Goal: Task Accomplishment & Management: Manage account settings

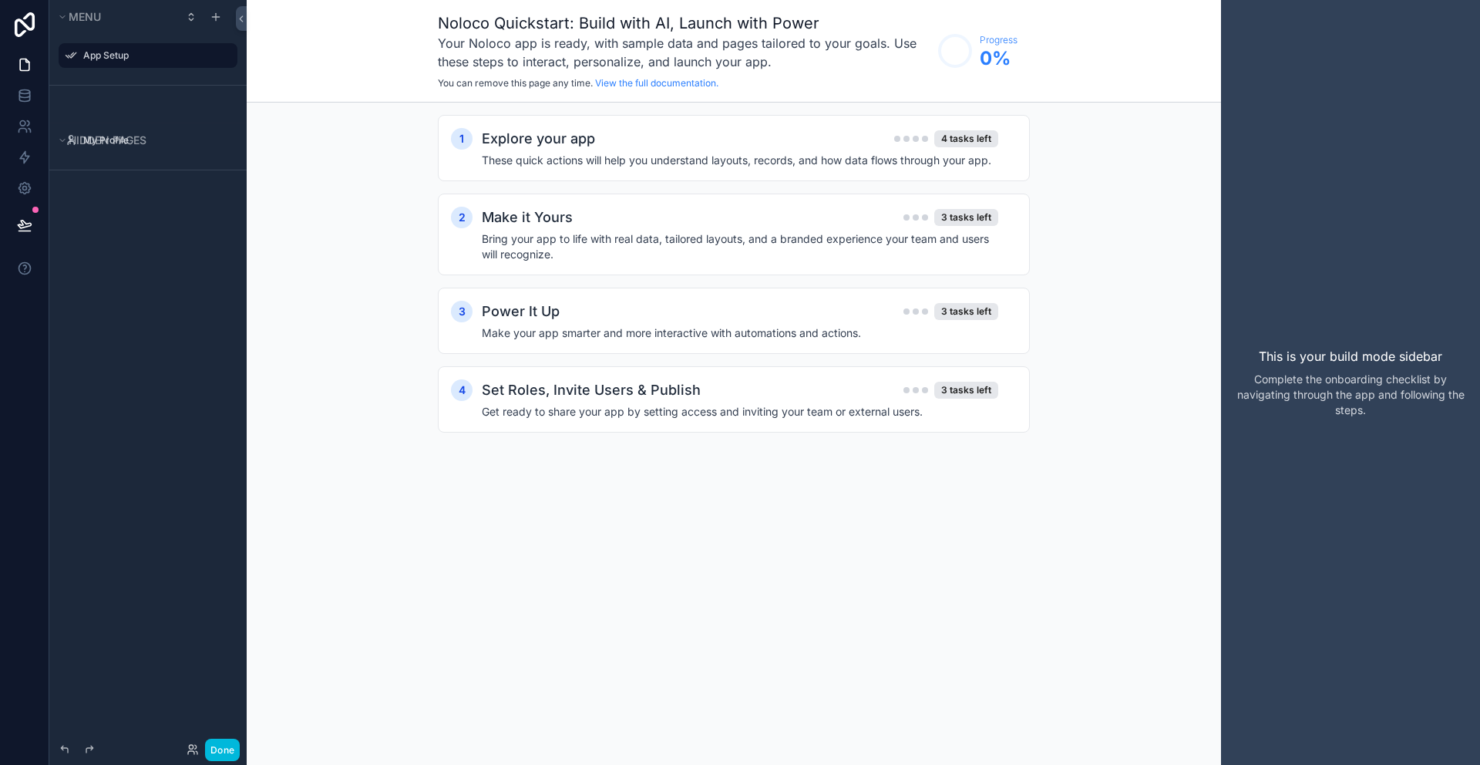
click at [109, 51] on label "App Setup" at bounding box center [155, 55] width 145 height 12
click at [612, 161] on h4 "These quick actions will help you understand layouts, records, and how data flo…" at bounding box center [740, 160] width 516 height 15
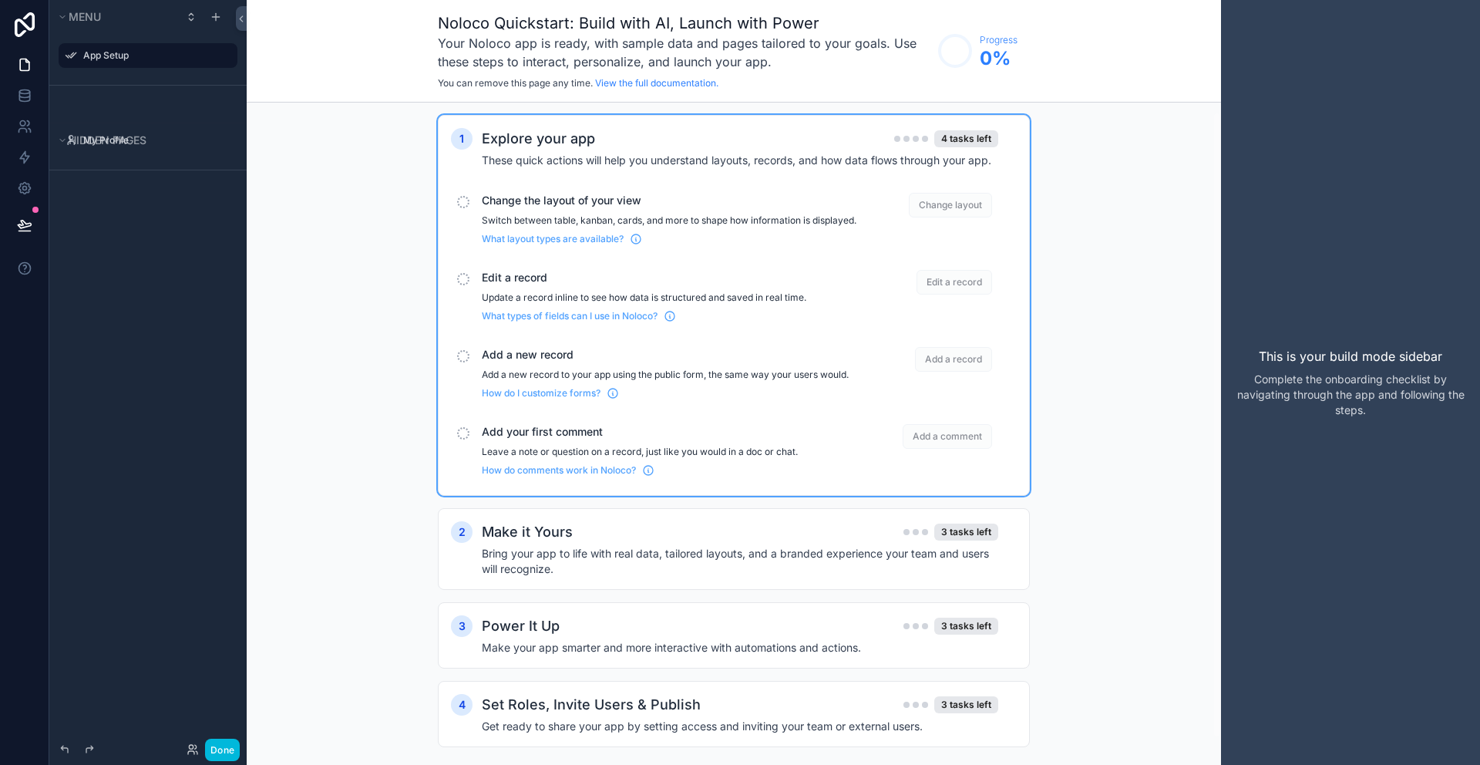
scroll to position [38, 0]
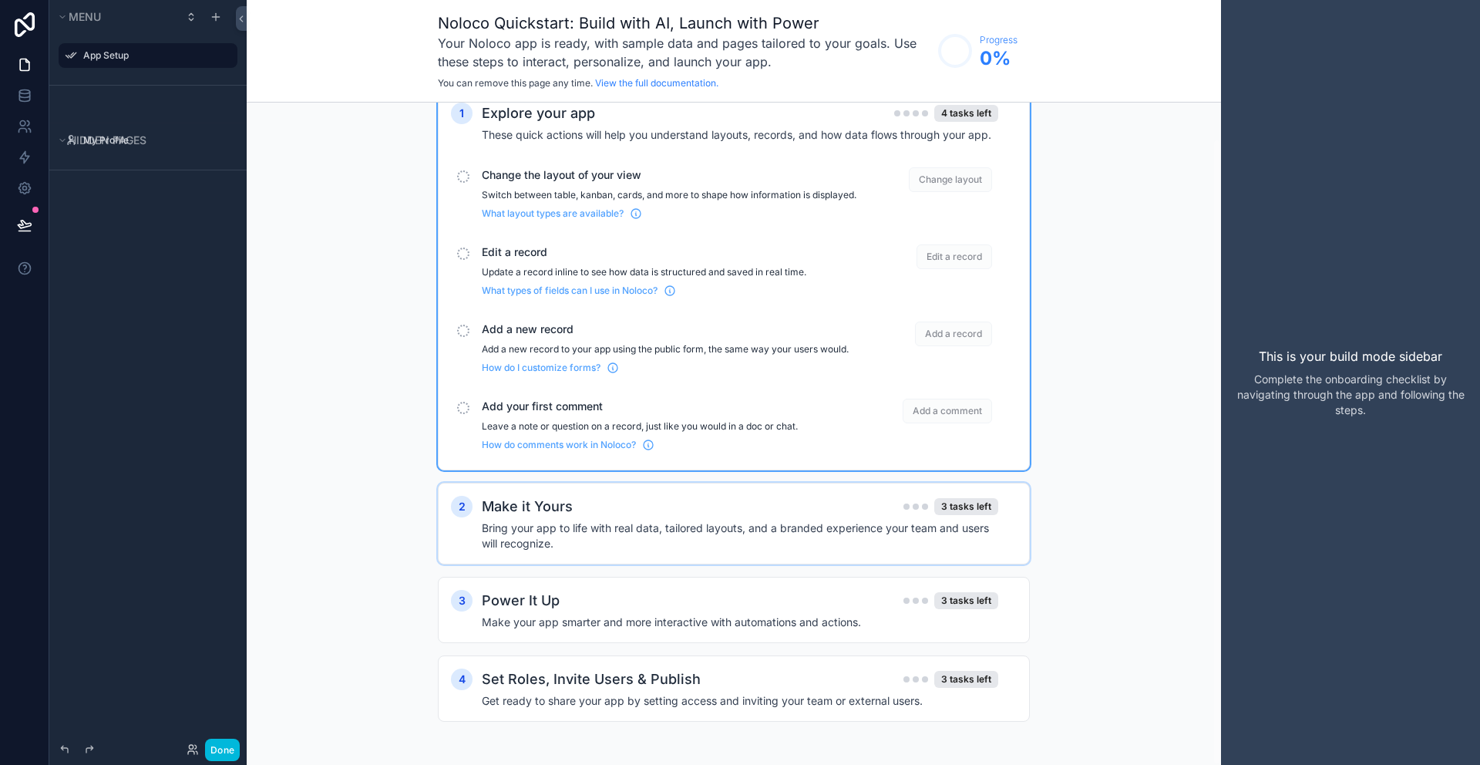
click at [610, 530] on h4 "Bring your app to life with real data, tailored layouts, and a branded experien…" at bounding box center [740, 535] width 516 height 31
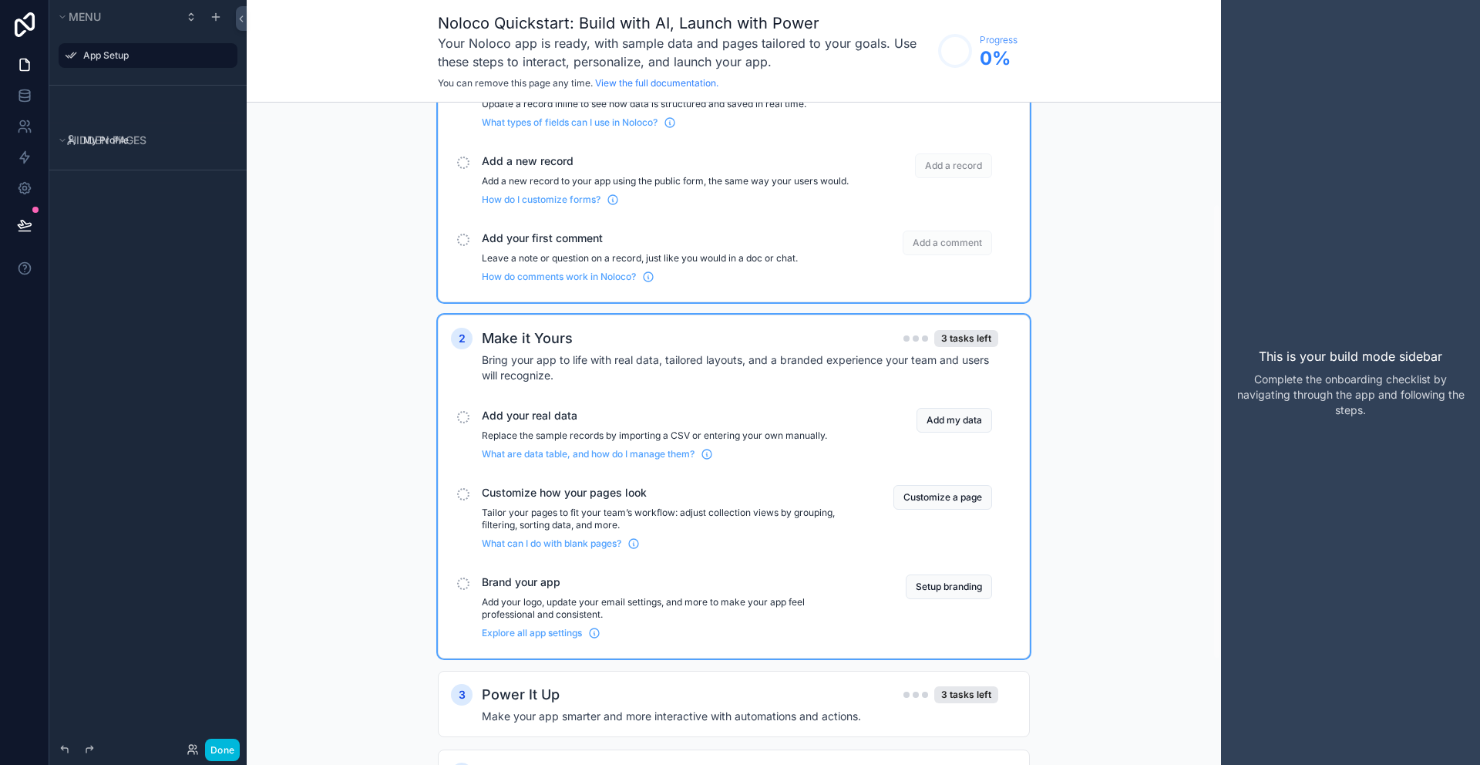
scroll to position [300, 0]
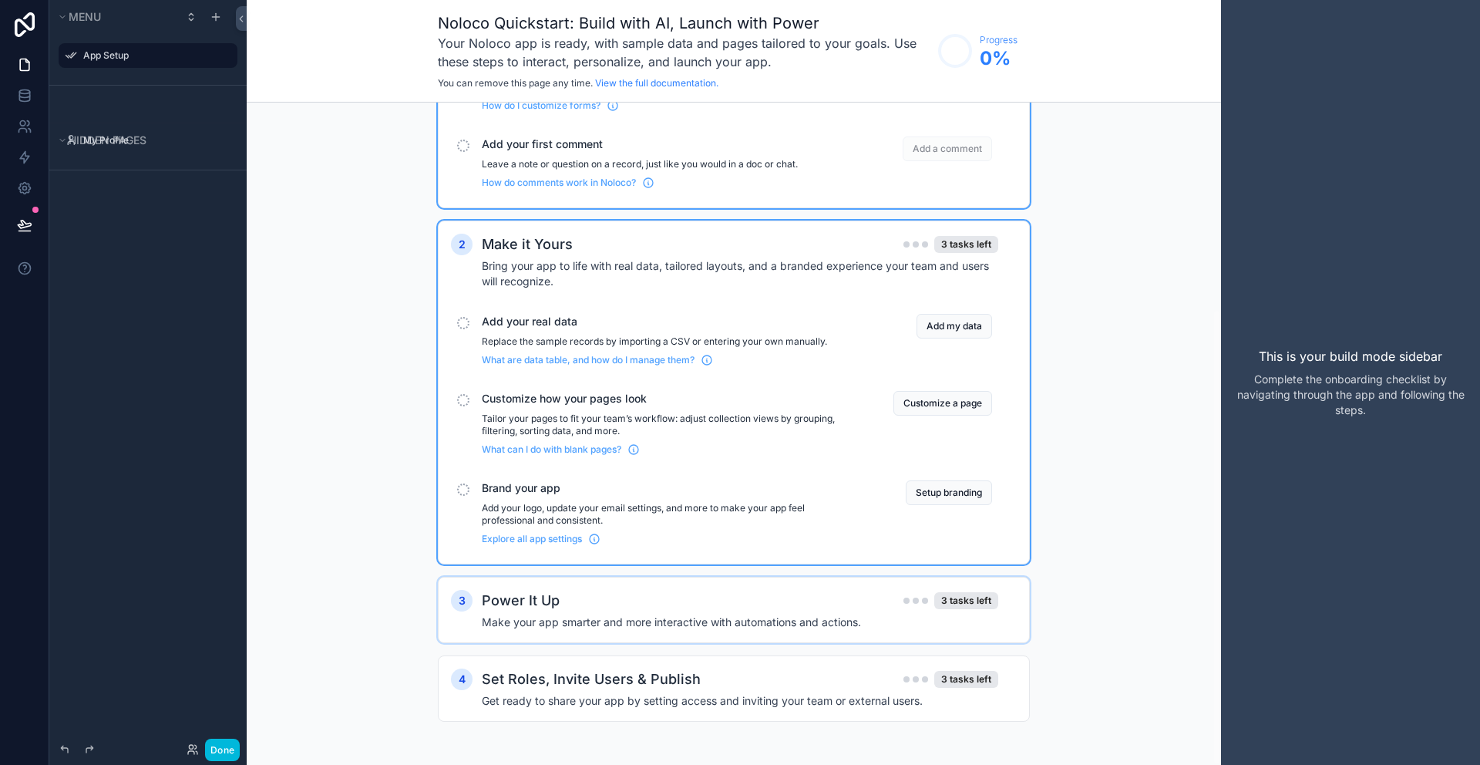
click at [692, 627] on h4 "Make your app smarter and more interactive with automations and actions." at bounding box center [740, 621] width 516 height 15
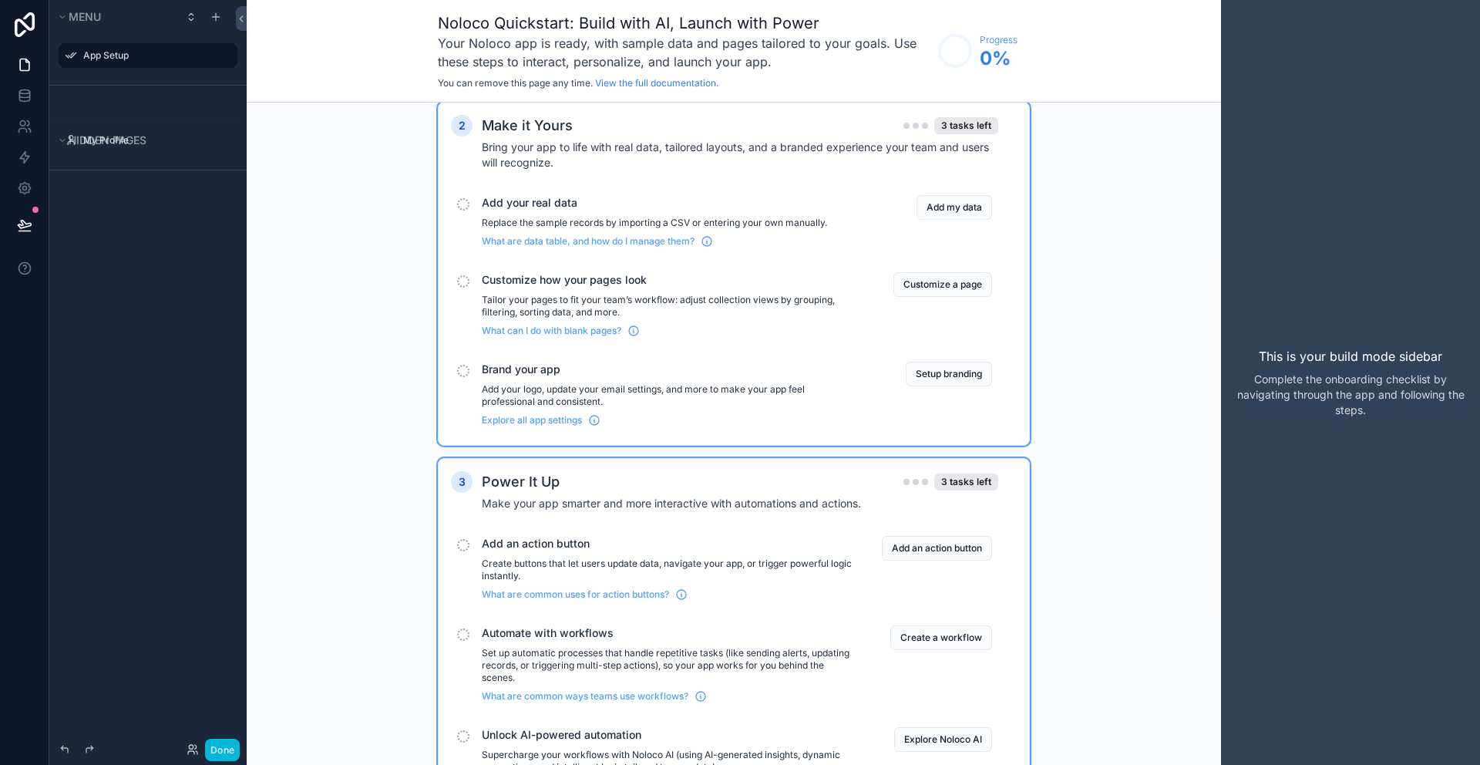
scroll to position [587, 0]
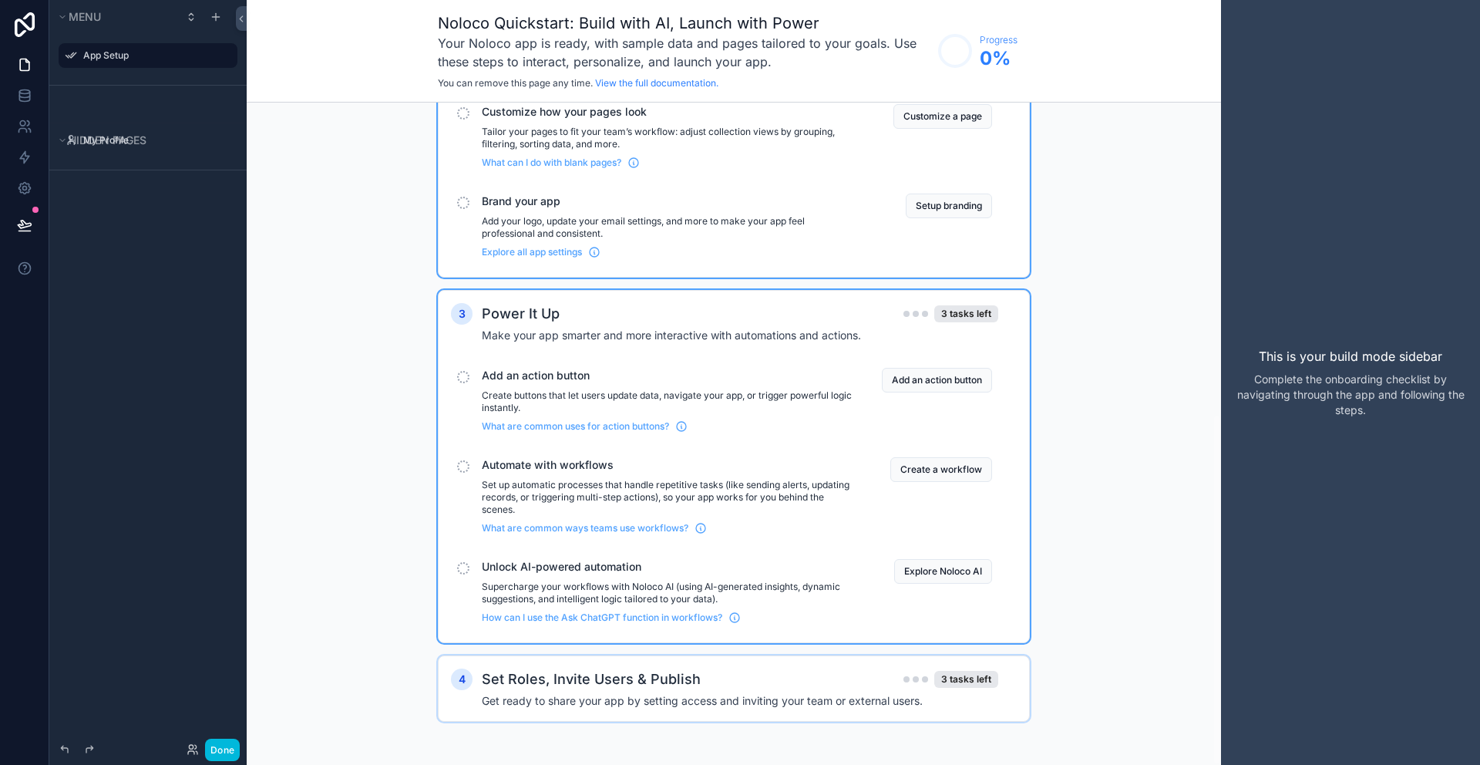
click at [641, 707] on h4 "Get ready to share your app by setting access and inviting your team or externa…" at bounding box center [740, 700] width 516 height 15
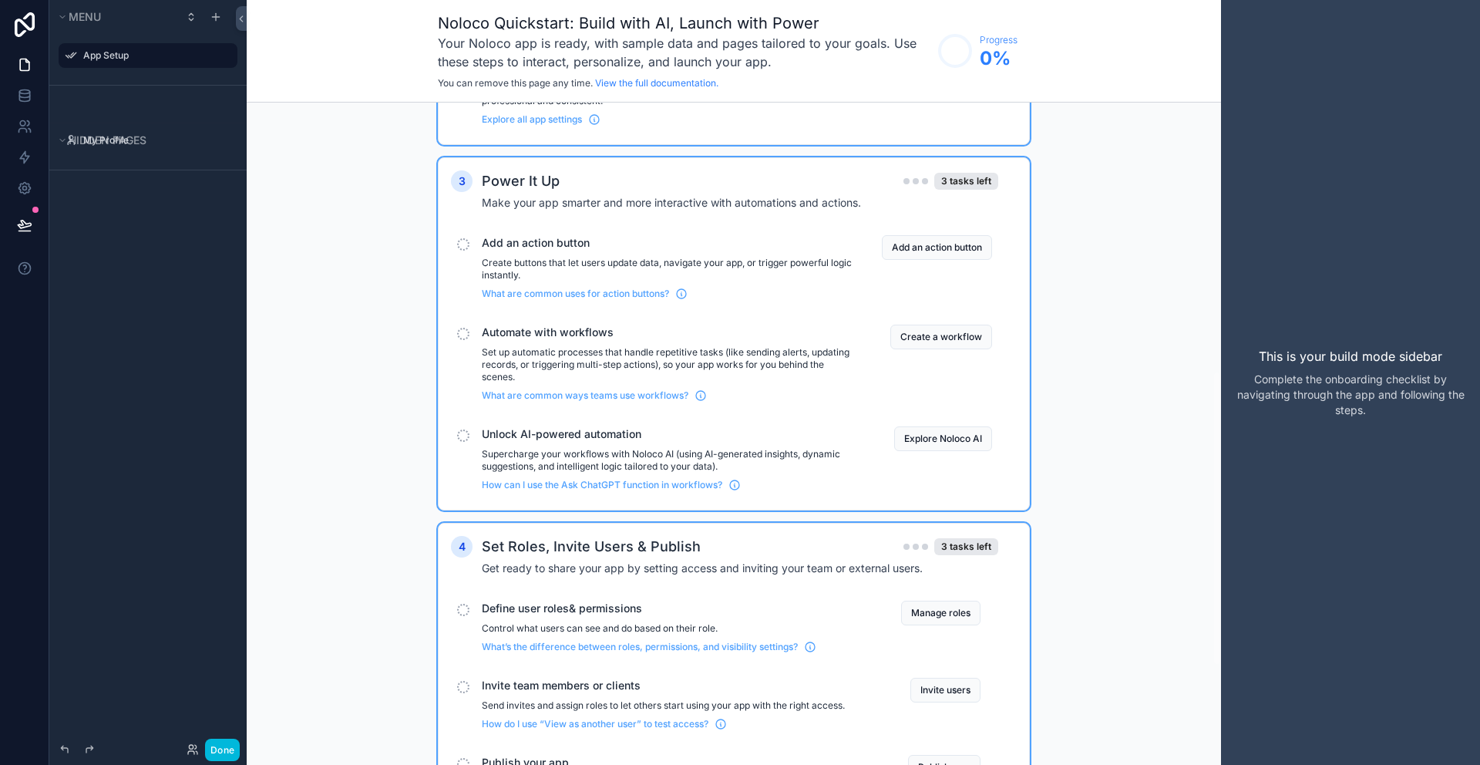
scroll to position [824, 0]
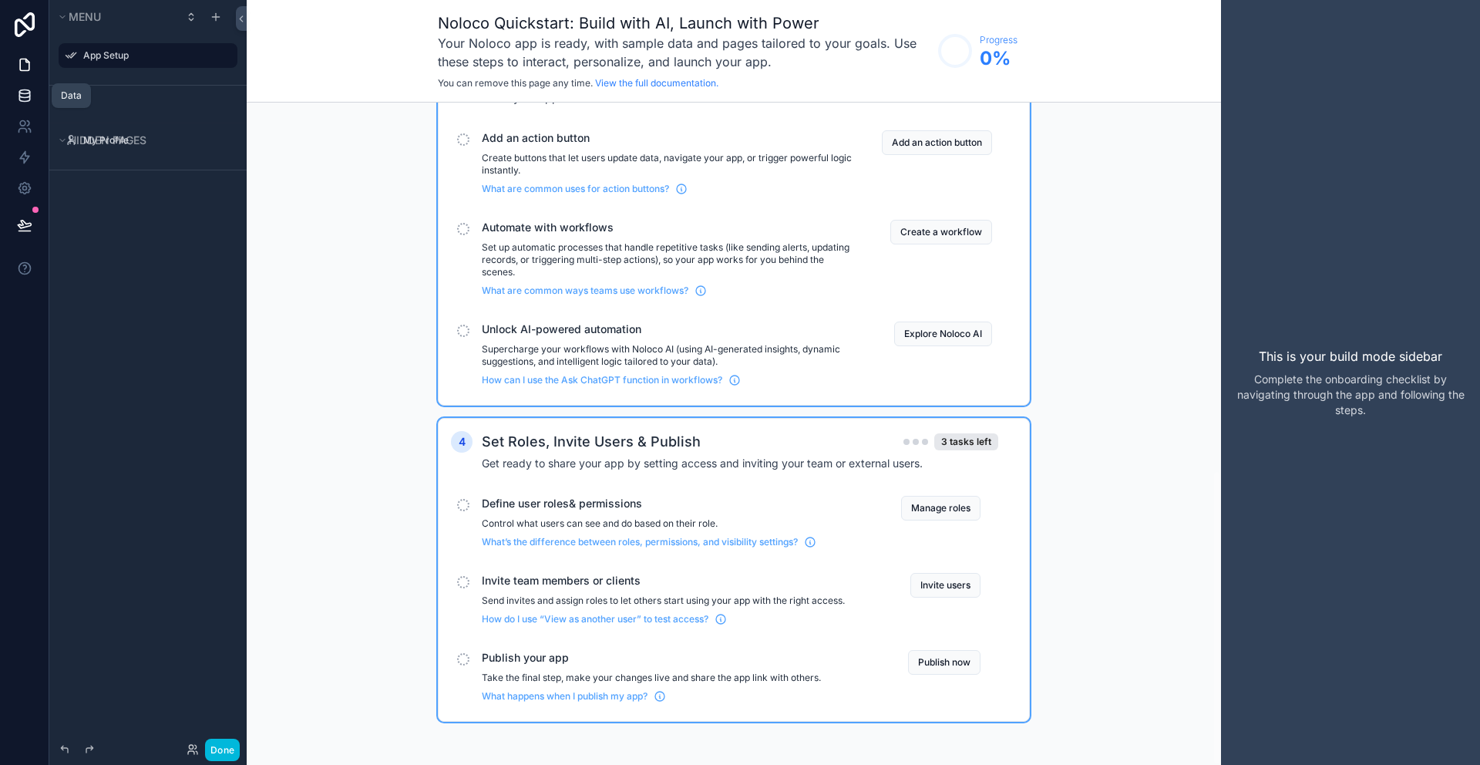
click at [27, 95] on icon at bounding box center [24, 95] width 15 height 15
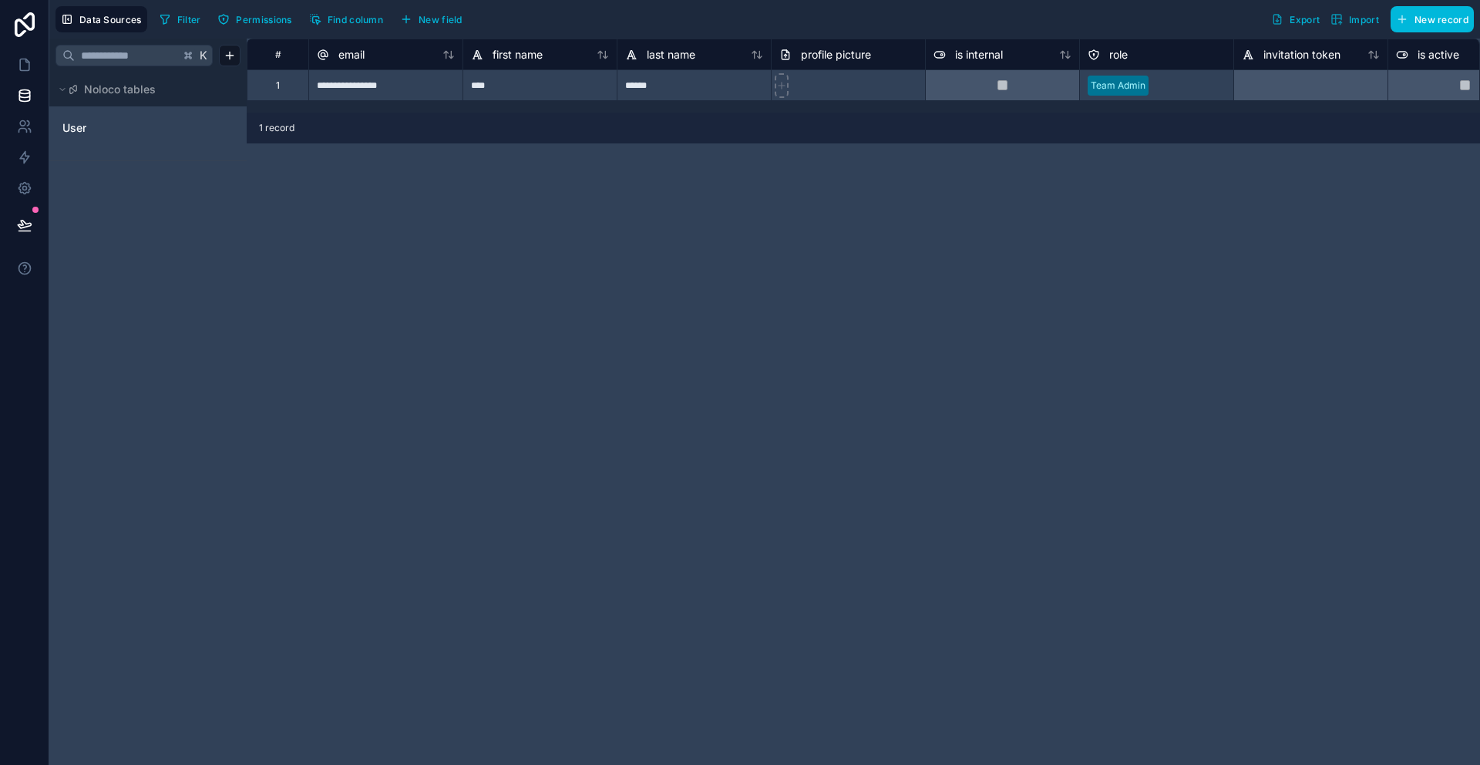
drag, startPoint x: 230, startPoint y: 210, endPoint x: 214, endPoint y: 192, distance: 24.0
click at [230, 208] on div "K Noloco tables User" at bounding box center [147, 402] width 197 height 726
click at [29, 185] on icon at bounding box center [24, 187] width 15 height 15
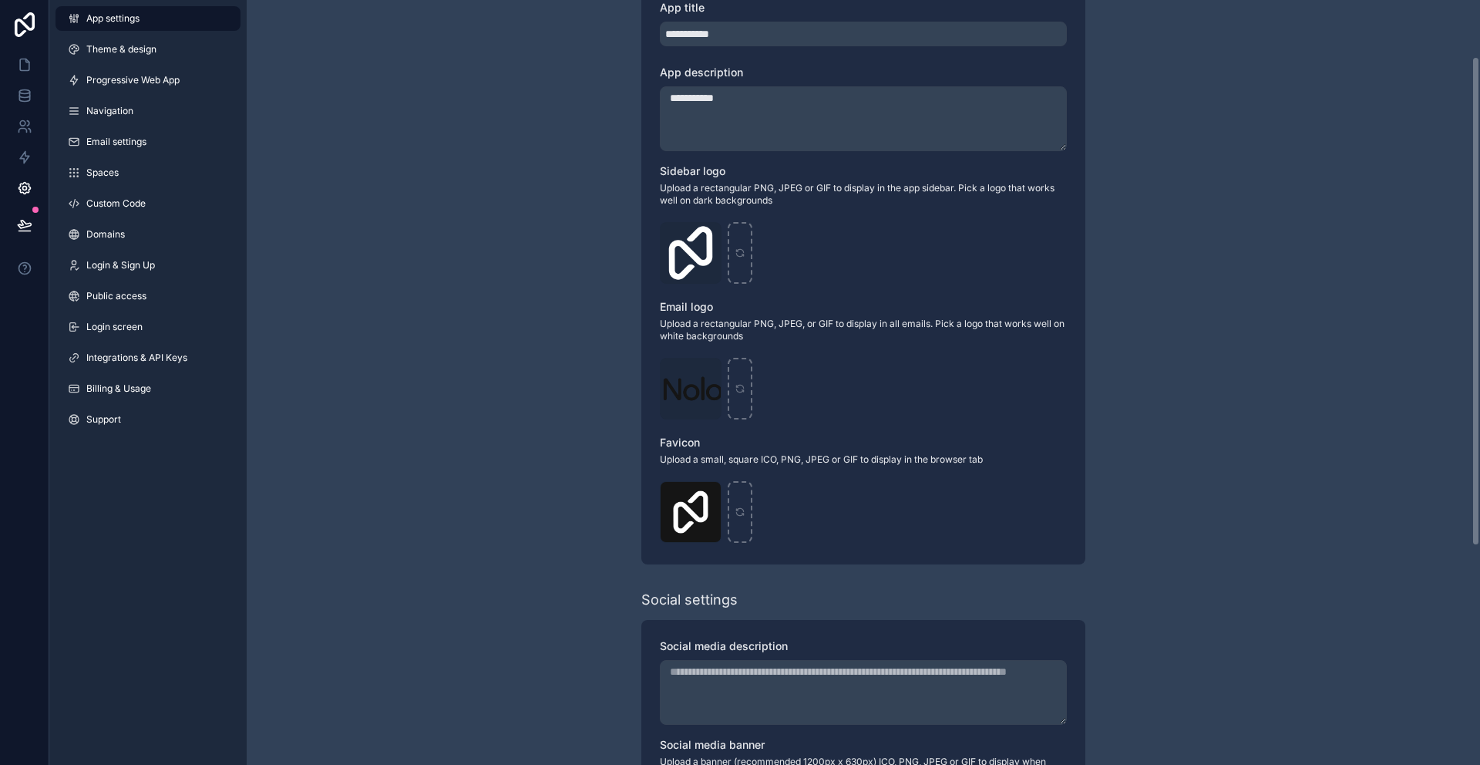
scroll to position [429, 0]
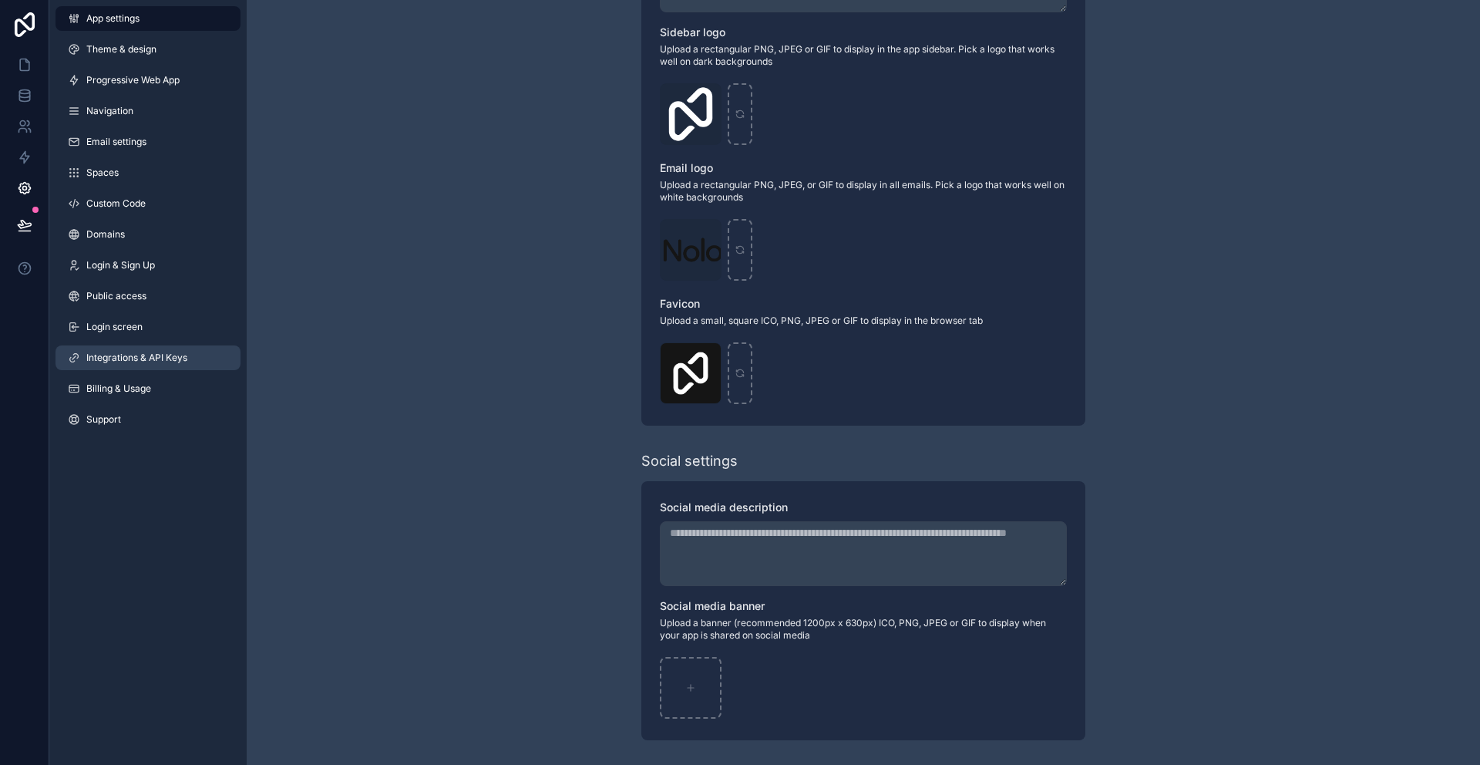
click at [112, 354] on span "Integrations & API Keys" at bounding box center [136, 357] width 101 height 12
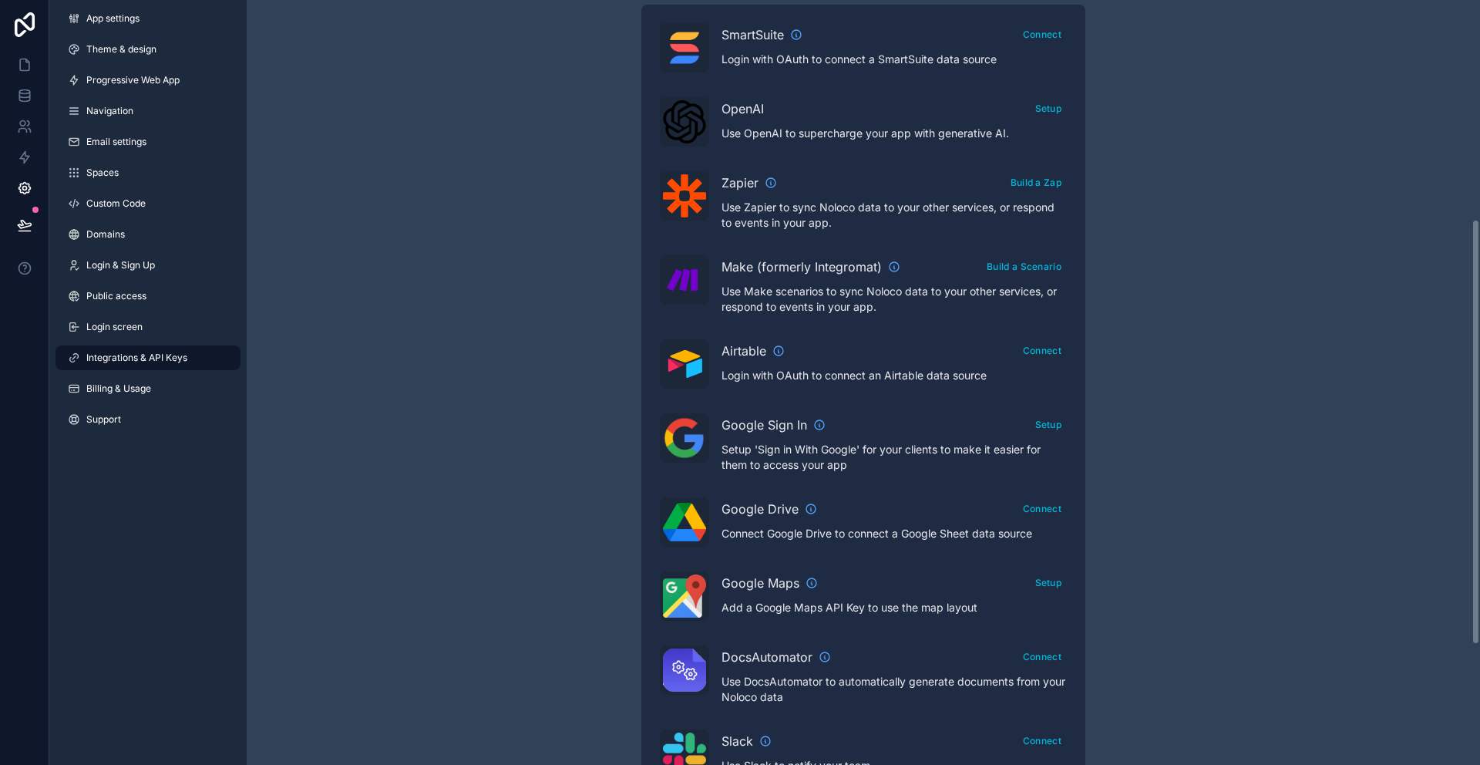
scroll to position [425, 0]
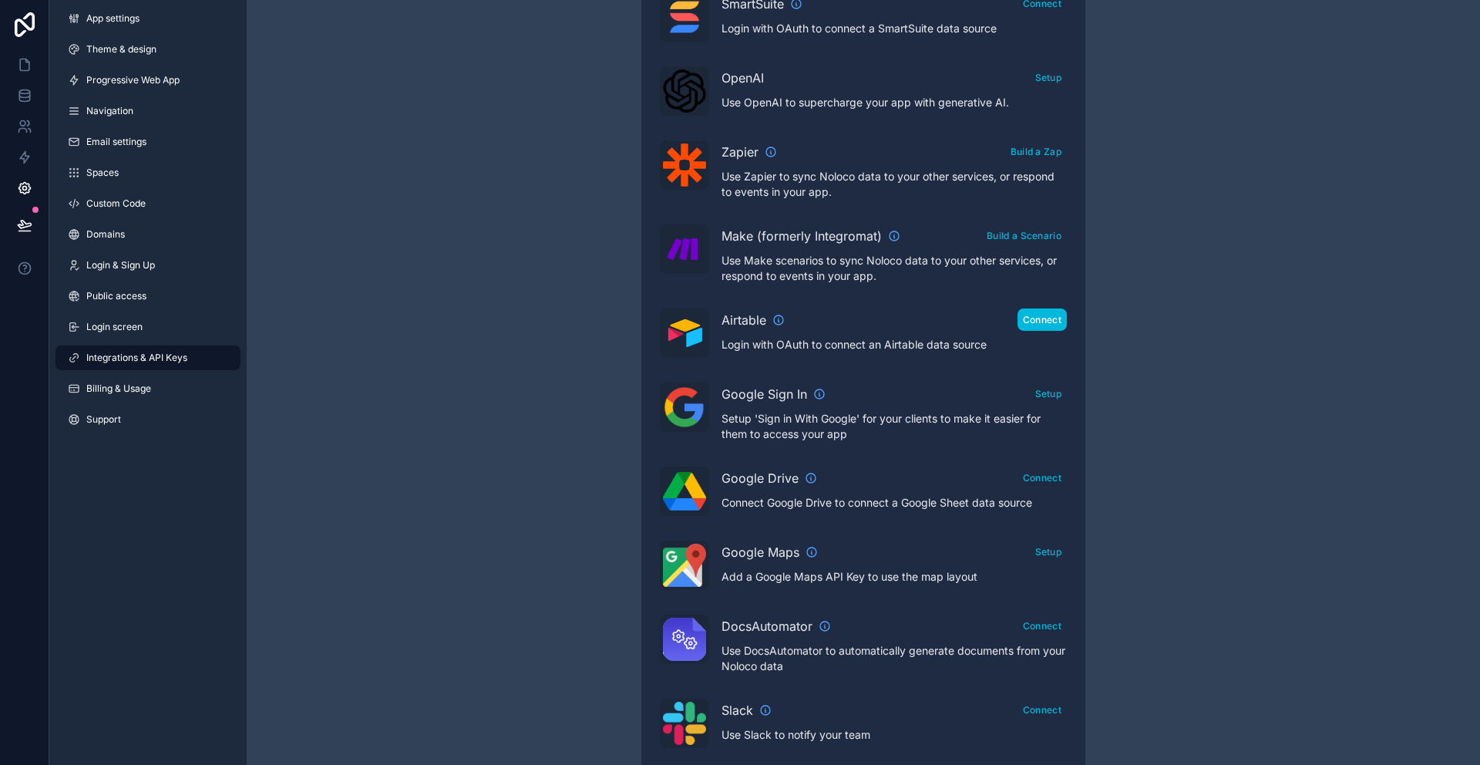
click at [1048, 318] on button "Connect" at bounding box center [1041, 319] width 49 height 22
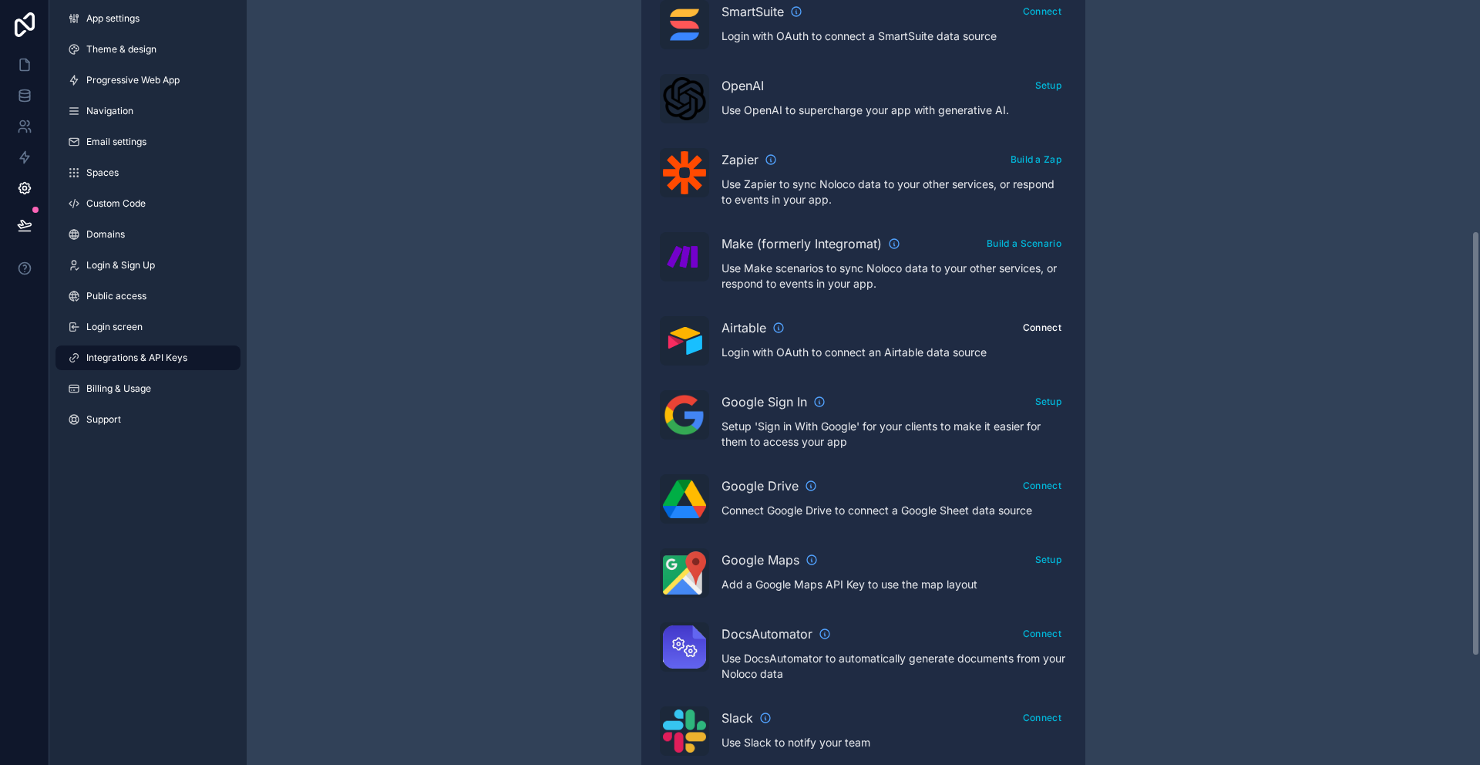
scroll to position [409, 0]
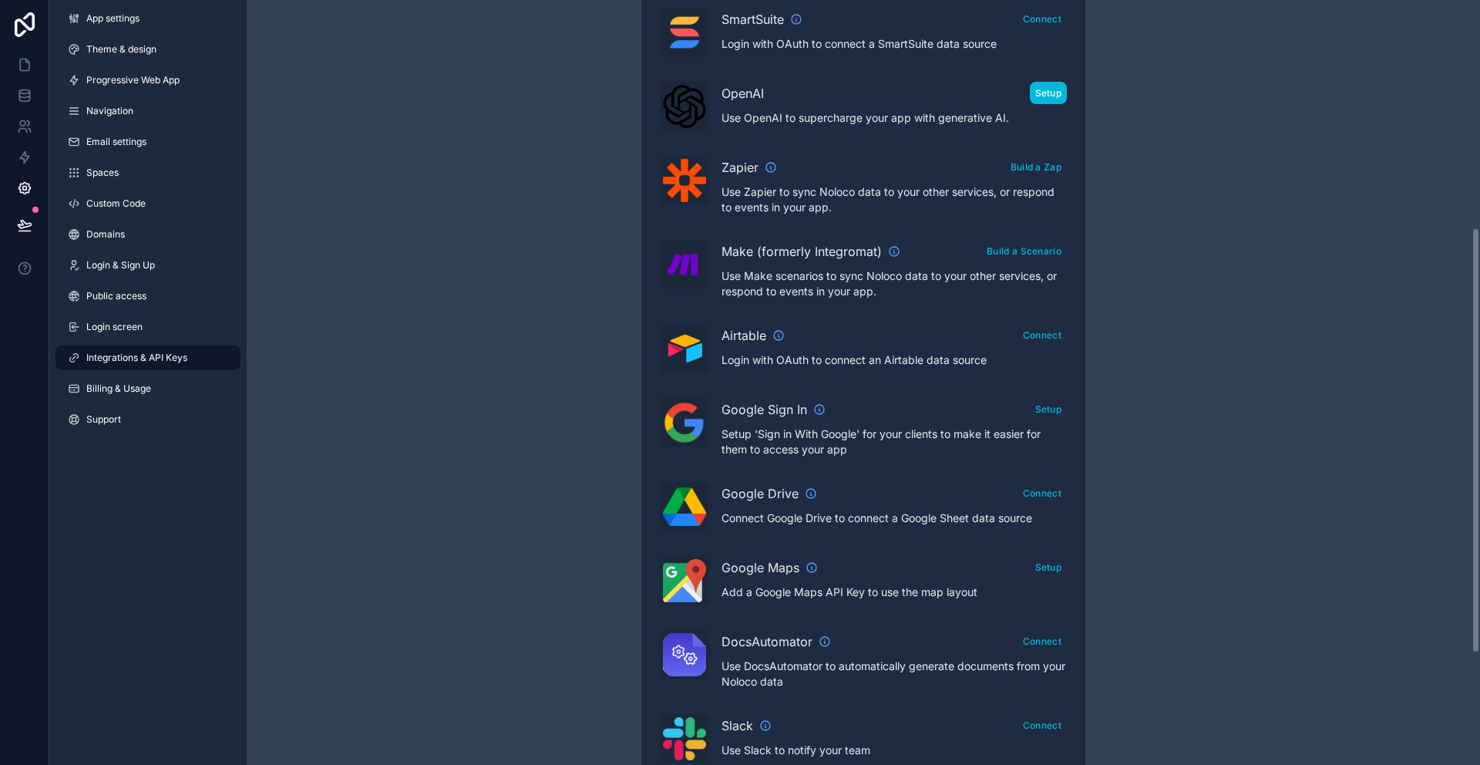
click at [1056, 93] on button "Setup" at bounding box center [1049, 93] width 38 height 22
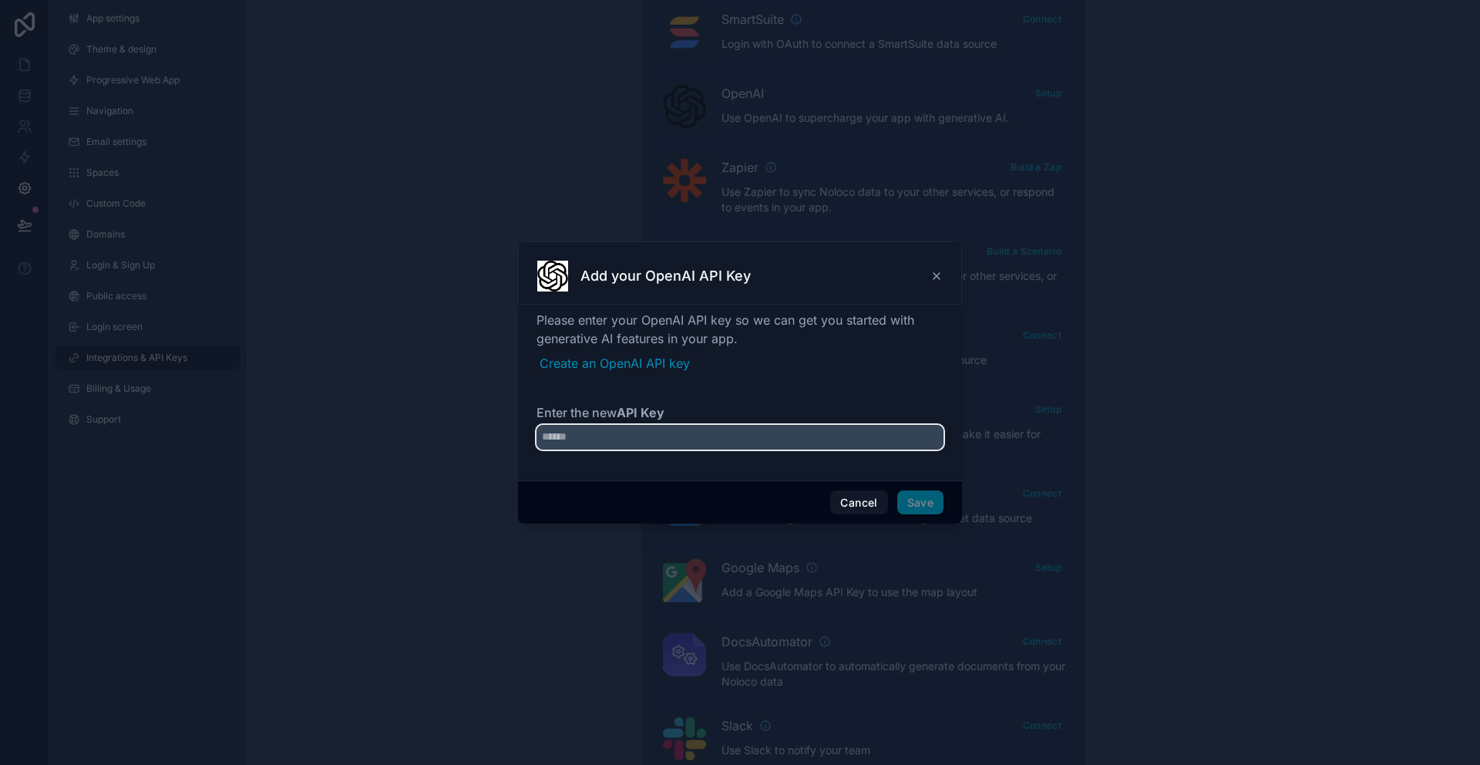
click at [649, 441] on input "Enter the new API Key" at bounding box center [739, 437] width 407 height 25
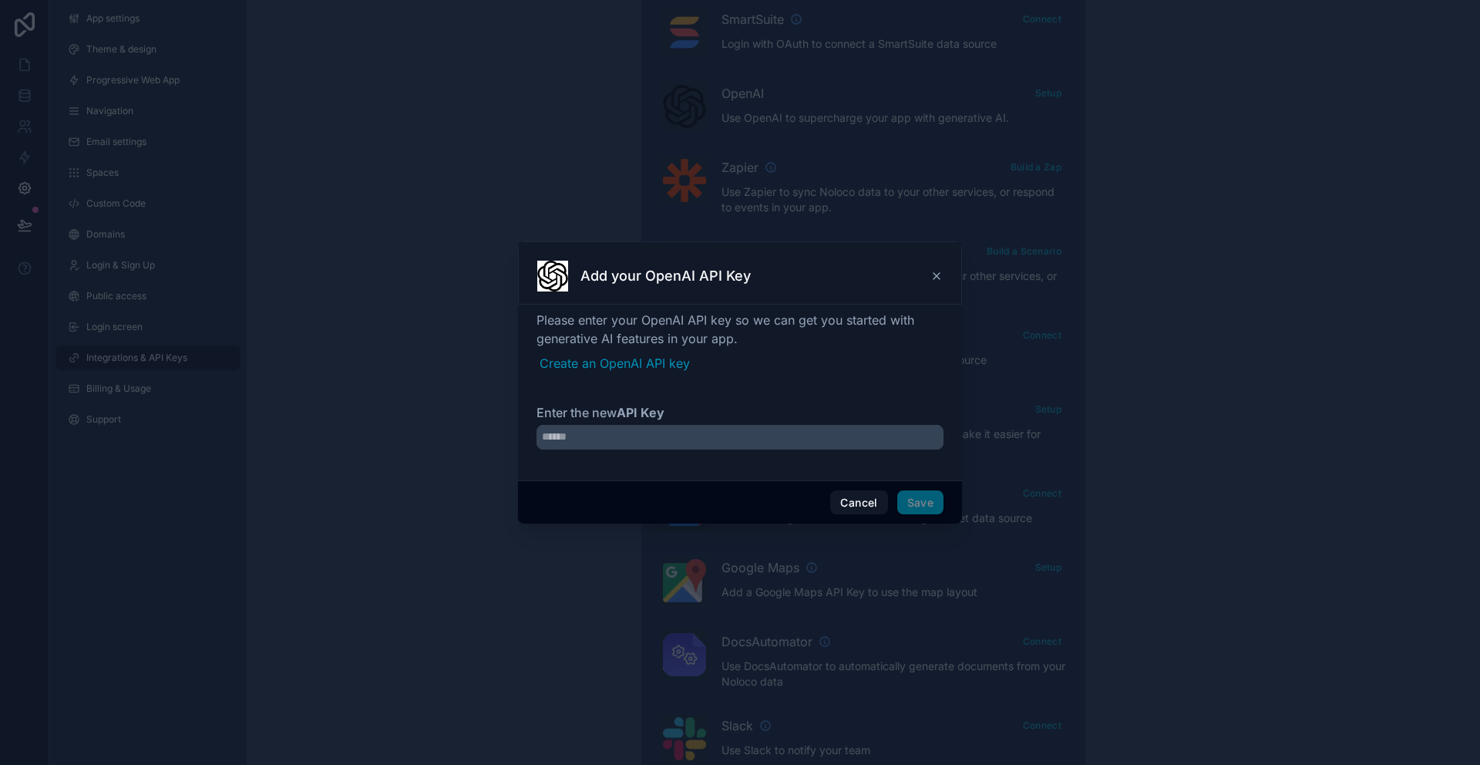
click at [936, 274] on icon at bounding box center [936, 276] width 12 height 12
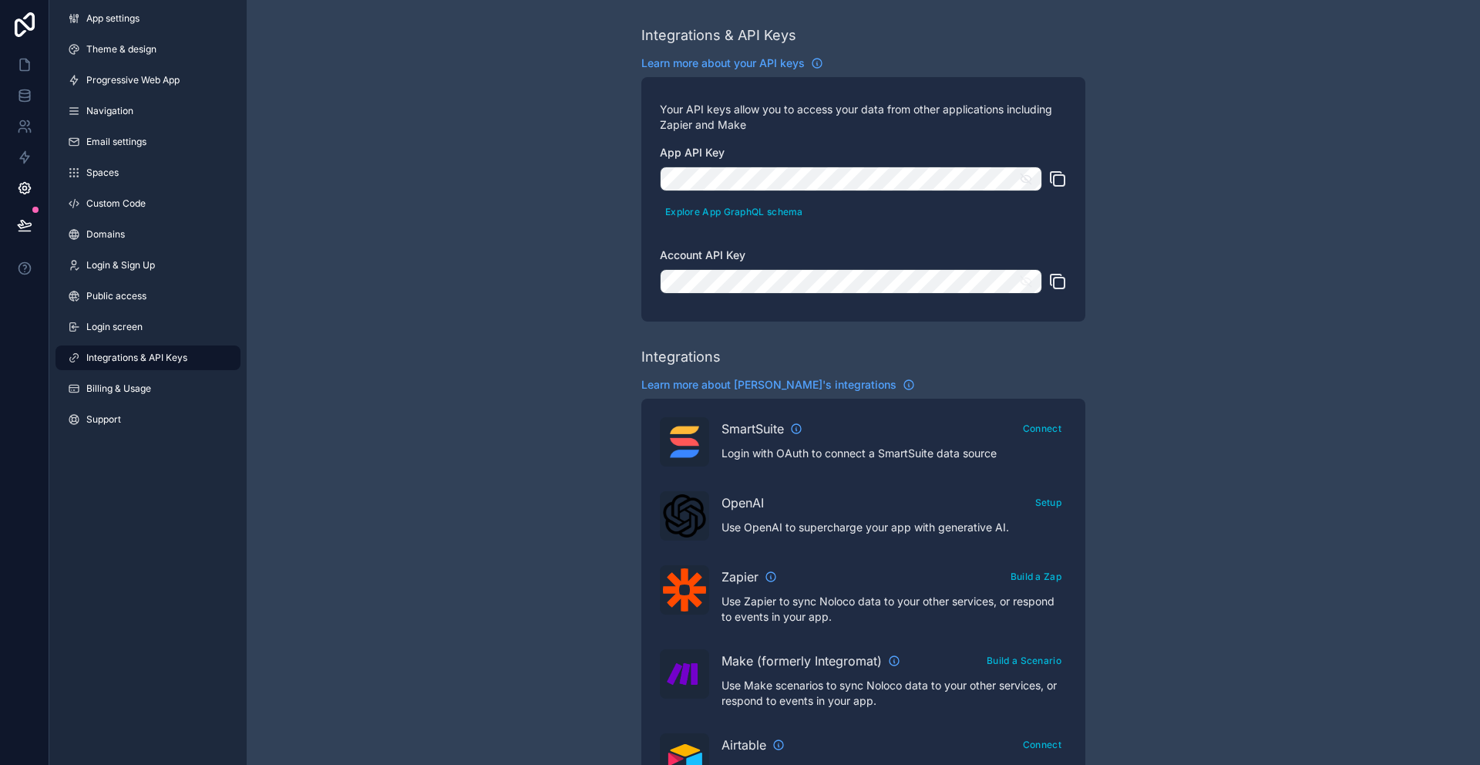
click at [1022, 180] on icon "scrollable content" at bounding box center [1026, 179] width 14 height 14
click at [1023, 179] on icon "scrollable content" at bounding box center [1026, 179] width 14 height 14
click at [23, 58] on icon at bounding box center [24, 64] width 15 height 15
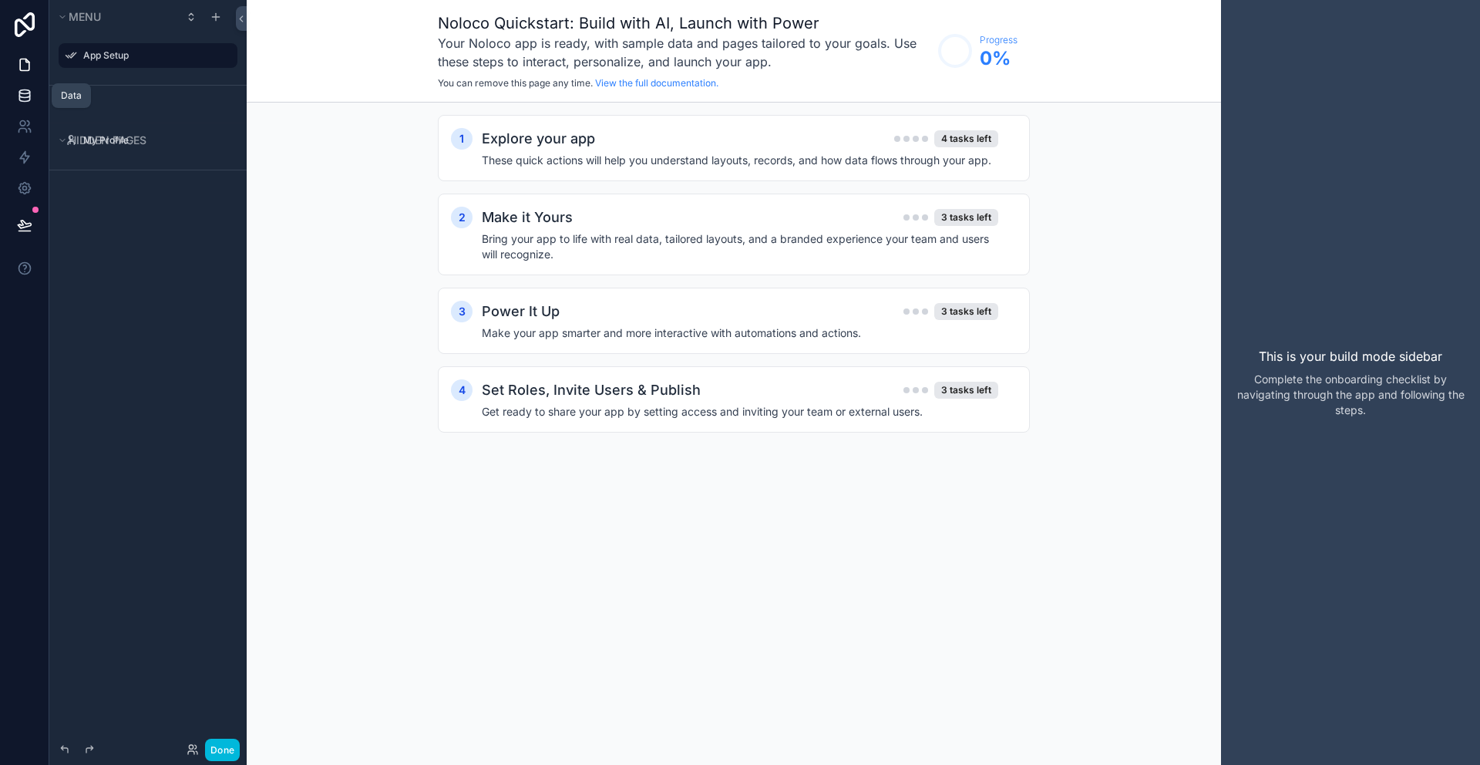
click at [32, 99] on link at bounding box center [24, 95] width 49 height 31
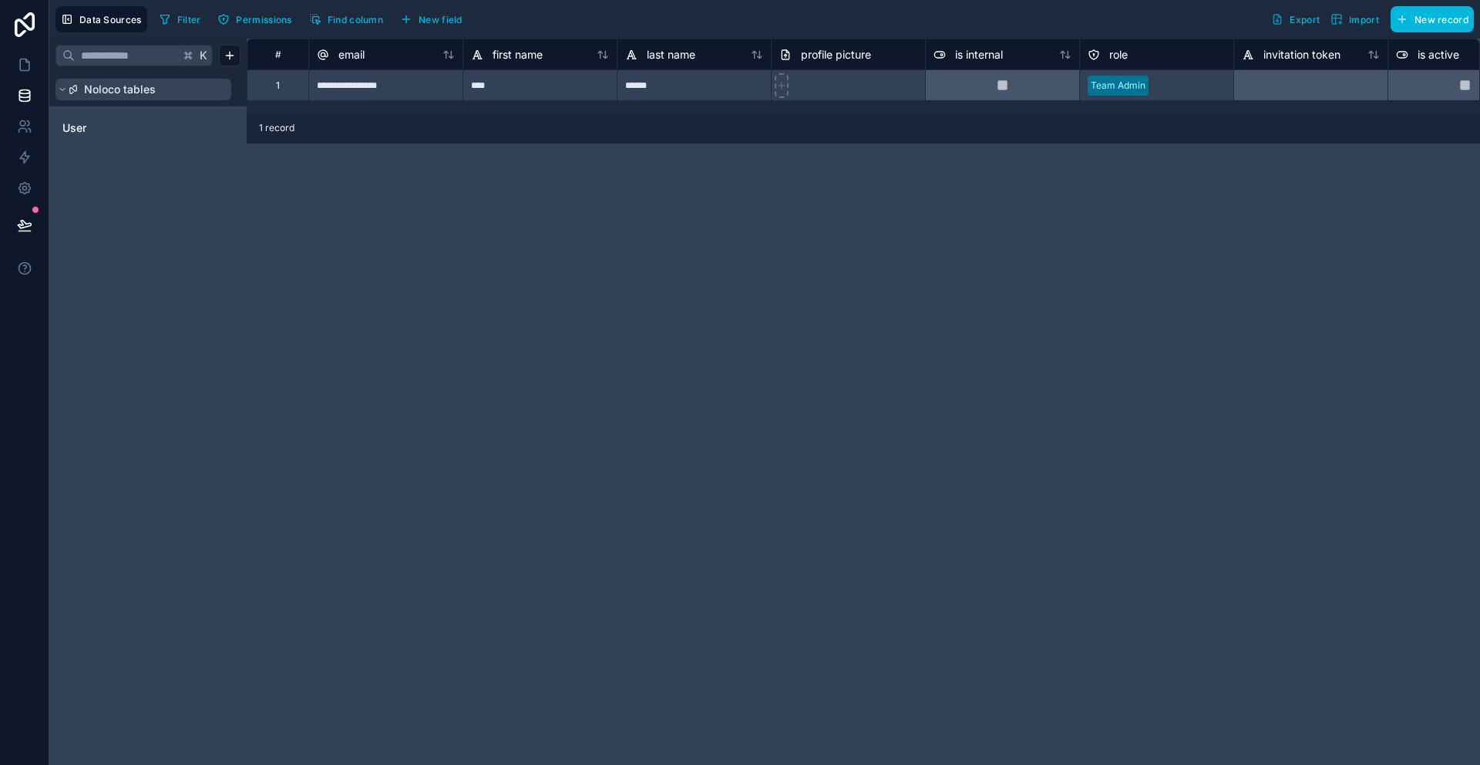
click at [119, 94] on span "Noloco tables" at bounding box center [120, 89] width 72 height 15
click at [101, 89] on span "Noloco tables" at bounding box center [120, 89] width 72 height 15
drag, startPoint x: 563, startPoint y: 308, endPoint x: 677, endPoint y: 212, distance: 148.8
click at [562, 304] on div "**********" at bounding box center [863, 402] width 1233 height 726
click at [1339, 22] on icon "button" at bounding box center [1340, 23] width 3 height 2
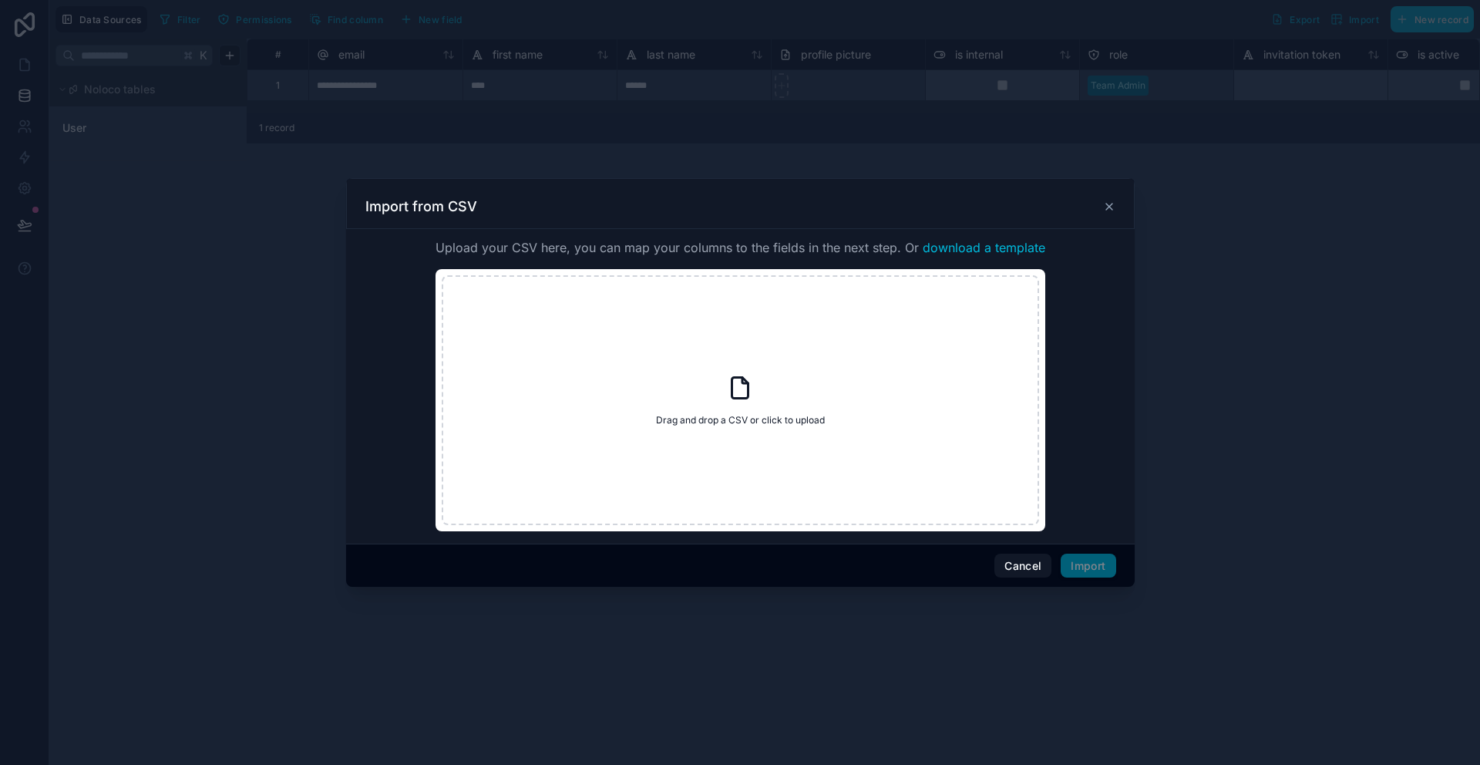
drag, startPoint x: 1021, startPoint y: 570, endPoint x: 1054, endPoint y: 486, distance: 90.3
click at [1021, 570] on button "Cancel" at bounding box center [1022, 565] width 57 height 25
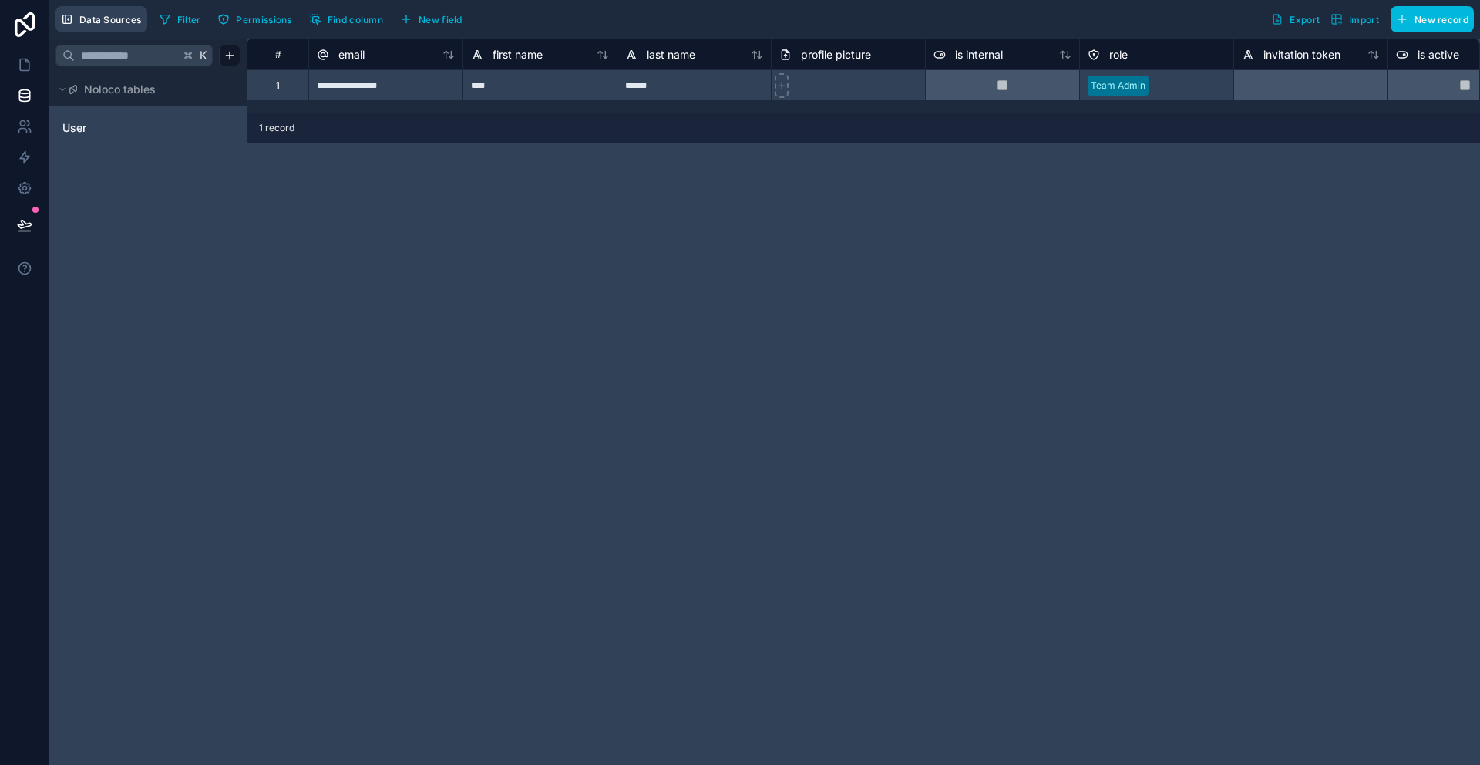
click at [92, 25] on button "Data Sources" at bounding box center [101, 19] width 92 height 26
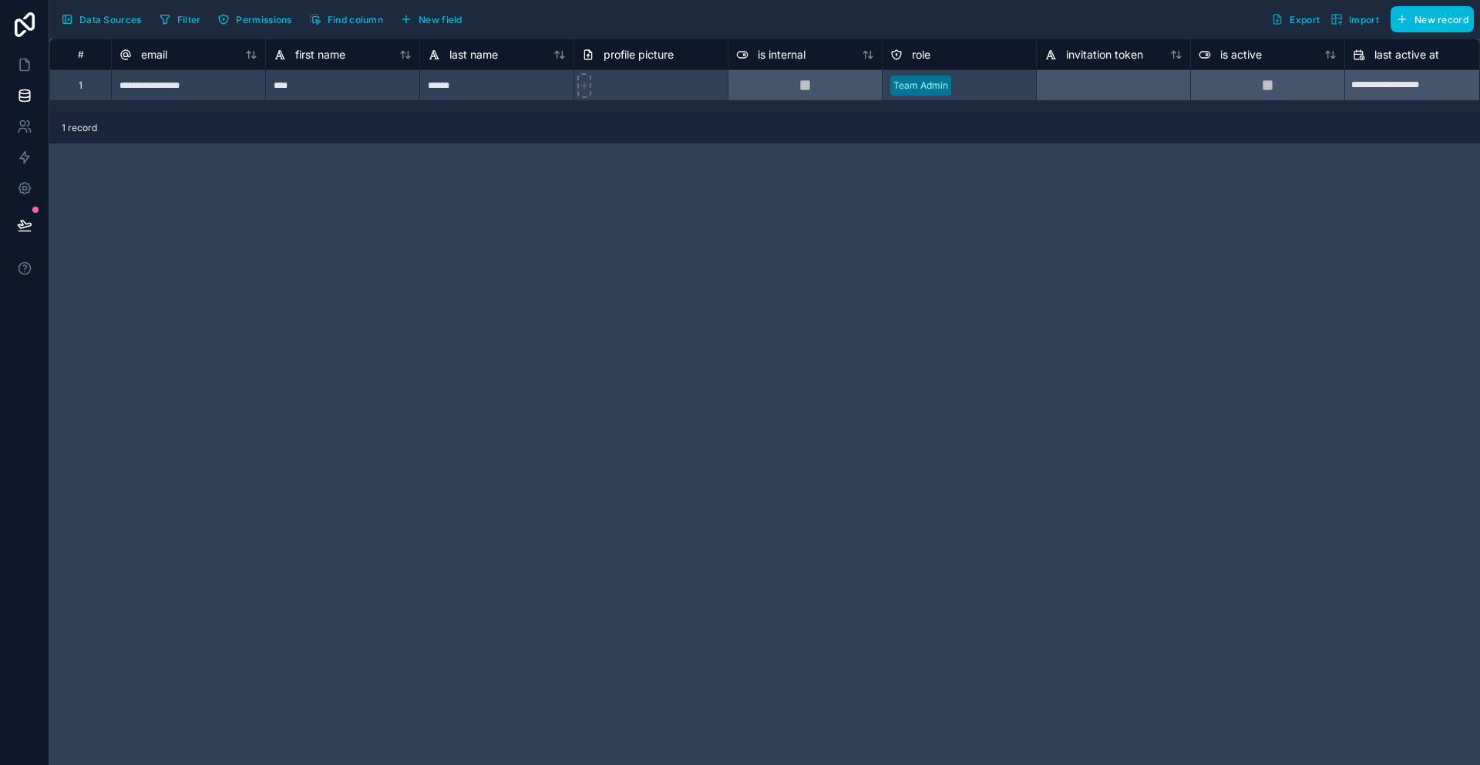
click at [92, 25] on span "Data Sources" at bounding box center [110, 20] width 62 height 12
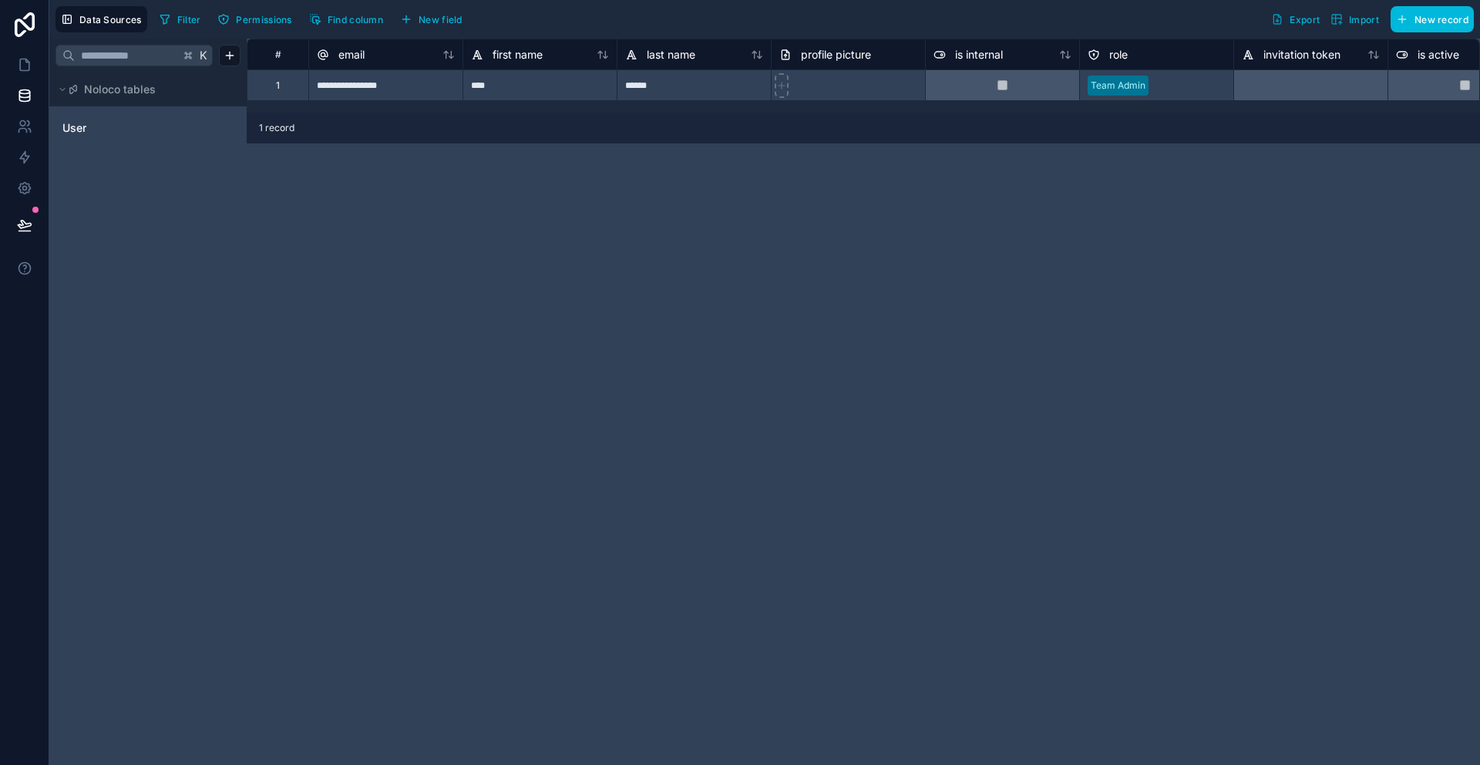
click at [92, 25] on span "Data Sources" at bounding box center [110, 20] width 62 height 12
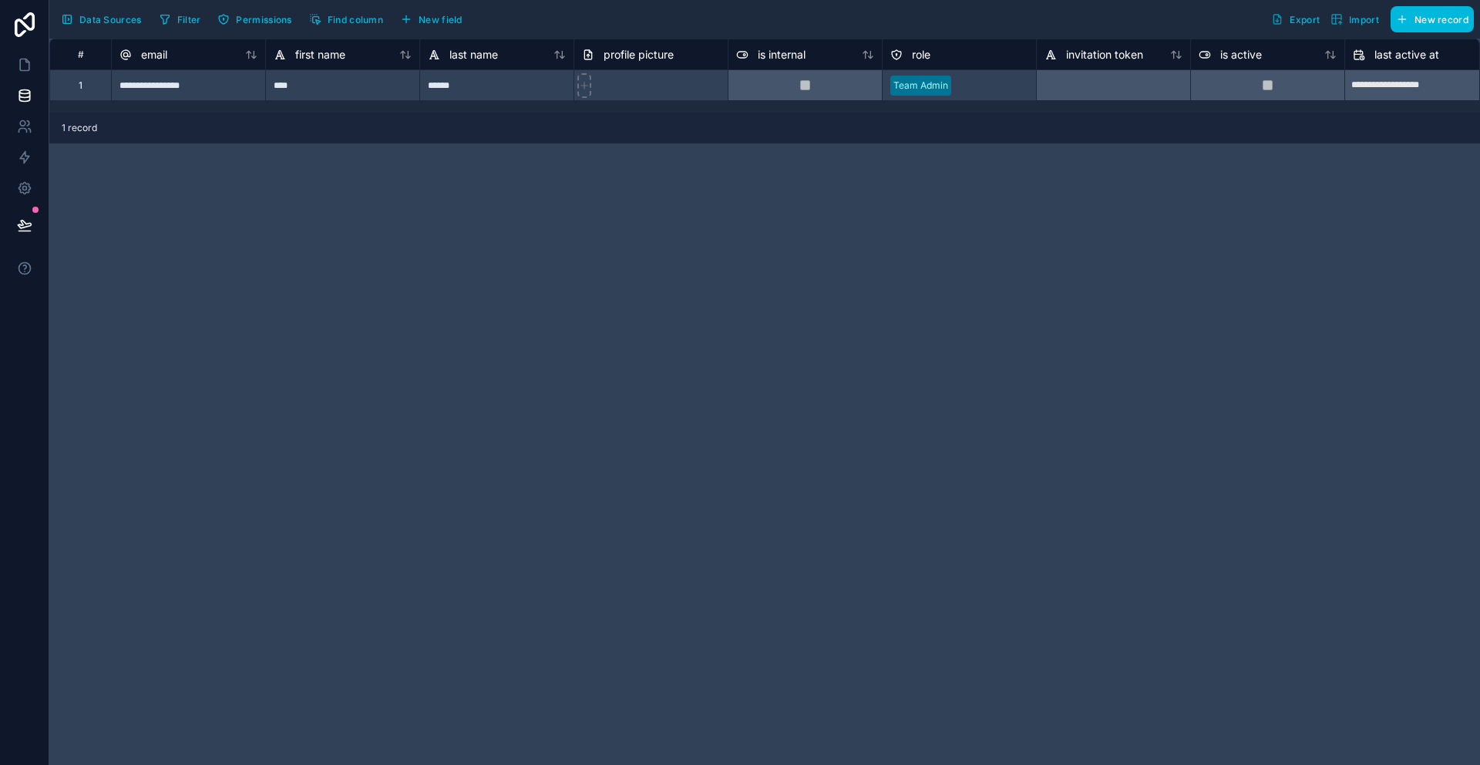
click at [92, 25] on span "Data Sources" at bounding box center [110, 20] width 62 height 12
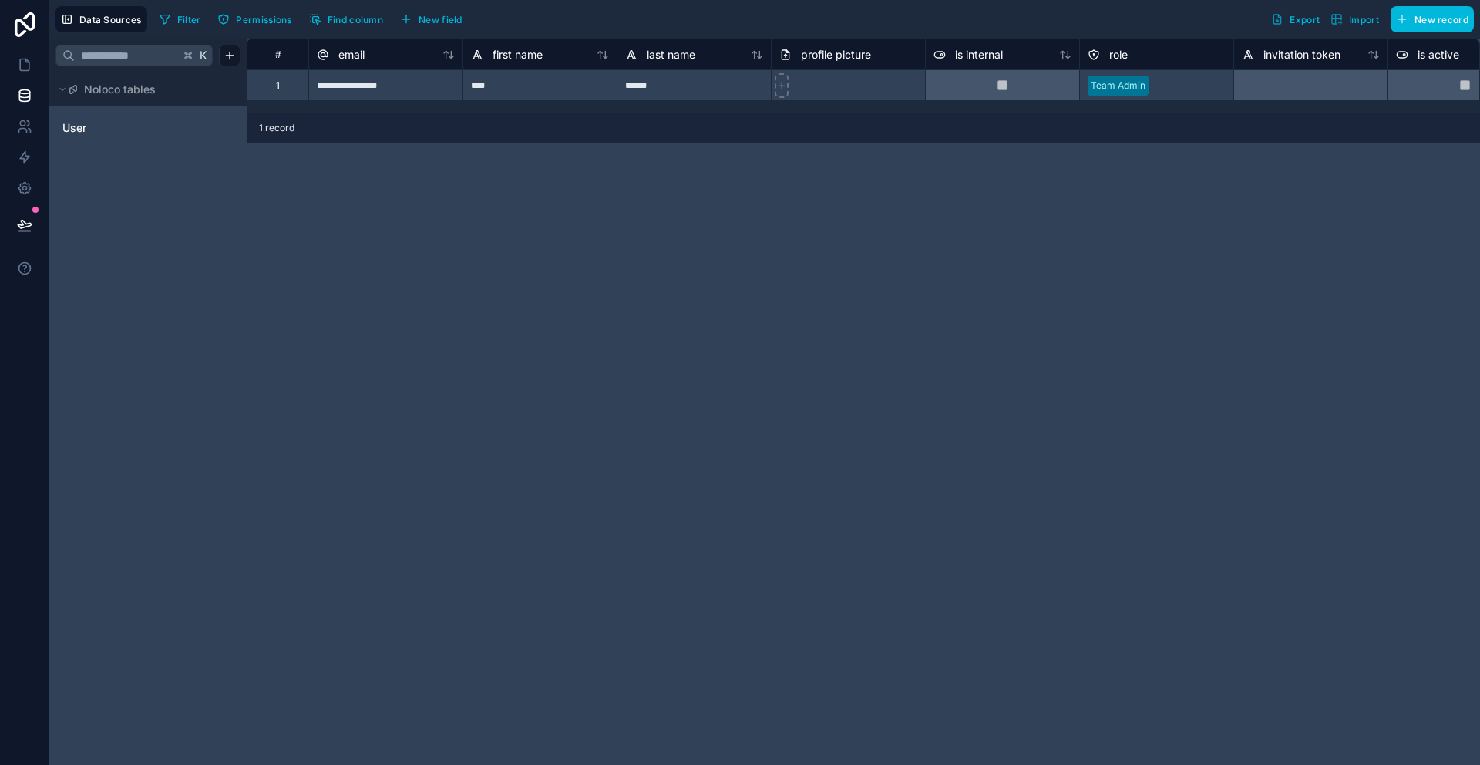
click at [102, 231] on div "K Noloco tables User" at bounding box center [147, 402] width 197 height 726
click at [25, 65] on icon at bounding box center [24, 64] width 15 height 15
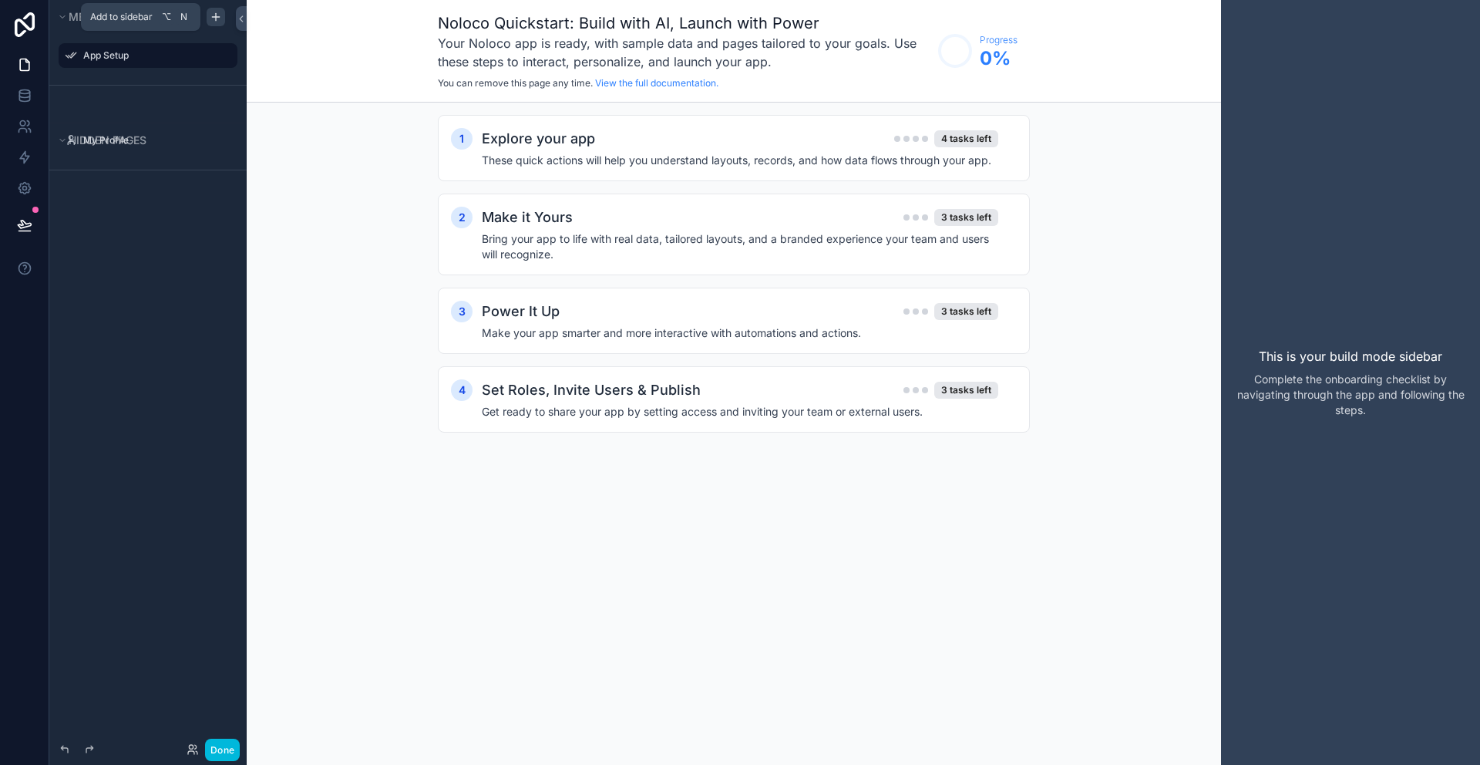
click at [212, 18] on icon "scrollable content" at bounding box center [216, 17] width 12 height 12
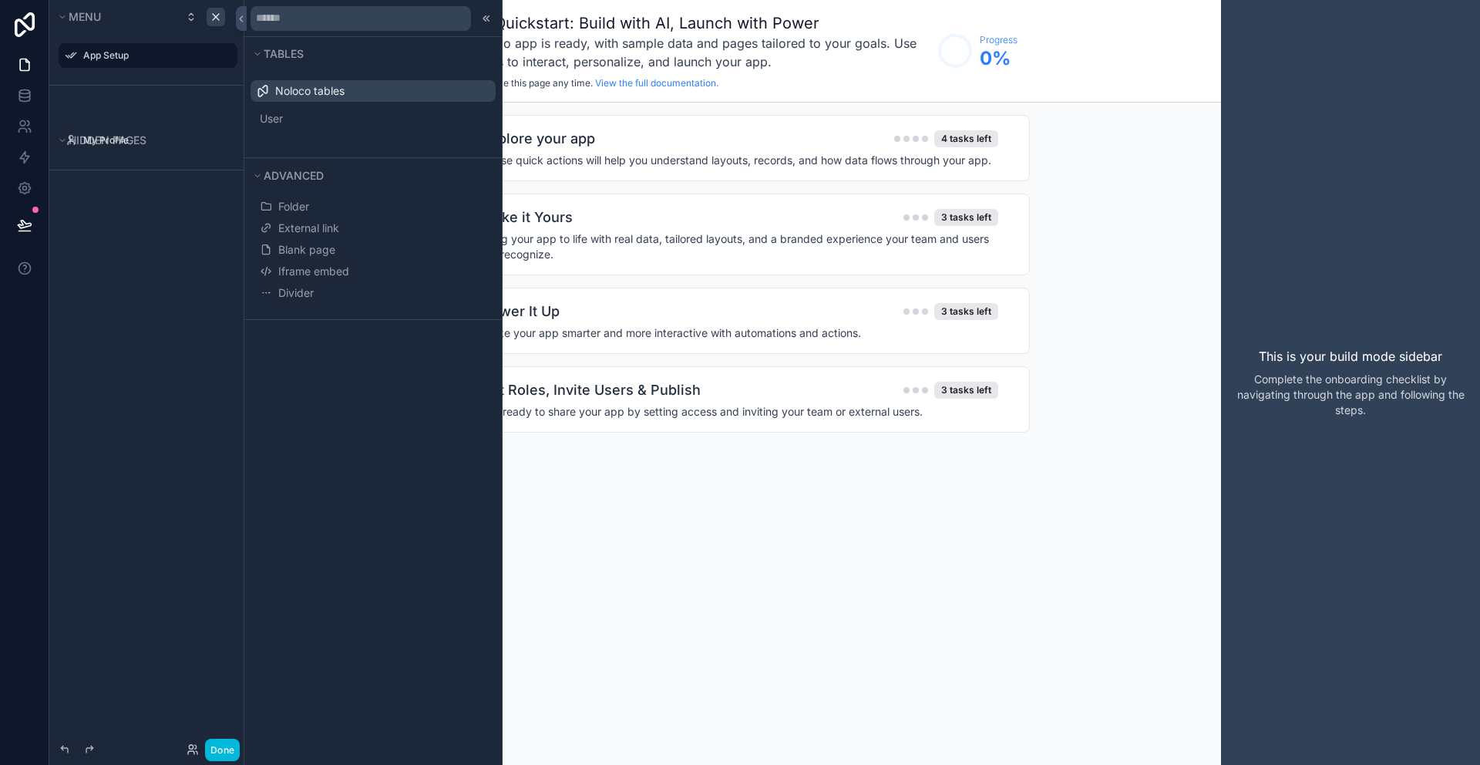
click at [136, 324] on div "Menu App Setup Hidden pages My Profile" at bounding box center [147, 373] width 197 height 746
click at [493, 24] on div at bounding box center [372, 18] width 257 height 37
click at [493, 23] on div at bounding box center [486, 18] width 18 height 18
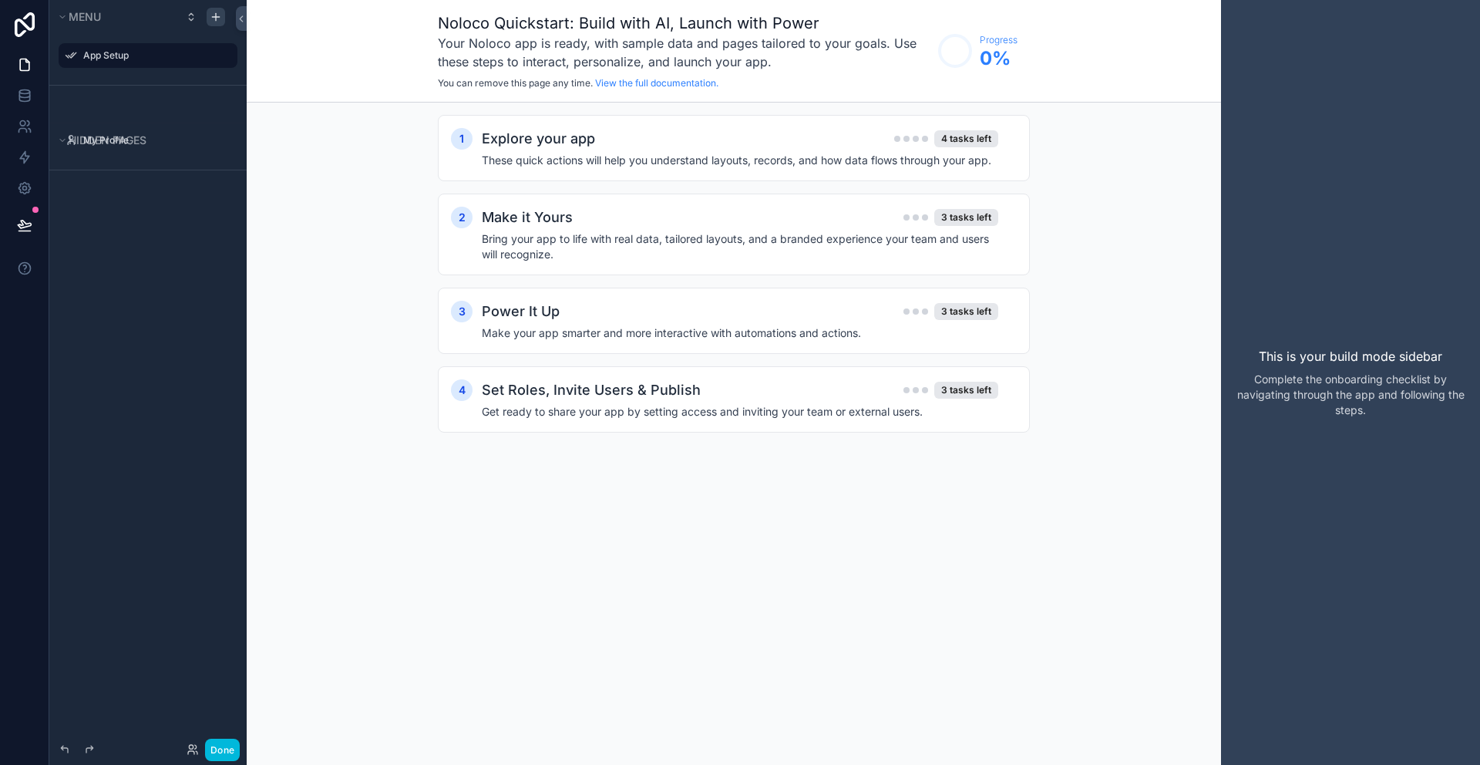
click at [86, 52] on label "App Setup" at bounding box center [155, 55] width 145 height 12
click at [764, 324] on div "Power It Up 3 tasks left Make your app smarter and more interactive with automa…" at bounding box center [749, 321] width 535 height 40
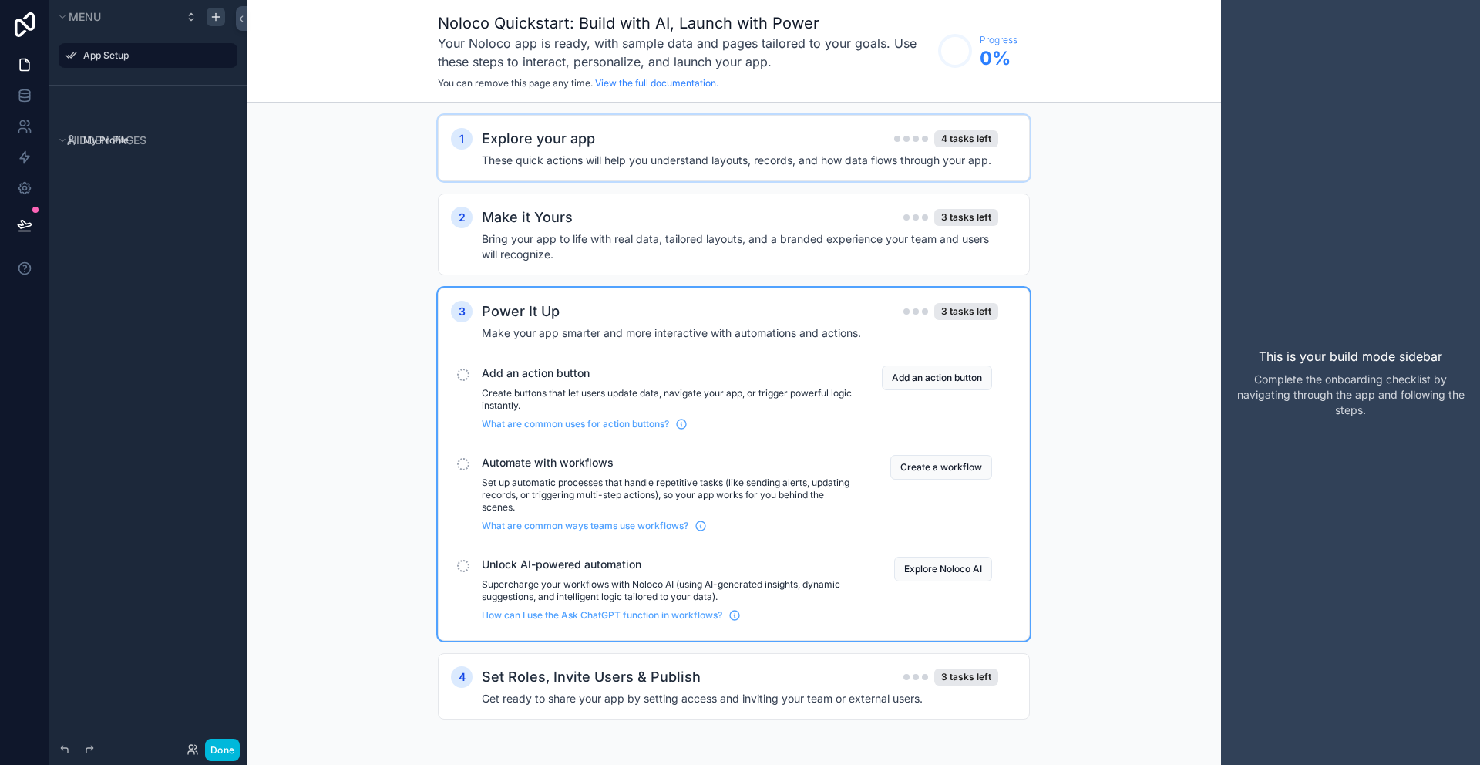
click at [578, 140] on h2 "Explore your app" at bounding box center [538, 139] width 113 height 22
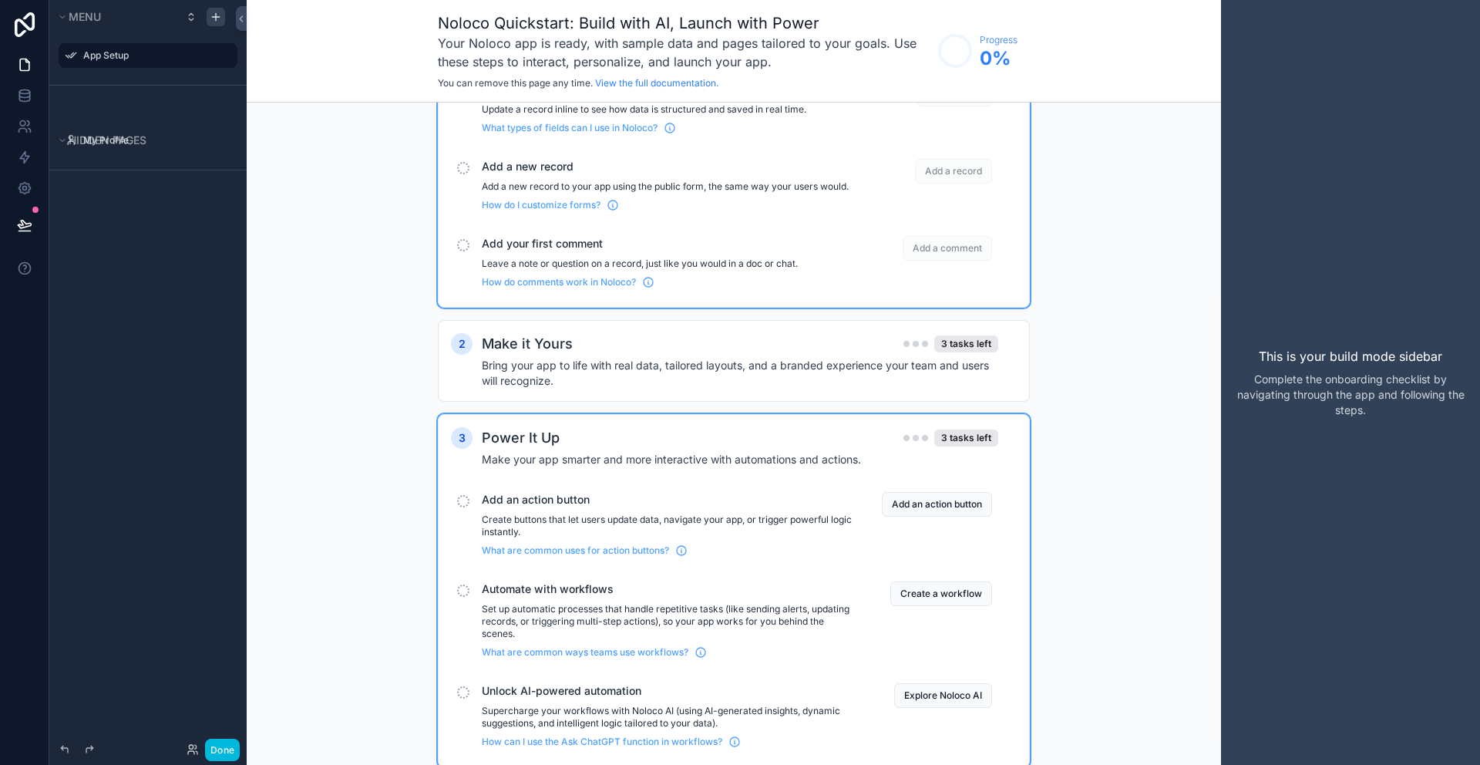
scroll to position [325, 0]
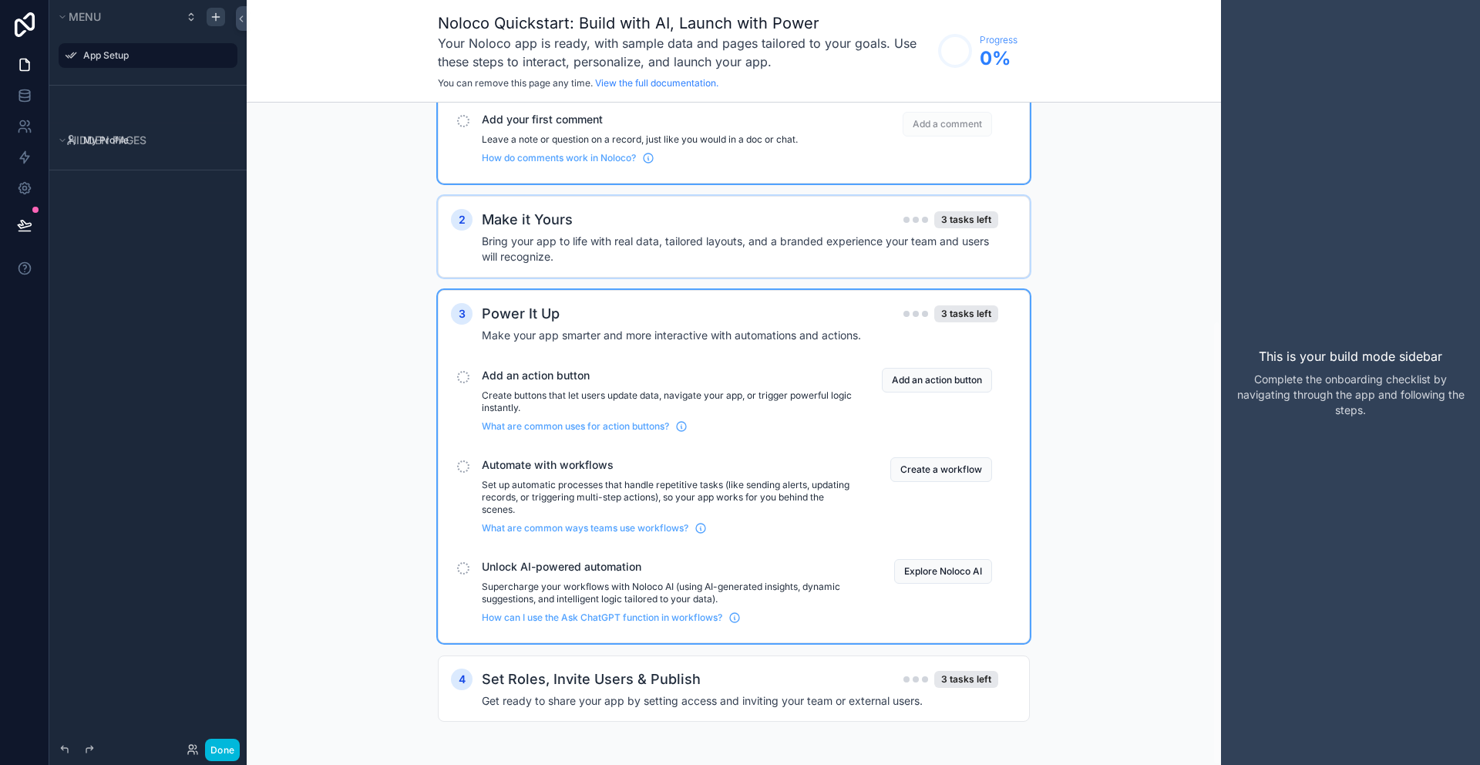
click at [768, 242] on h4 "Bring your app to life with real data, tailored layouts, and a branded experien…" at bounding box center [740, 249] width 516 height 31
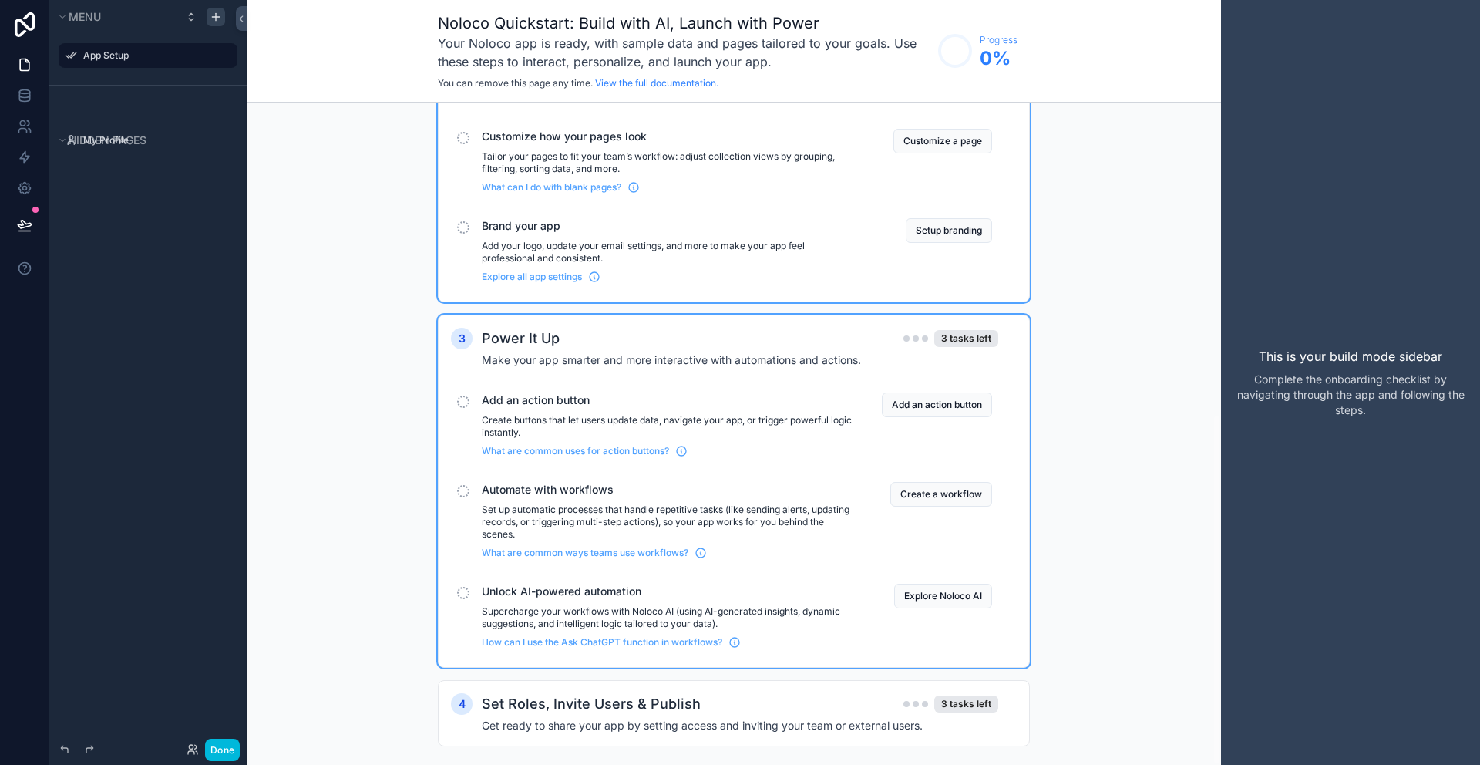
scroll to position [587, 0]
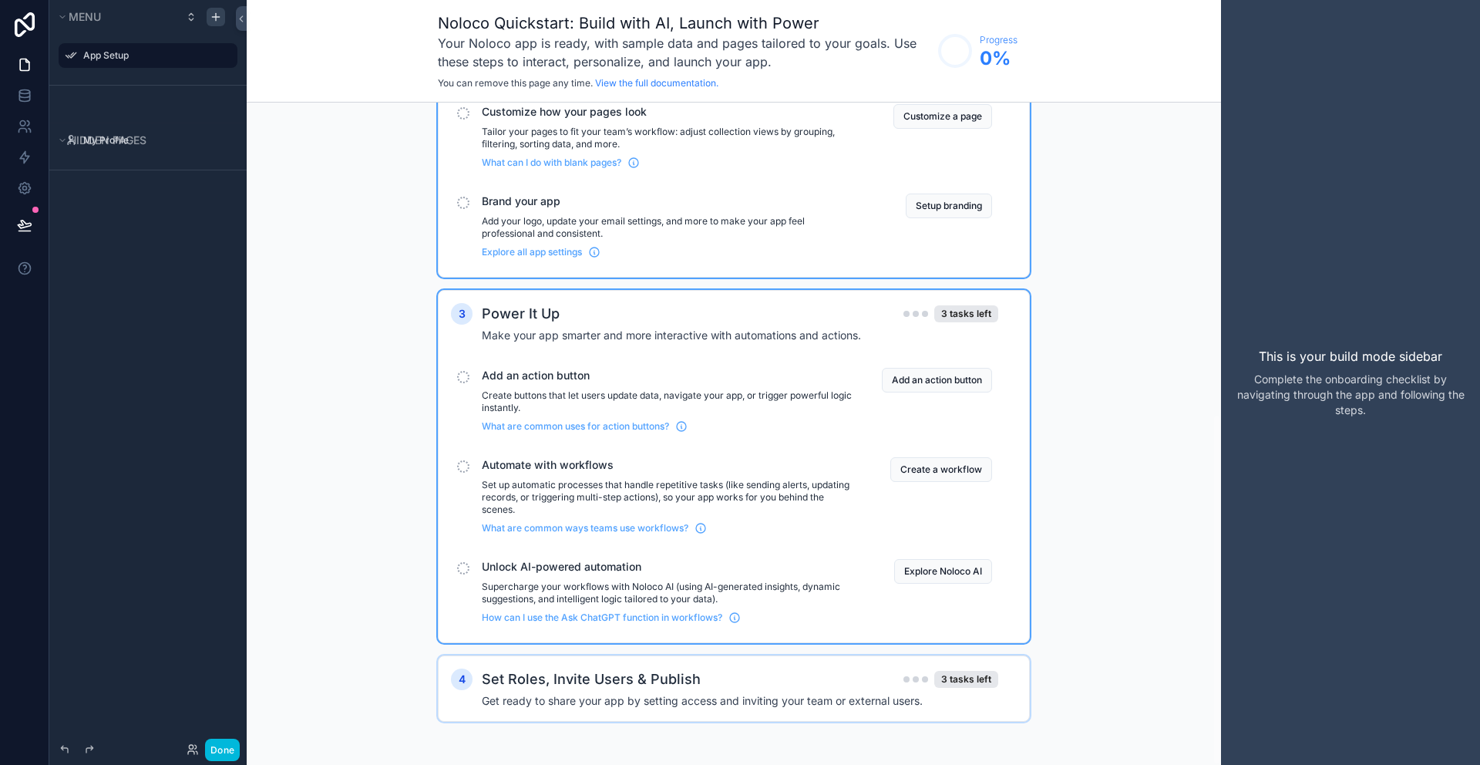
click at [733, 702] on h4 "Get ready to share your app by setting access and inviting your team or externa…" at bounding box center [740, 700] width 516 height 15
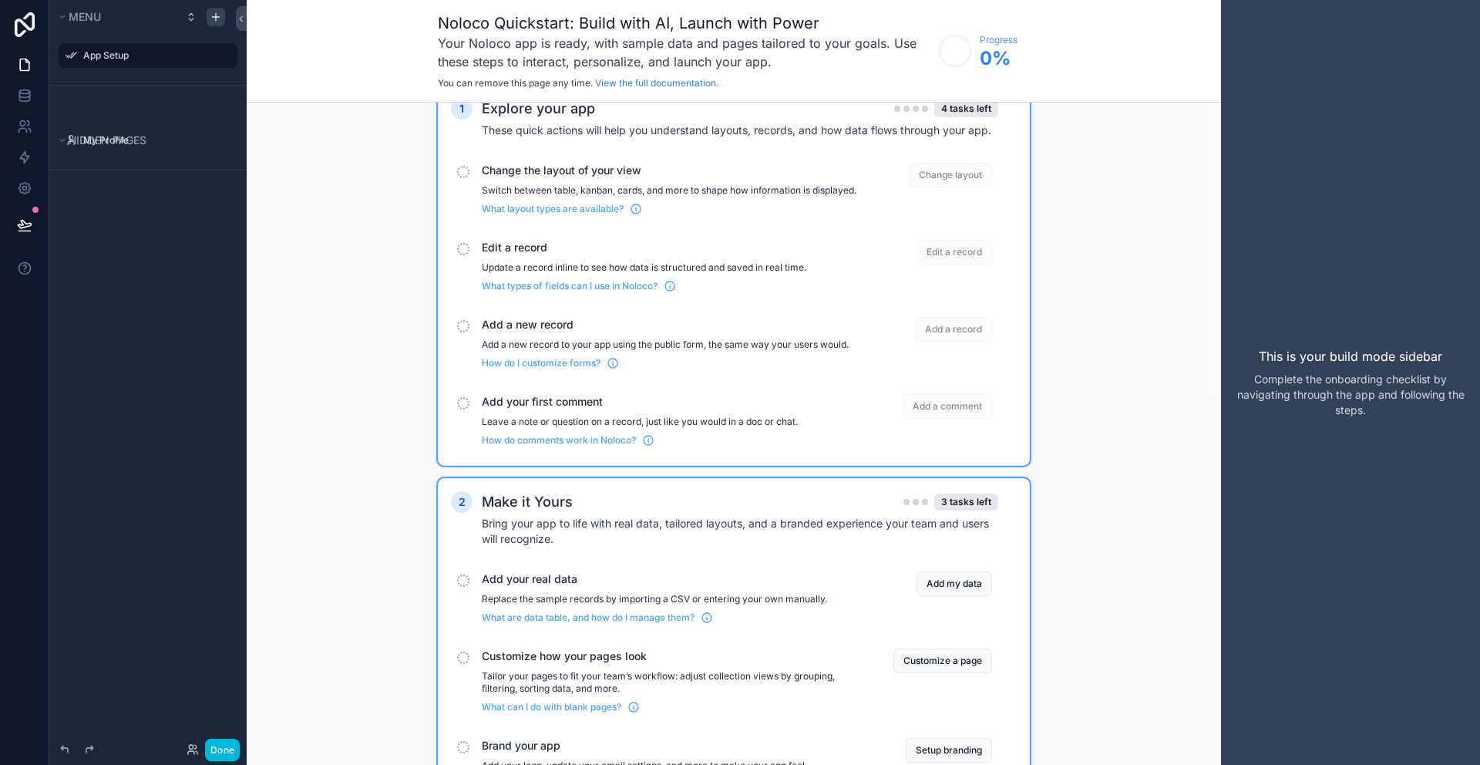
scroll to position [0, 0]
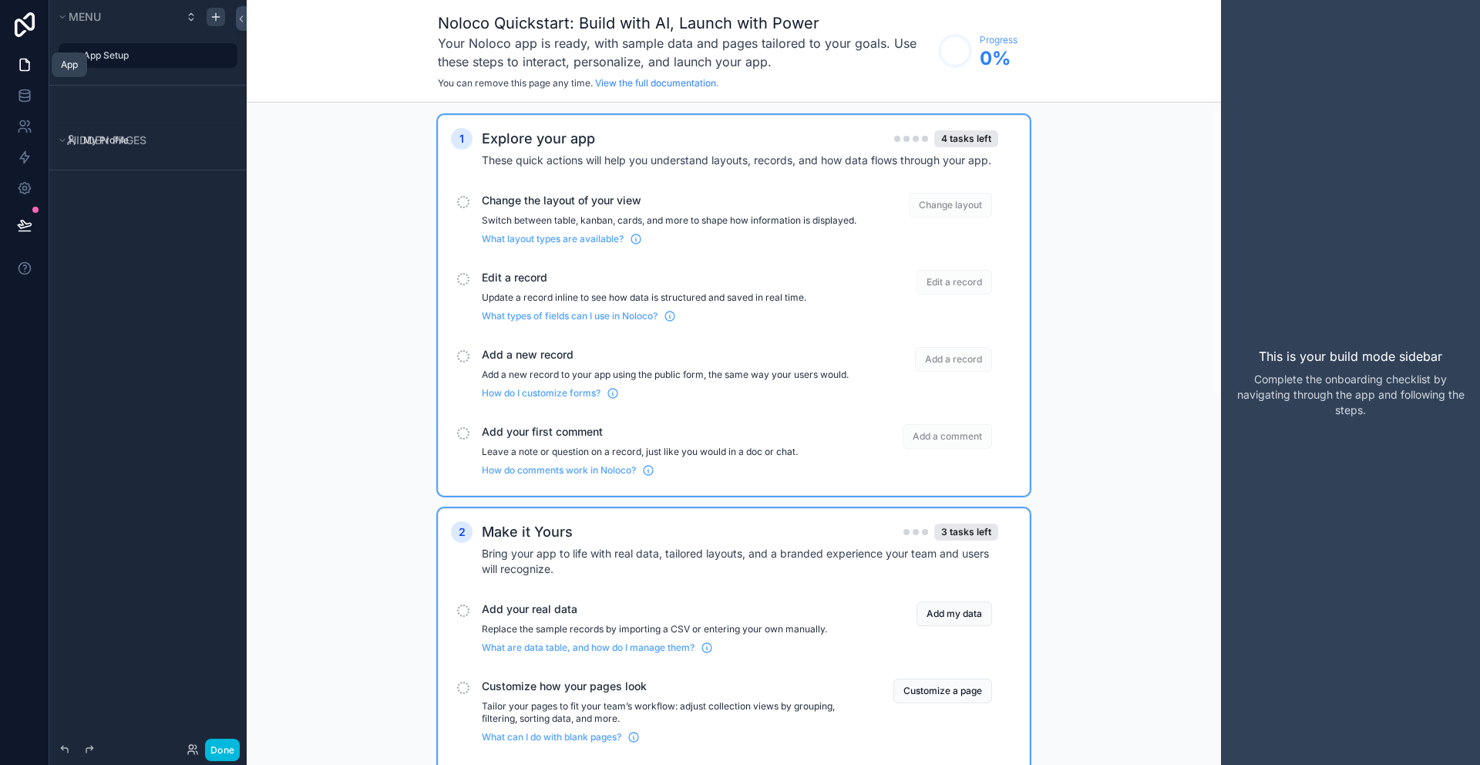
click at [24, 61] on icon at bounding box center [24, 64] width 15 height 15
click at [86, 55] on label "App Setup" at bounding box center [155, 55] width 145 height 12
click at [0, 0] on icon "scrollable content" at bounding box center [0, 0] width 0 height 0
click at [300, 63] on span "Remove" at bounding box center [294, 66] width 41 height 15
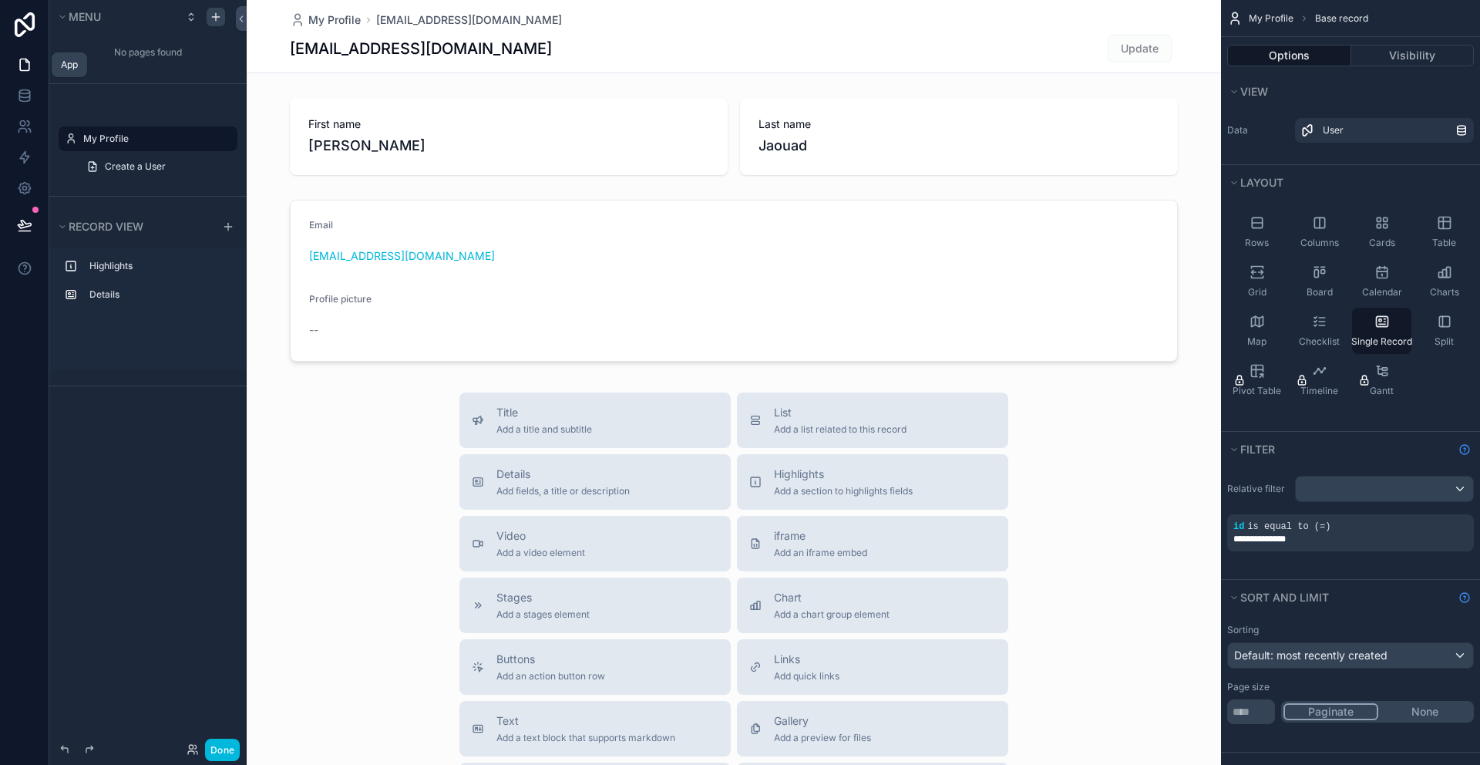
click at [18, 61] on icon at bounding box center [24, 64] width 15 height 15
click at [25, 90] on icon at bounding box center [24, 92] width 10 height 4
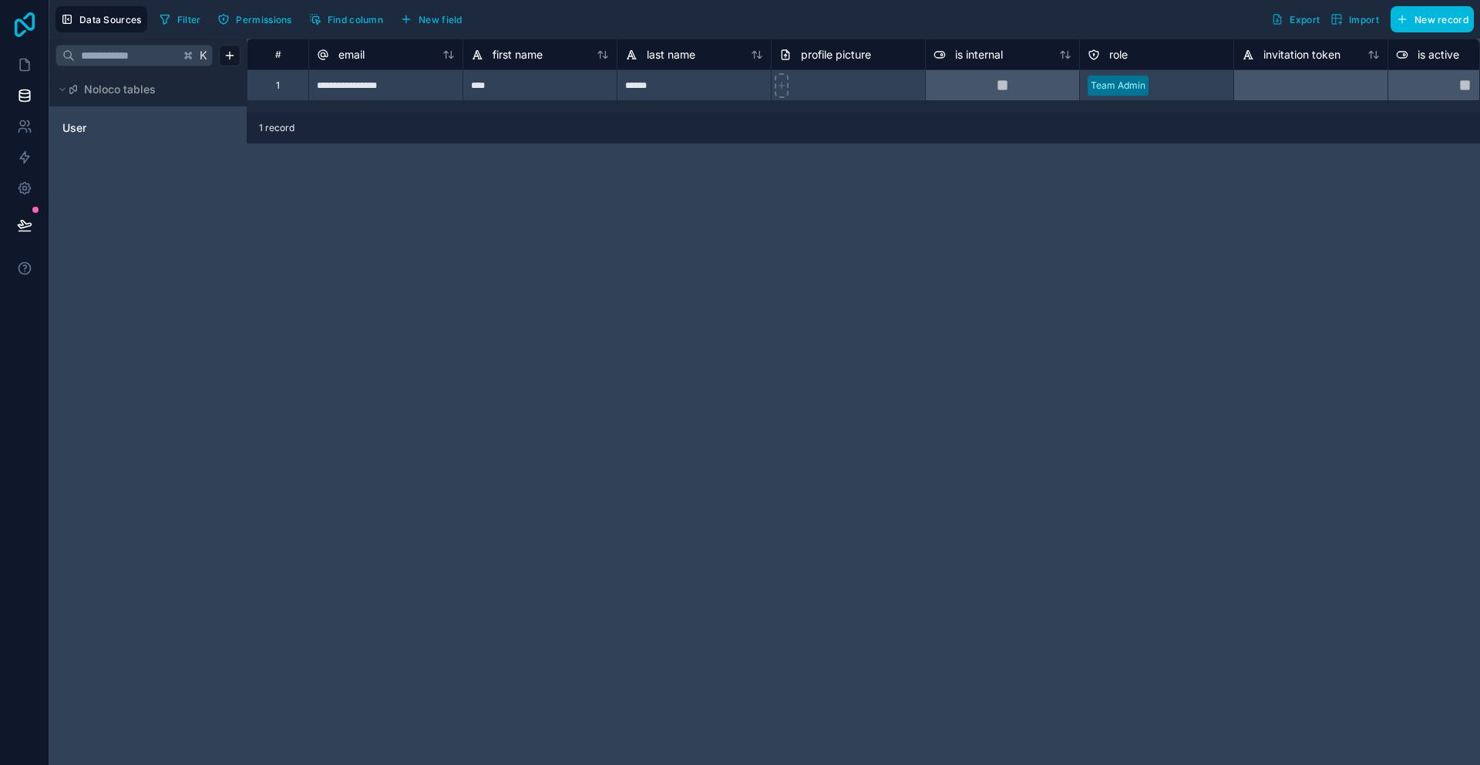
click at [29, 28] on icon at bounding box center [25, 24] width 20 height 25
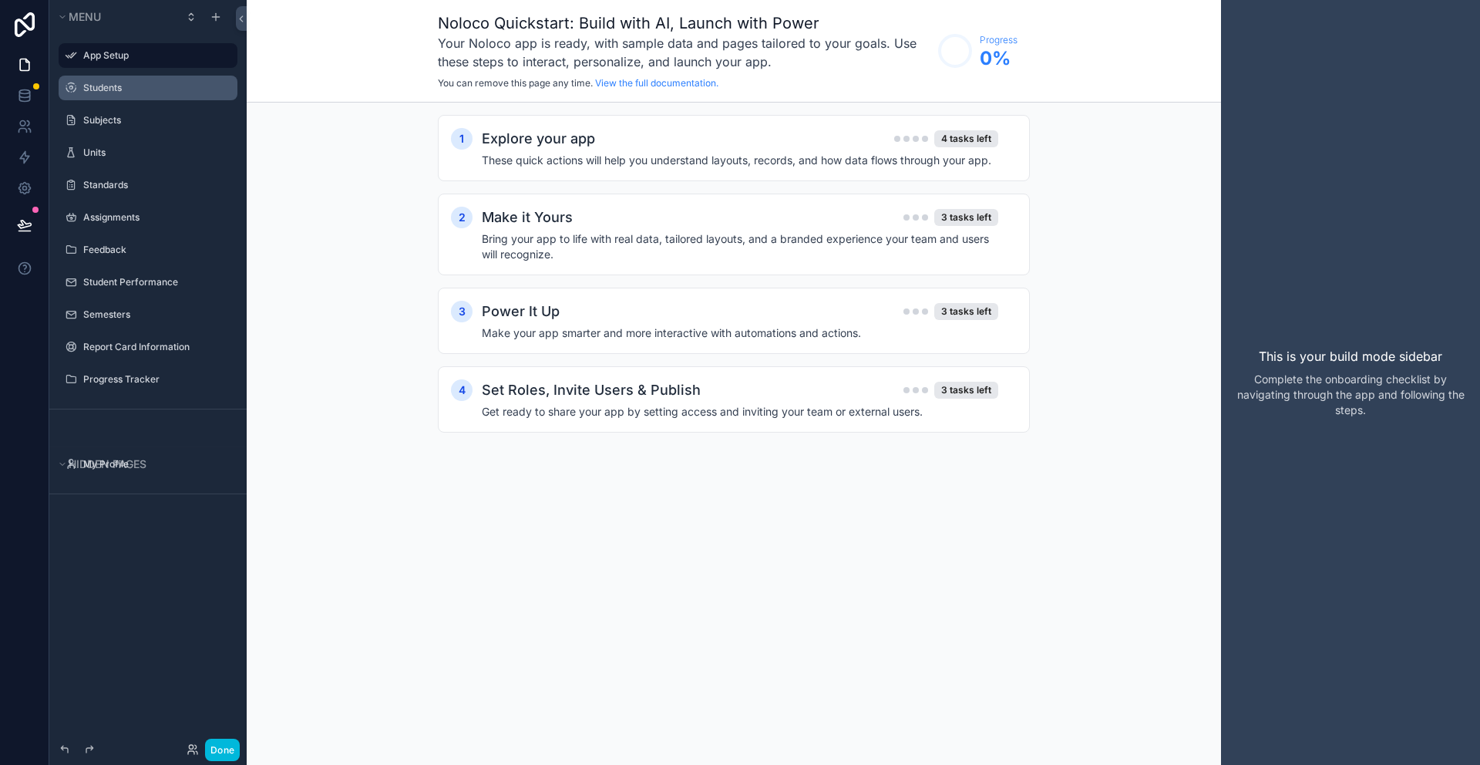
click at [96, 98] on div "Students" at bounding box center [148, 88] width 173 height 25
click at [99, 89] on label "Students" at bounding box center [155, 88] width 145 height 12
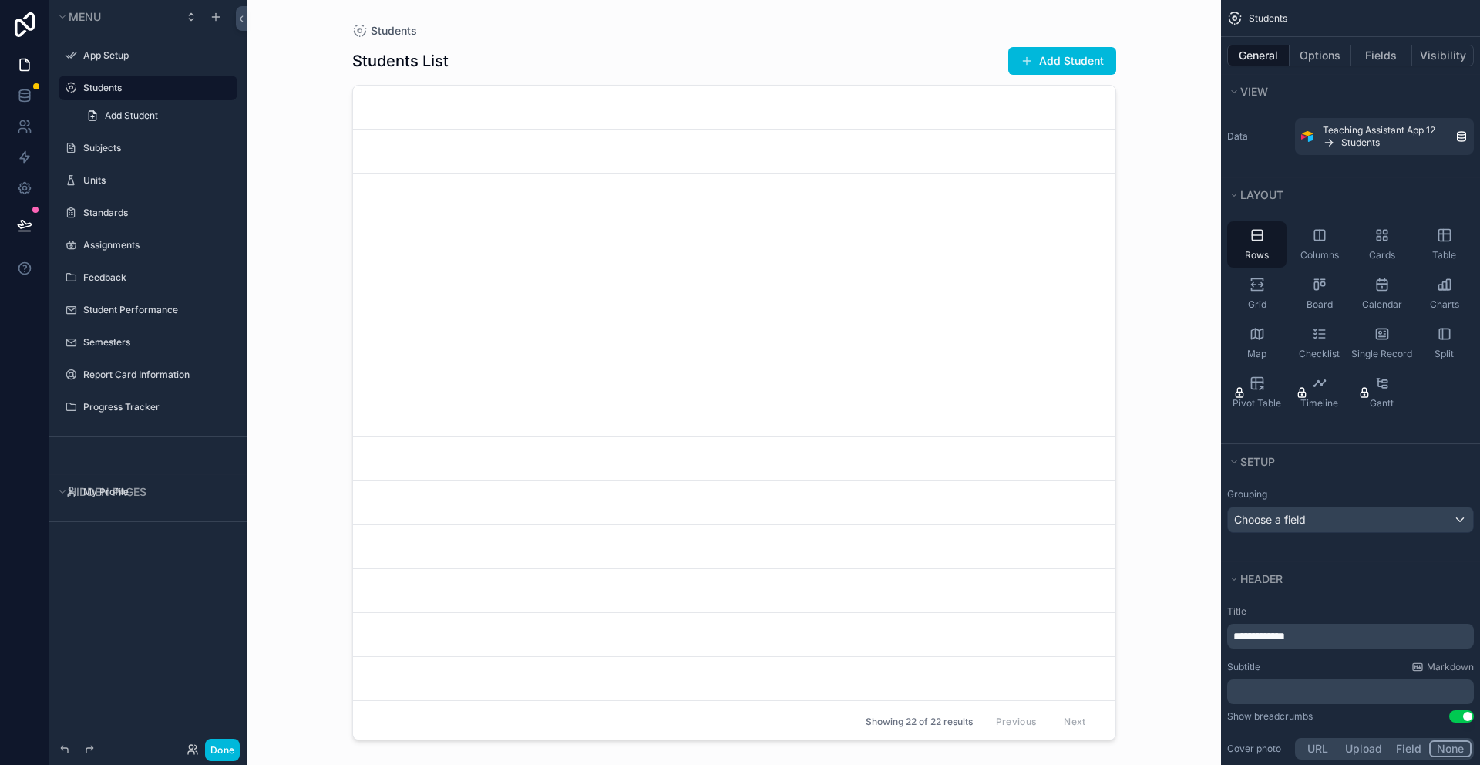
drag, startPoint x: 1110, startPoint y: 248, endPoint x: 1110, endPoint y: 521, distance: 272.9
click at [1110, 521] on div "scrollable content" at bounding box center [734, 373] width 789 height 746
click at [105, 178] on label "Units" at bounding box center [155, 180] width 145 height 12
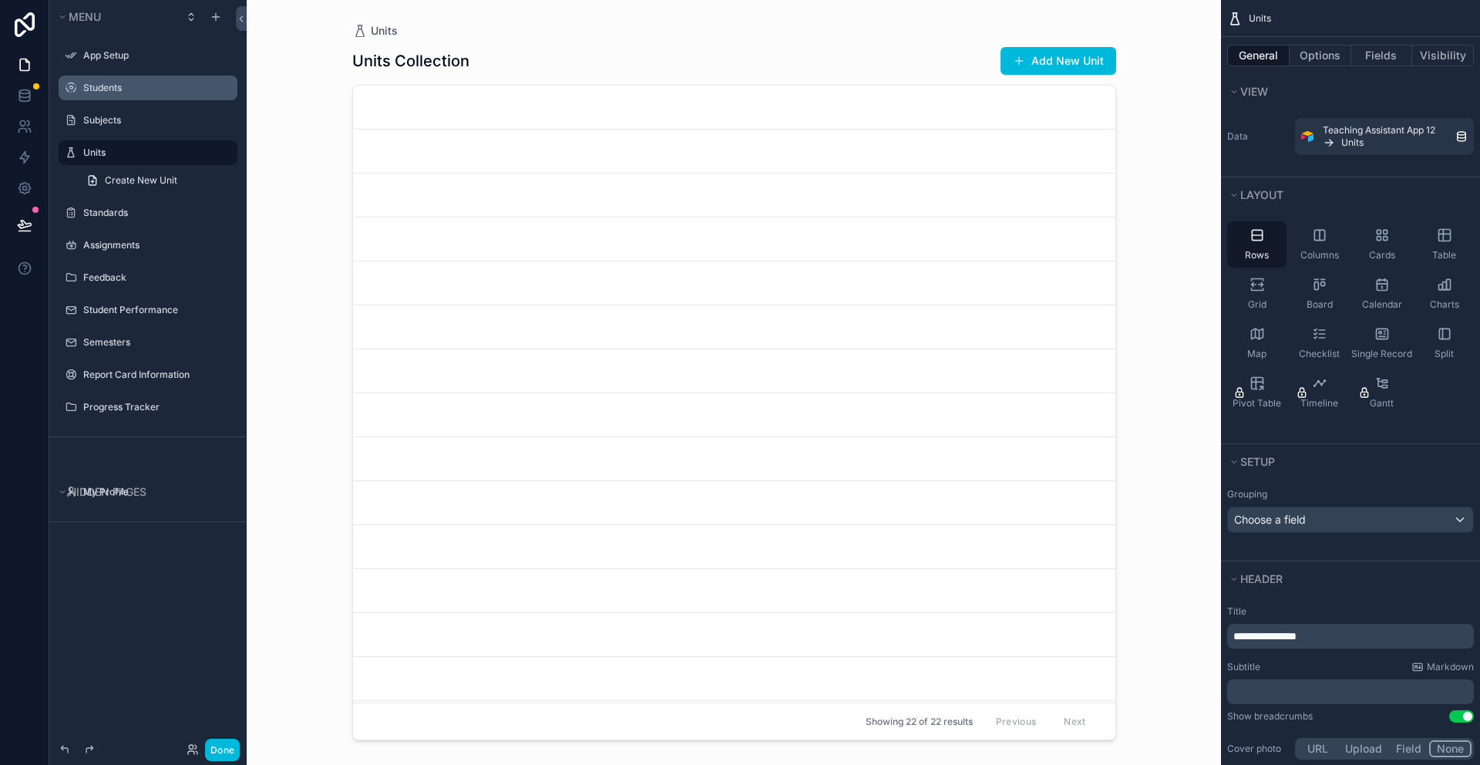
drag, startPoint x: 1111, startPoint y: 367, endPoint x: 1121, endPoint y: 617, distance: 249.9
click at [1121, 617] on div "scrollable content" at bounding box center [734, 373] width 789 height 746
click at [92, 84] on label "Students" at bounding box center [155, 88] width 145 height 12
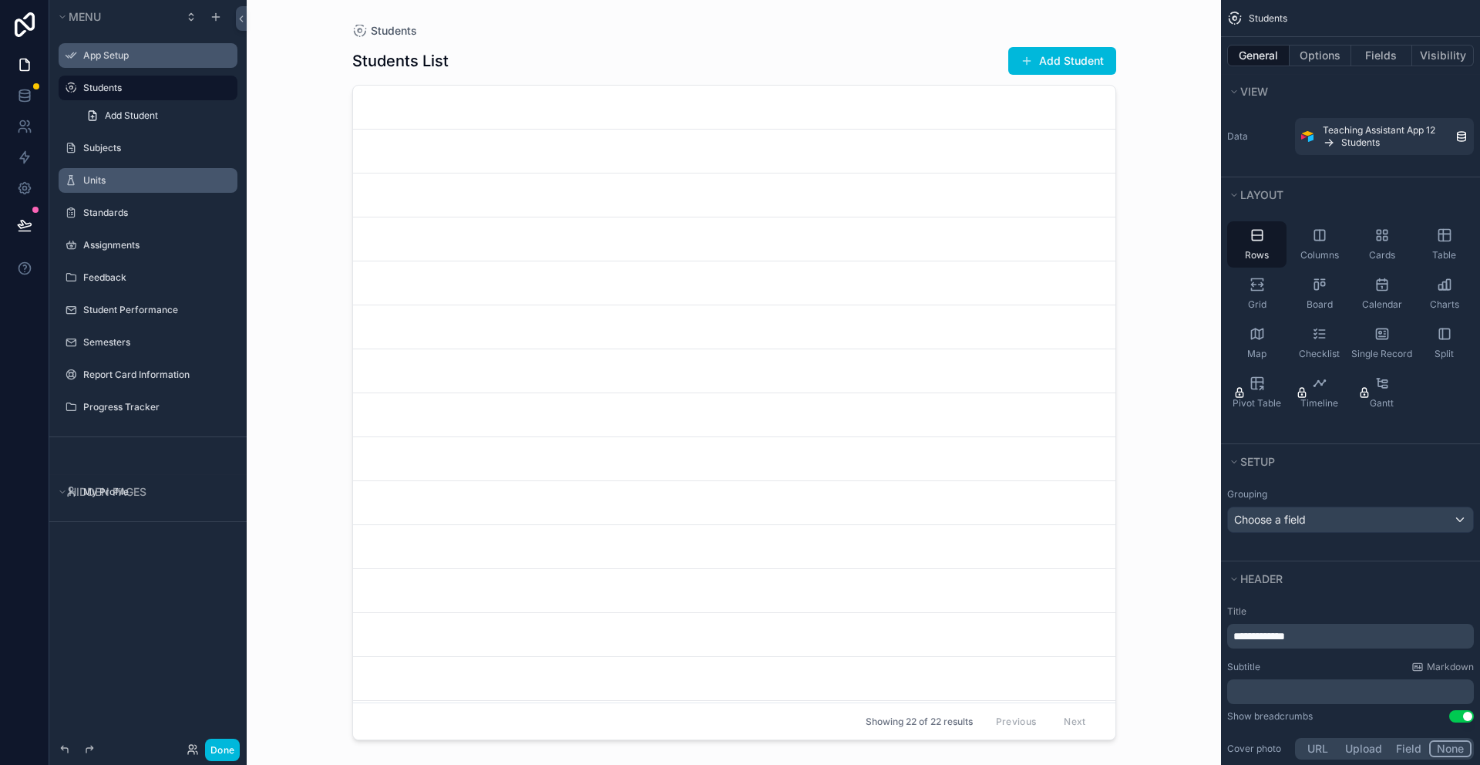
click at [109, 55] on label "App Setup" at bounding box center [155, 55] width 145 height 12
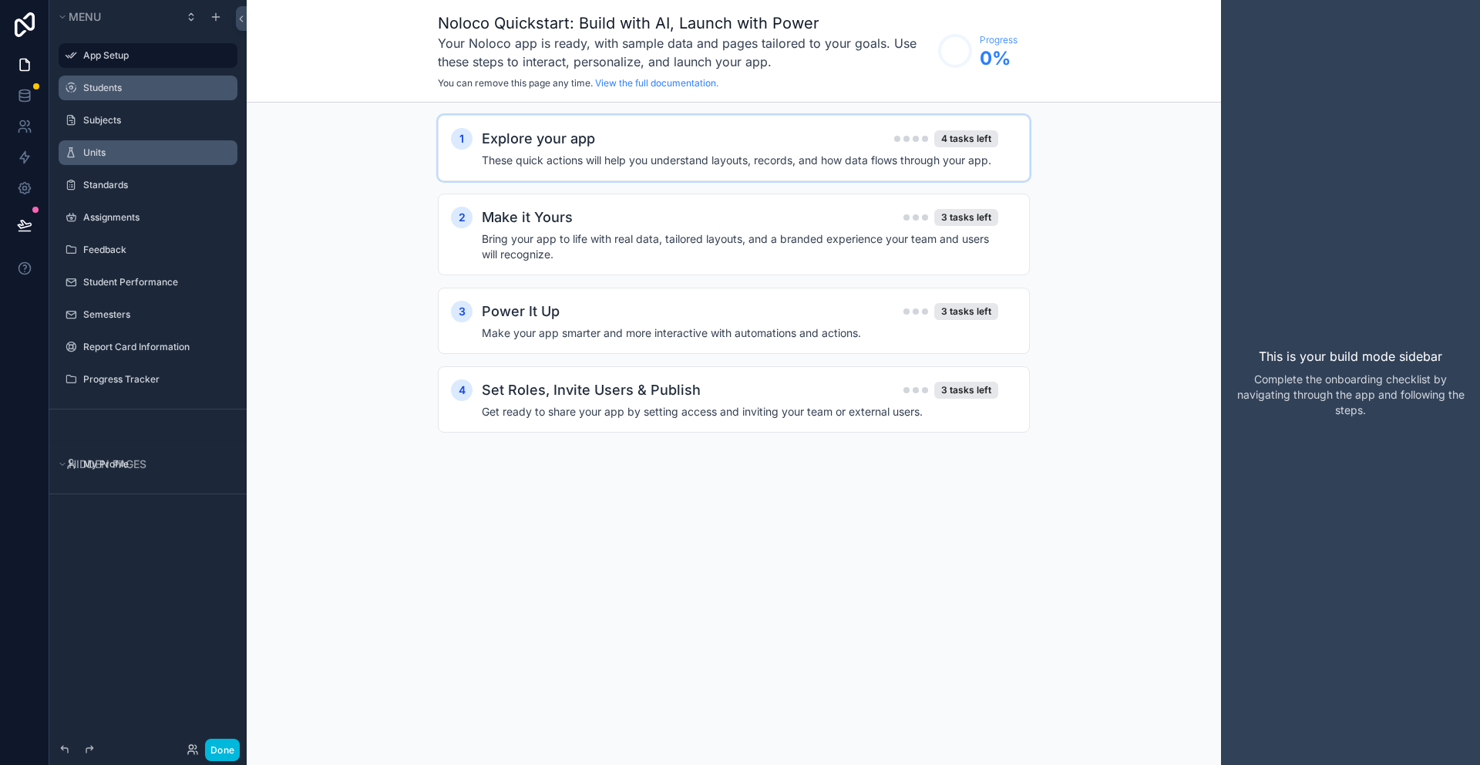
click at [707, 144] on div "Explore your app 4 tasks left" at bounding box center [740, 139] width 516 height 22
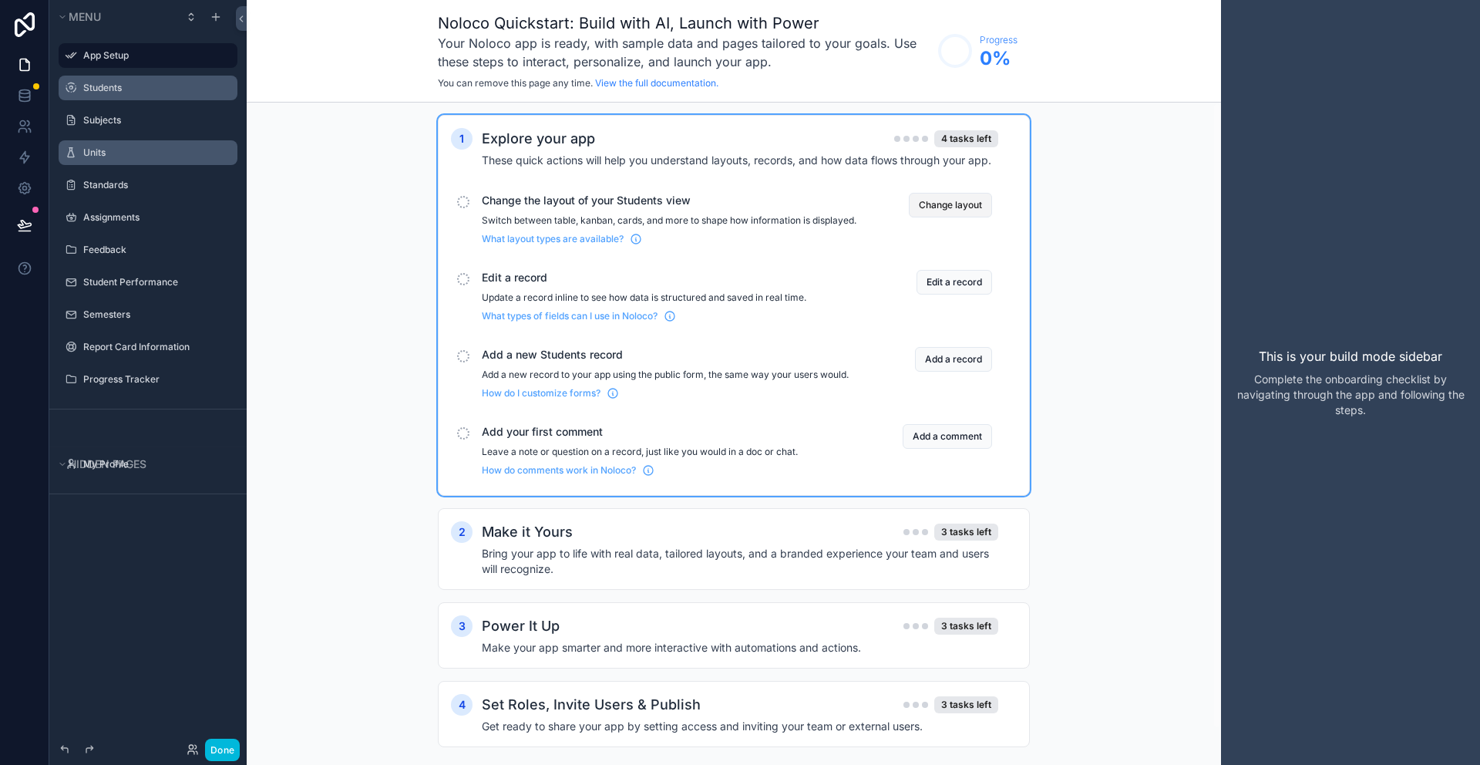
click at [959, 203] on button "Change layout" at bounding box center [950, 205] width 83 height 25
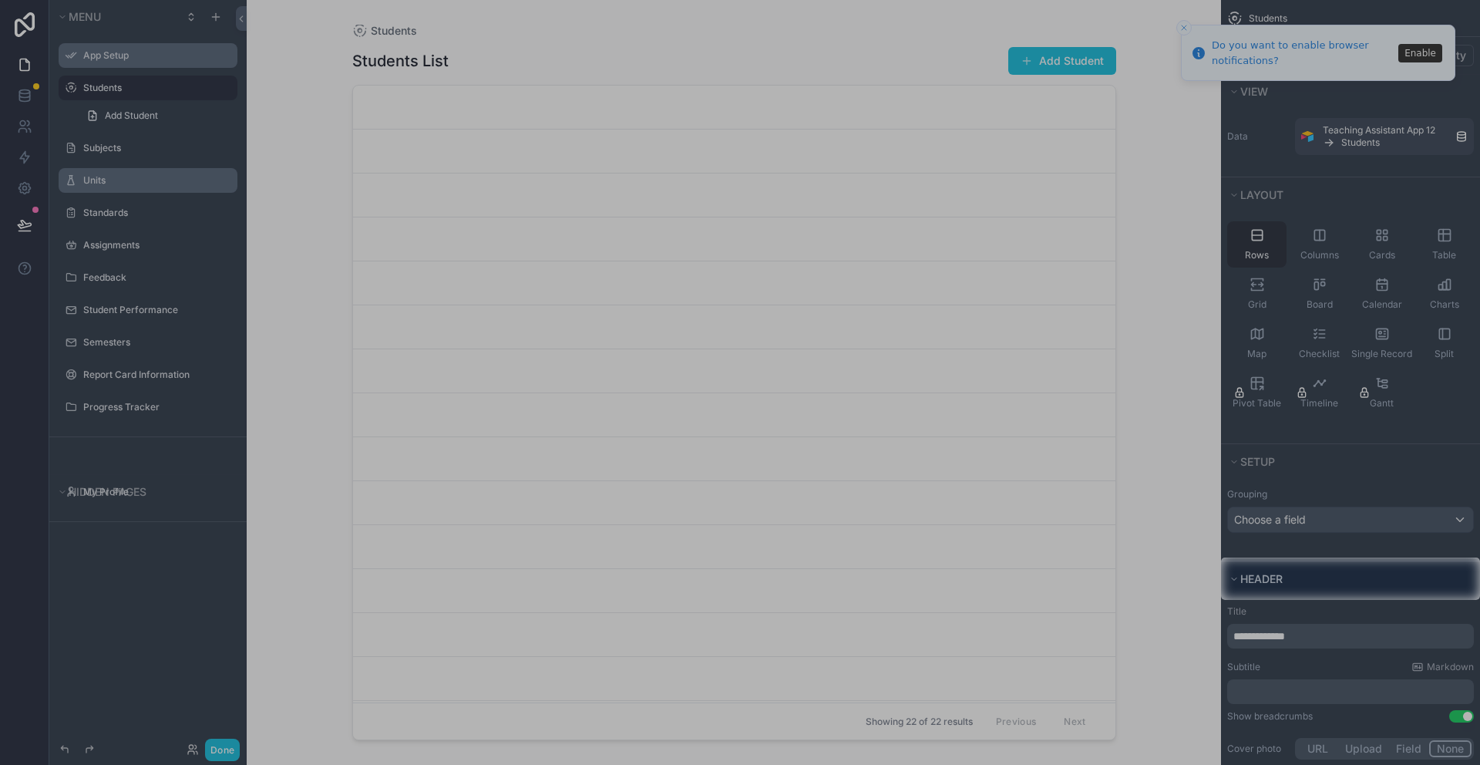
drag, startPoint x: 1185, startPoint y: 27, endPoint x: 1013, endPoint y: 468, distance: 473.5
click at [980, 454] on div at bounding box center [740, 278] width 1480 height 557
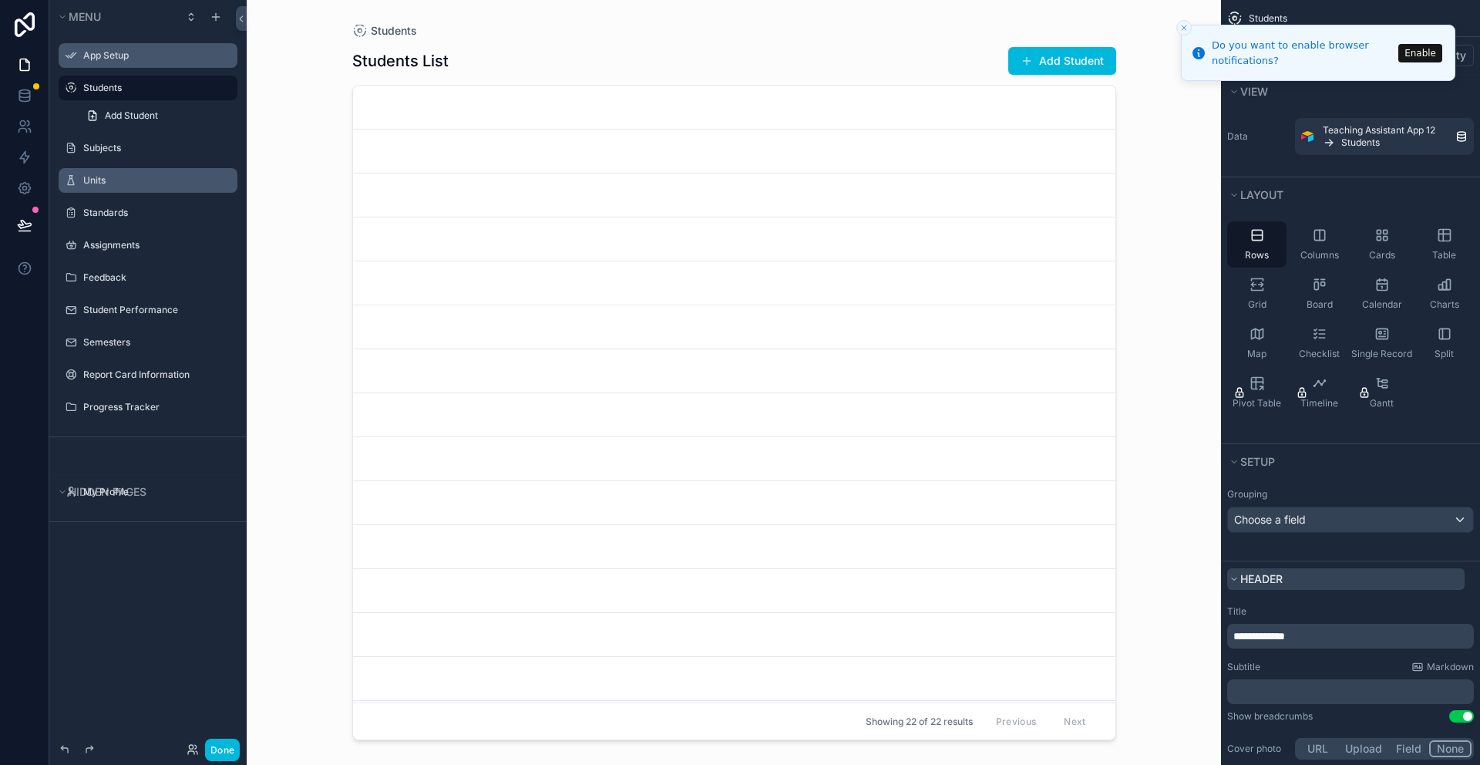
click at [1267, 580] on span "Header" at bounding box center [1261, 578] width 42 height 13
click at [1267, 579] on span "Header" at bounding box center [1261, 578] width 42 height 13
click at [1176, 27] on button "Close toast" at bounding box center [1183, 27] width 15 height 15
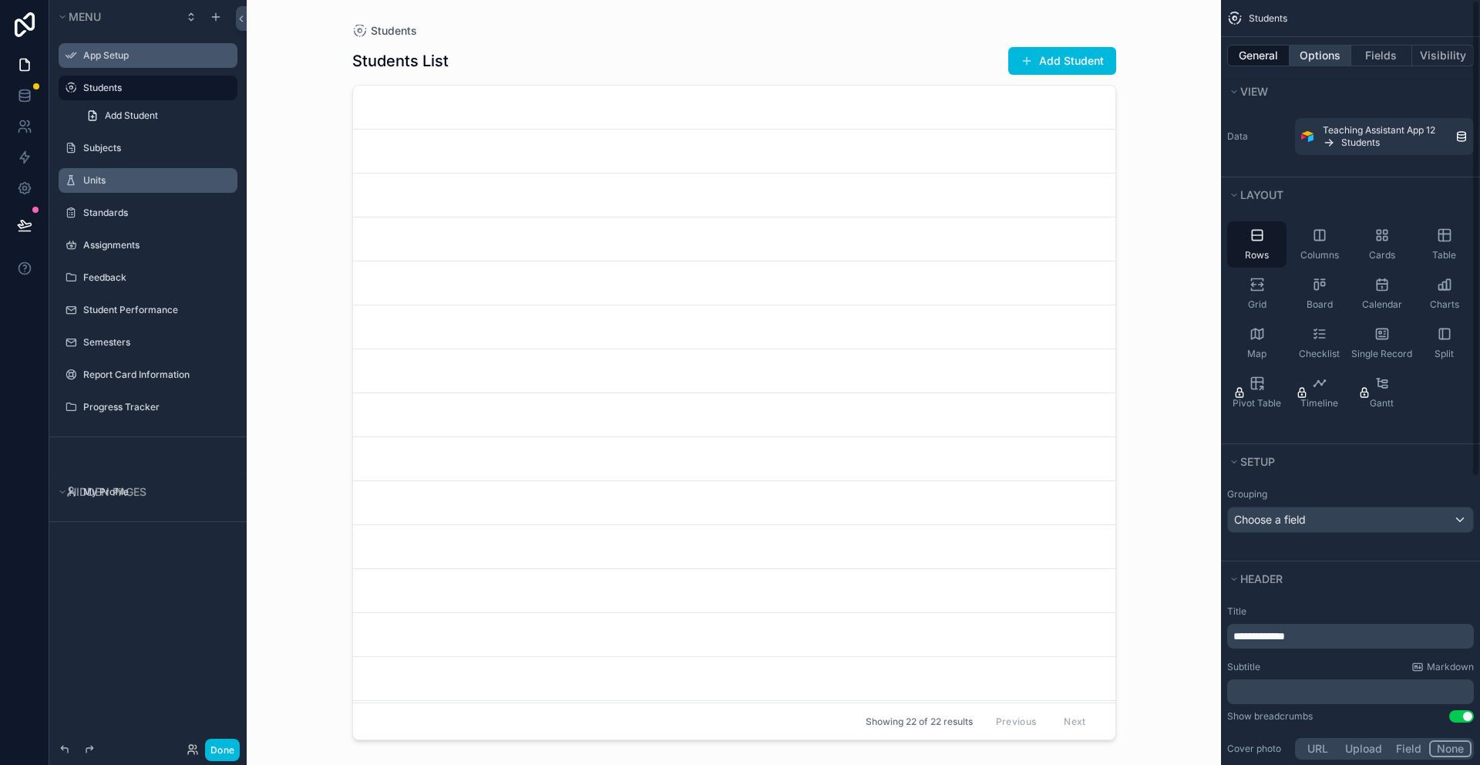
click at [1323, 59] on button "Options" at bounding box center [1321, 56] width 62 height 22
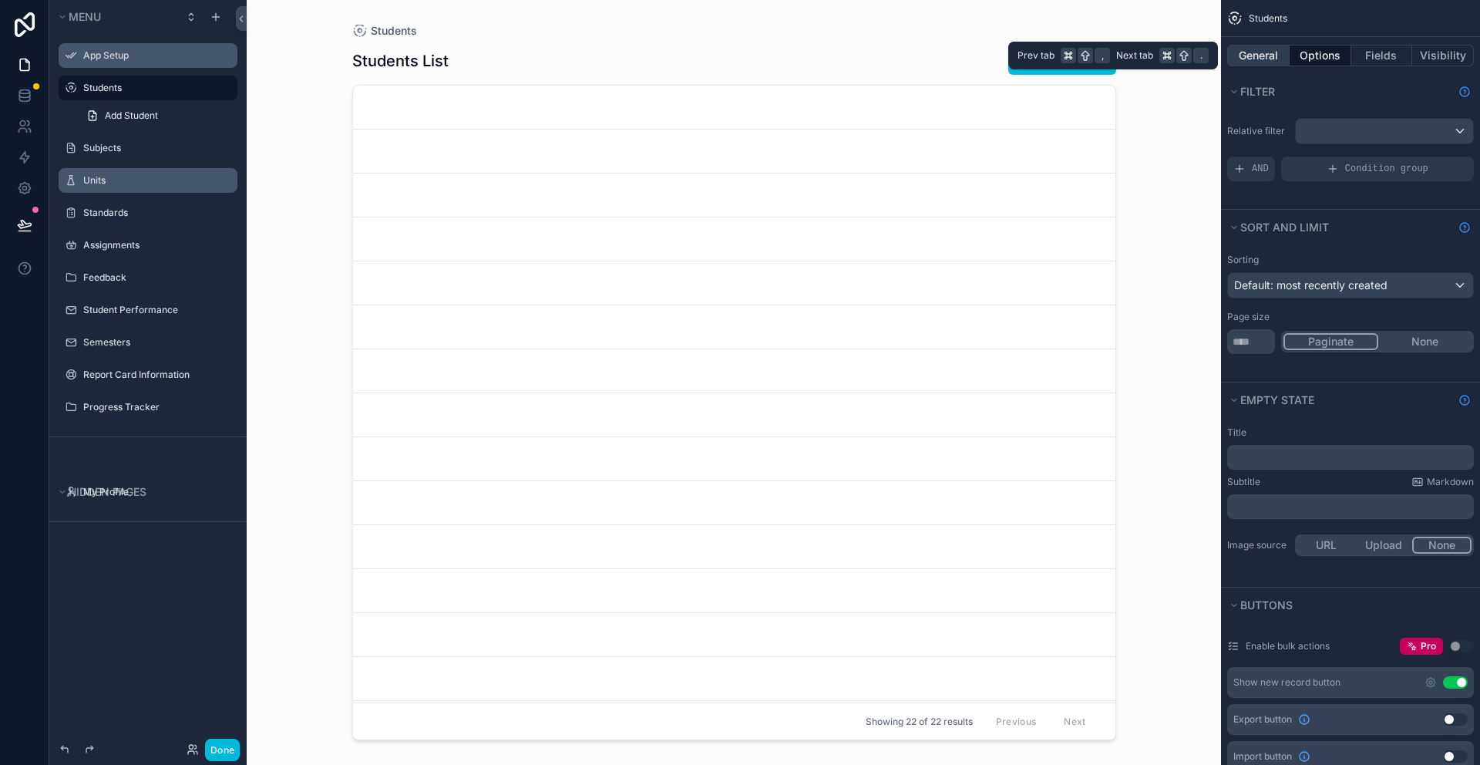
click at [1260, 51] on button "General" at bounding box center [1258, 56] width 62 height 22
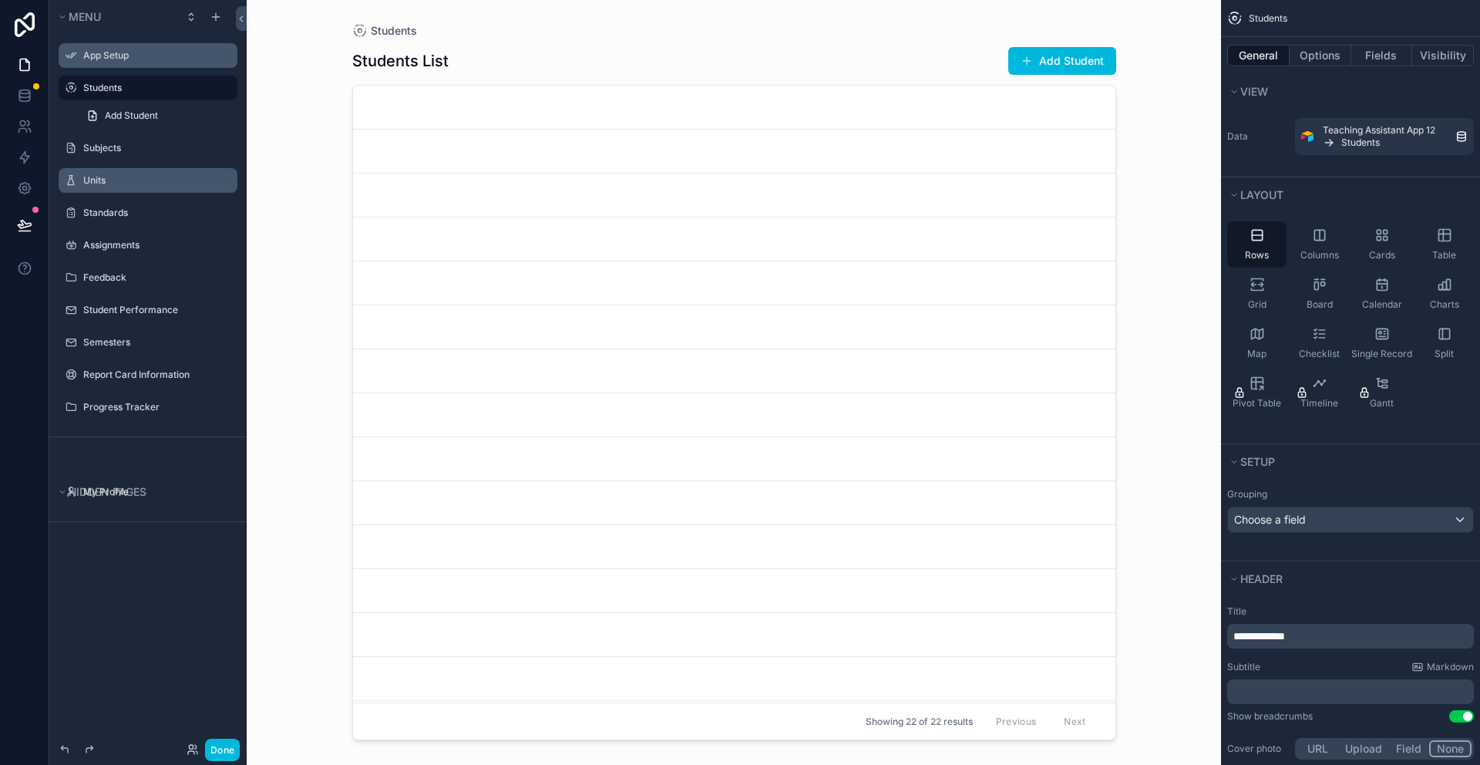
click at [1022, 60] on div "scrollable content" at bounding box center [734, 373] width 789 height 746
click at [1058, 53] on button "Add Student" at bounding box center [1062, 61] width 108 height 28
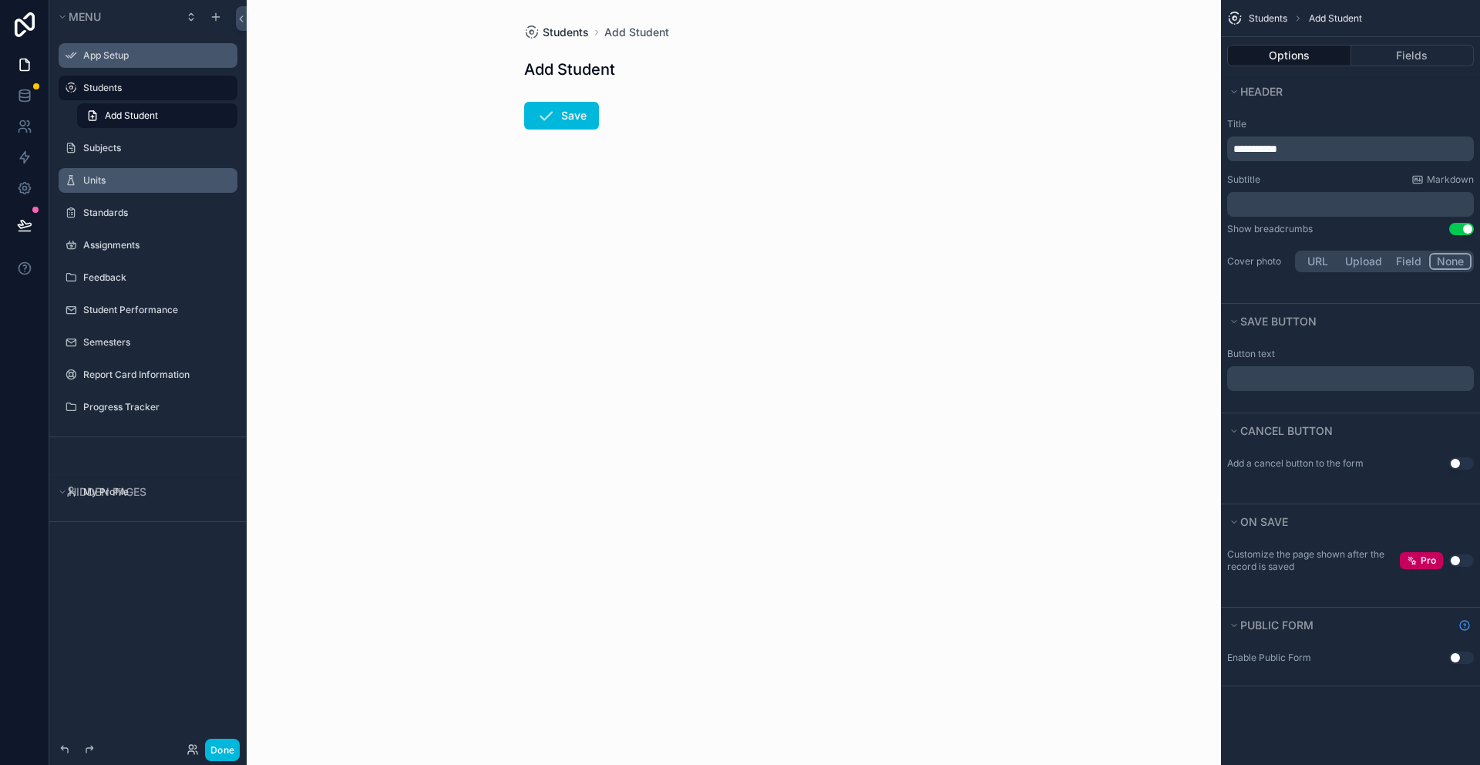
click at [551, 30] on span "Students" at bounding box center [566, 32] width 46 height 15
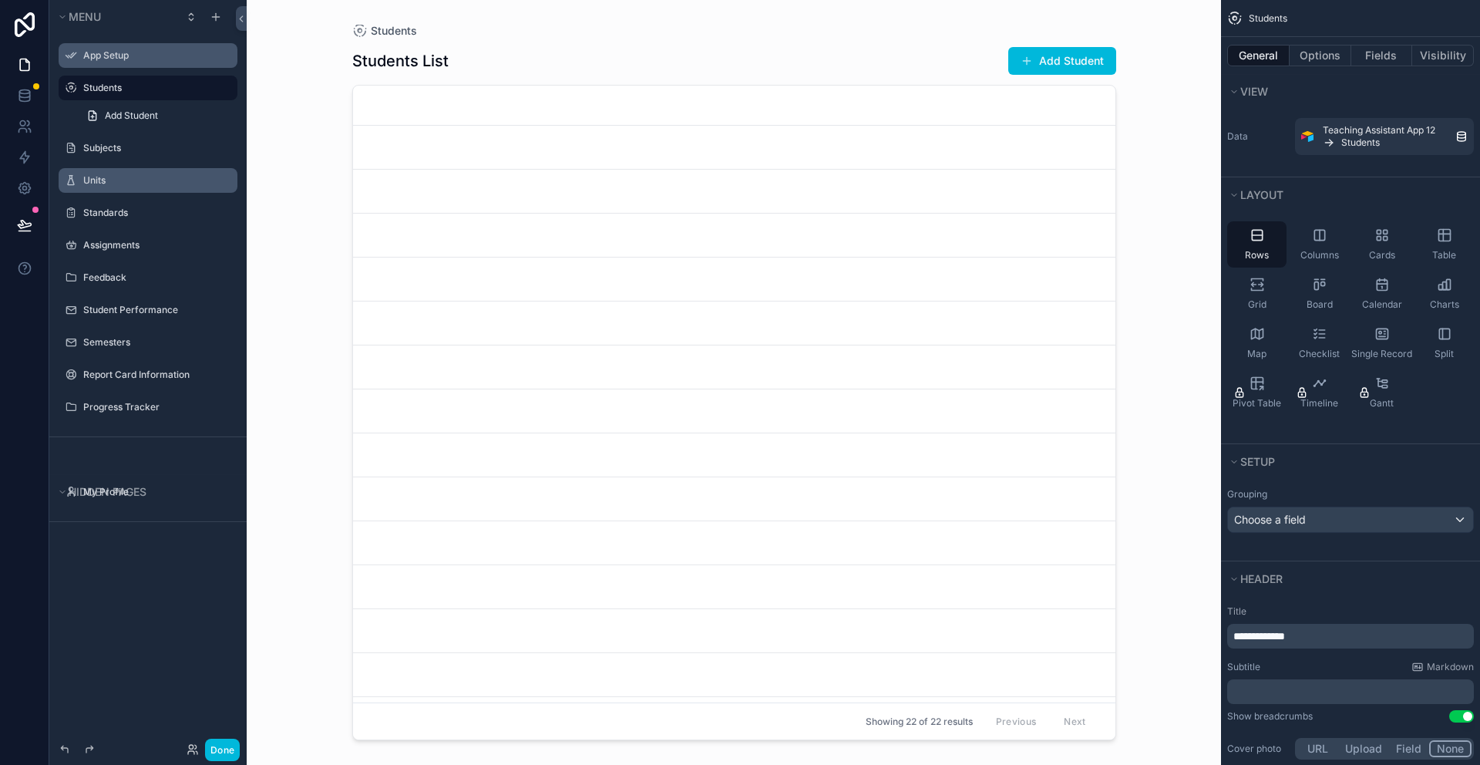
scroll to position [350, 0]
click at [607, 245] on link "scrollable content" at bounding box center [734, 241] width 762 height 44
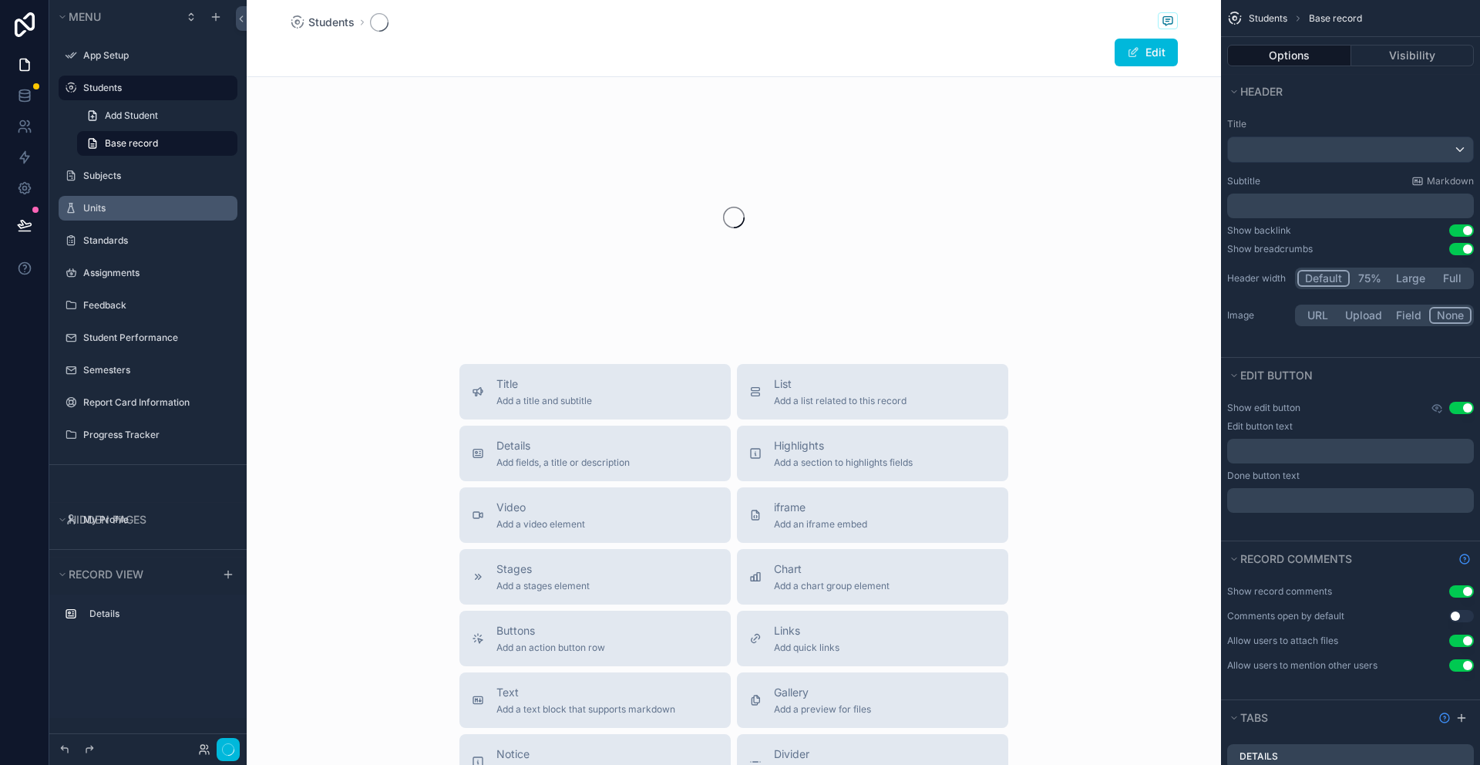
click at [607, 245] on div "scrollable content" at bounding box center [734, 218] width 974 height 244
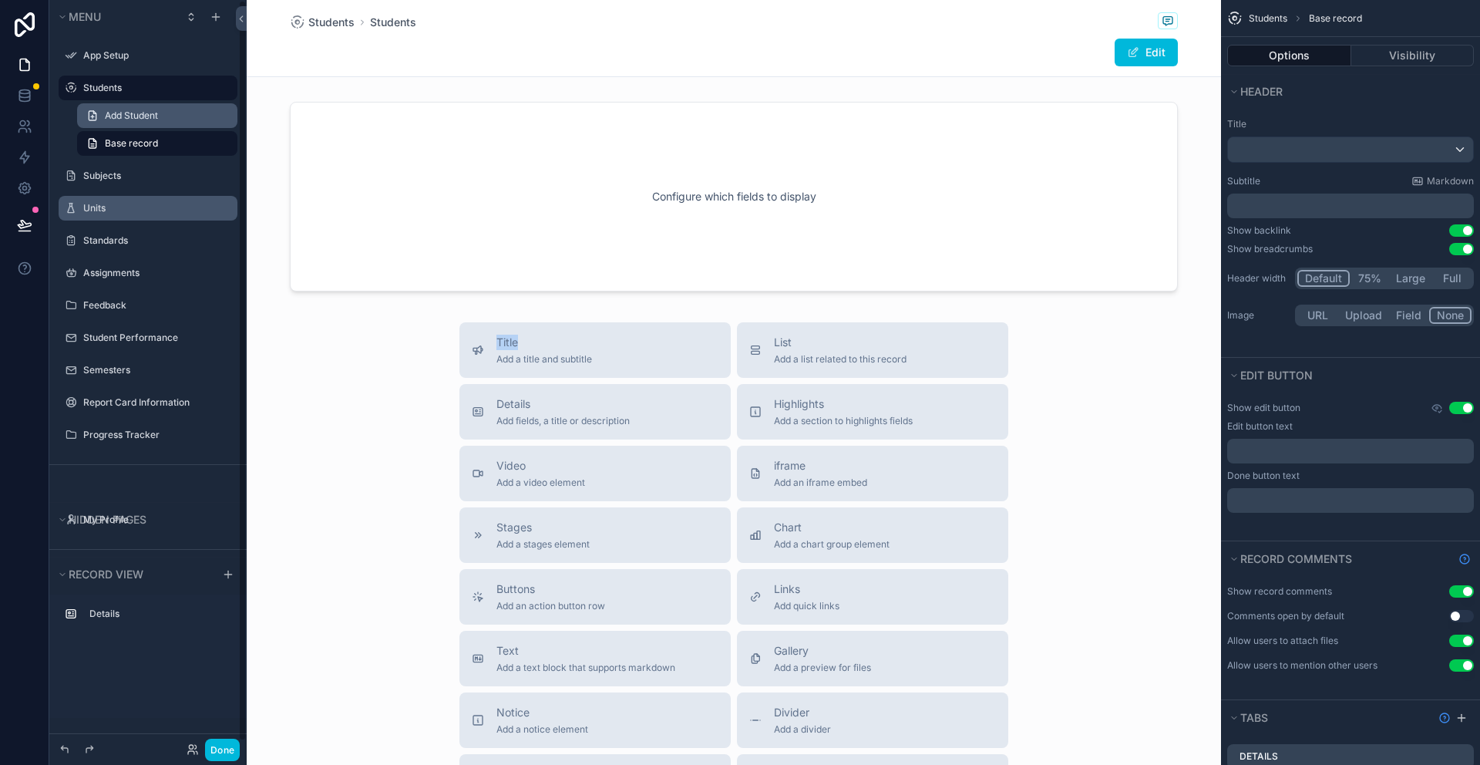
click at [122, 110] on span "Add Student" at bounding box center [131, 115] width 53 height 12
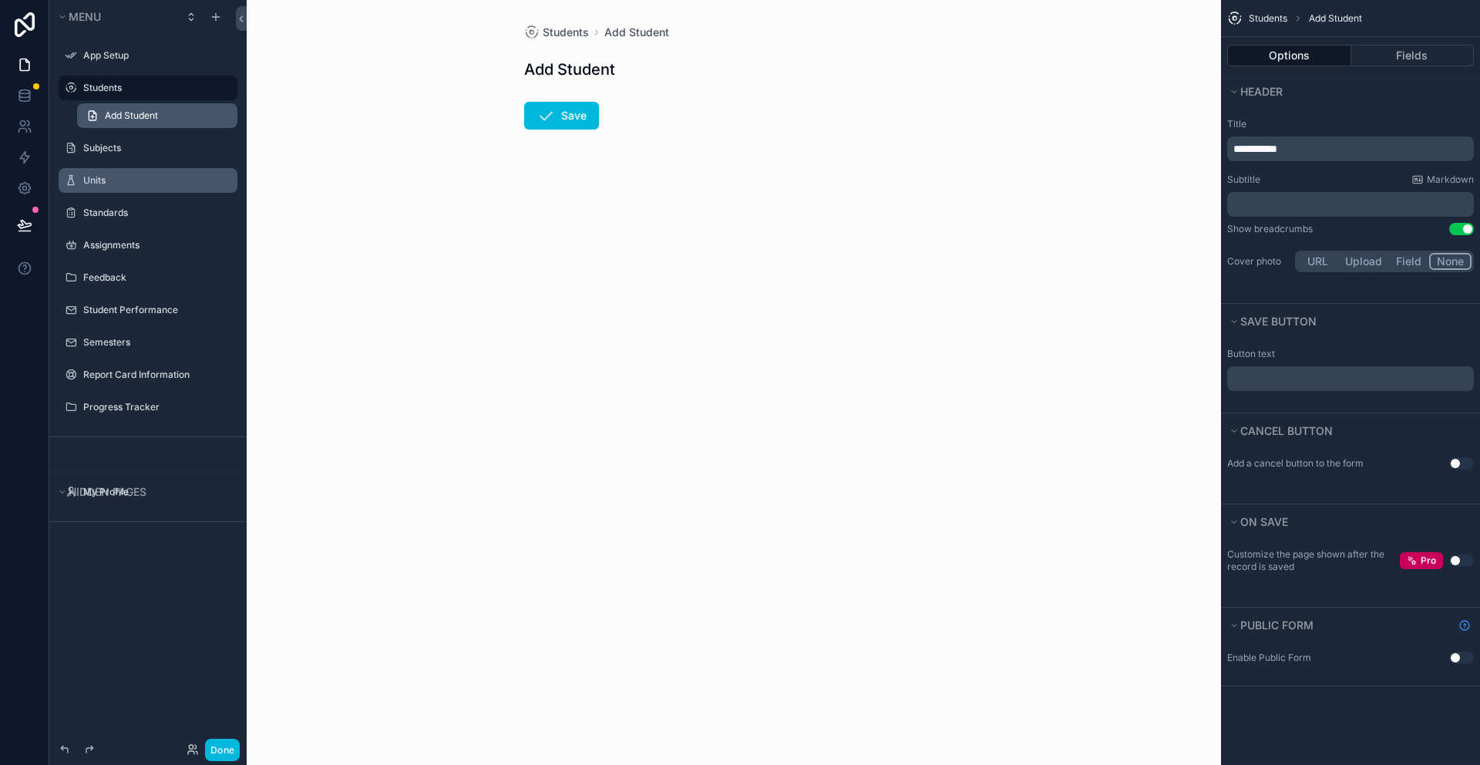
click at [210, 120] on link "Add Student" at bounding box center [157, 115] width 160 height 25
click at [123, 82] on label "Students" at bounding box center [155, 88] width 145 height 12
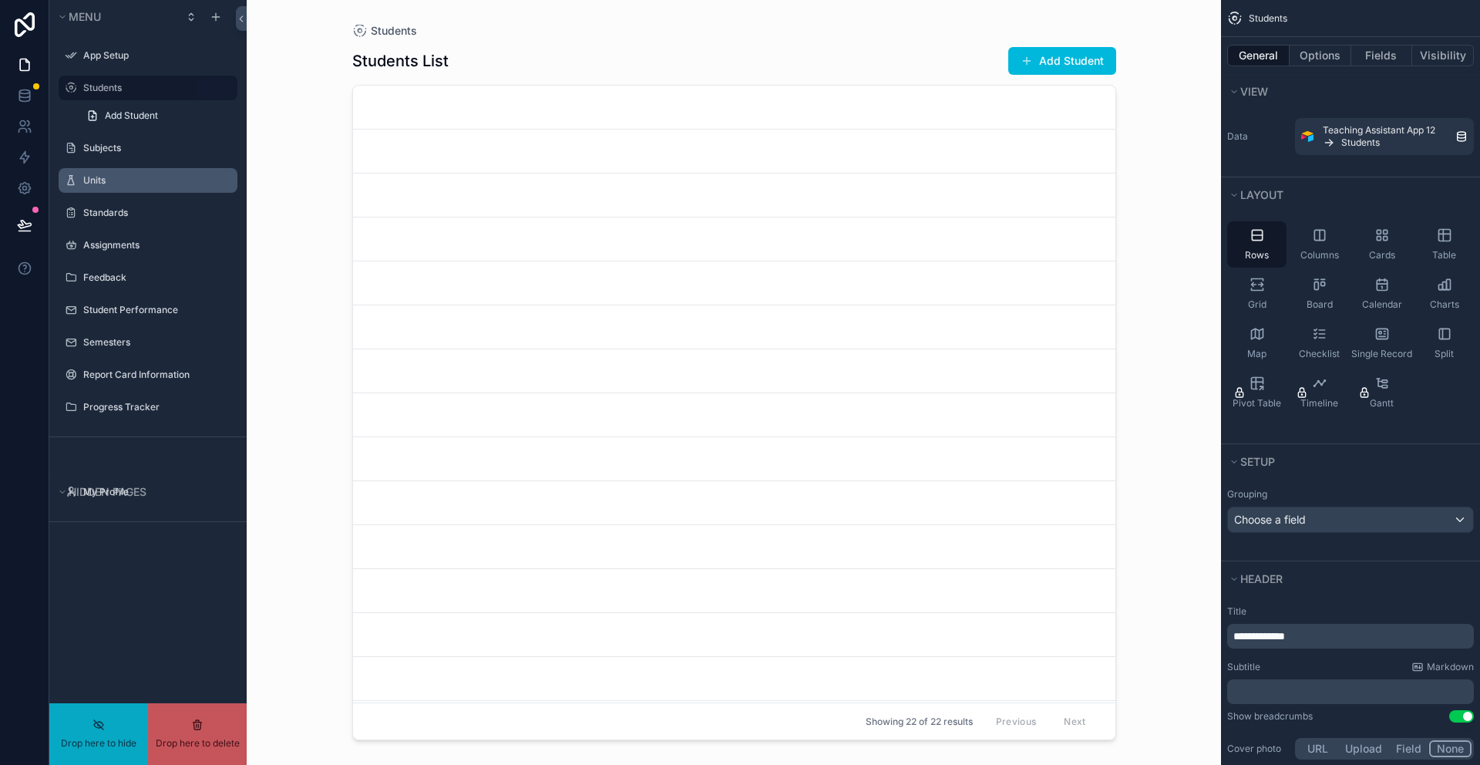
click at [113, 91] on label "Students" at bounding box center [155, 88] width 145 height 12
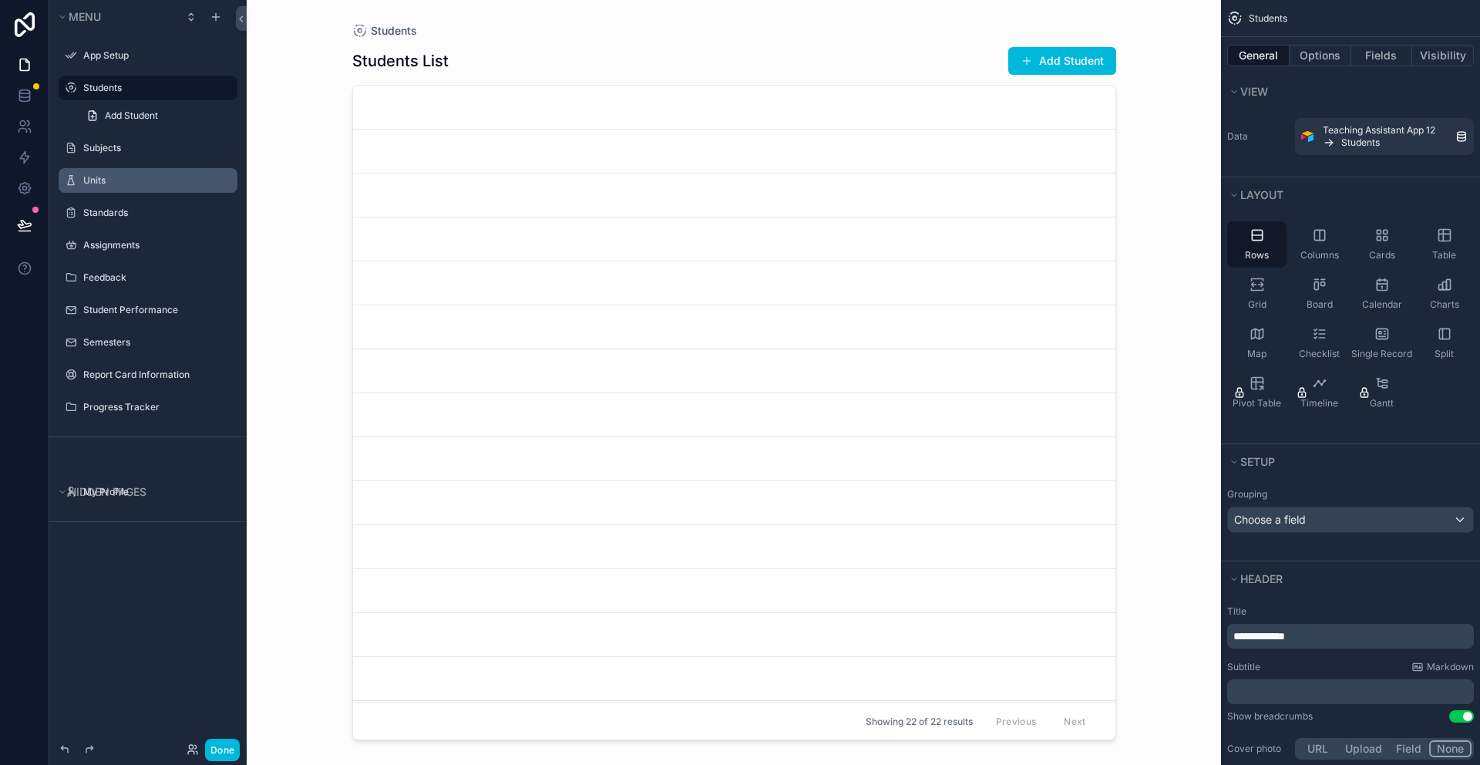
click at [99, 94] on div "Students" at bounding box center [158, 88] width 151 height 18
click at [15, 93] on link at bounding box center [24, 95] width 49 height 31
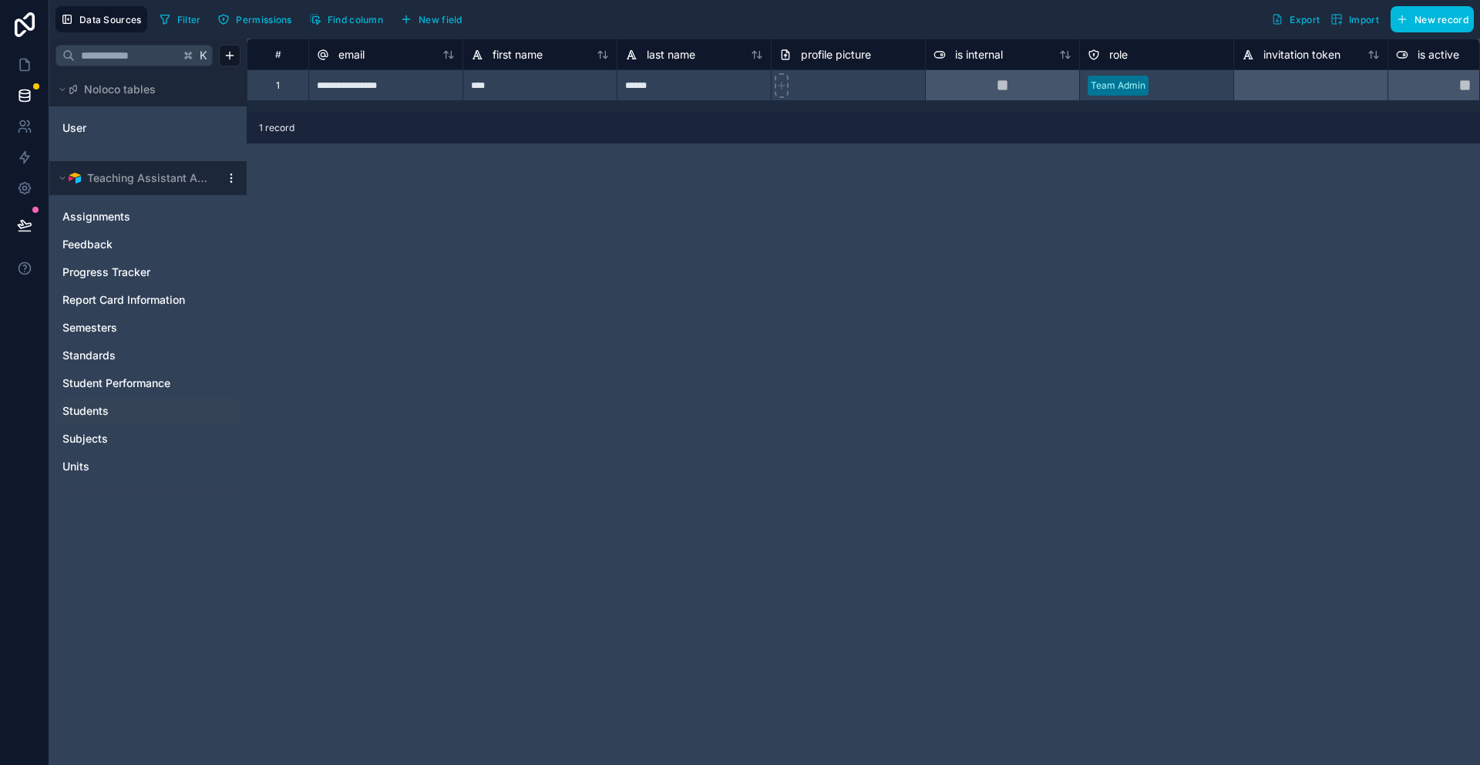
click at [95, 415] on span "Students" at bounding box center [85, 410] width 46 height 15
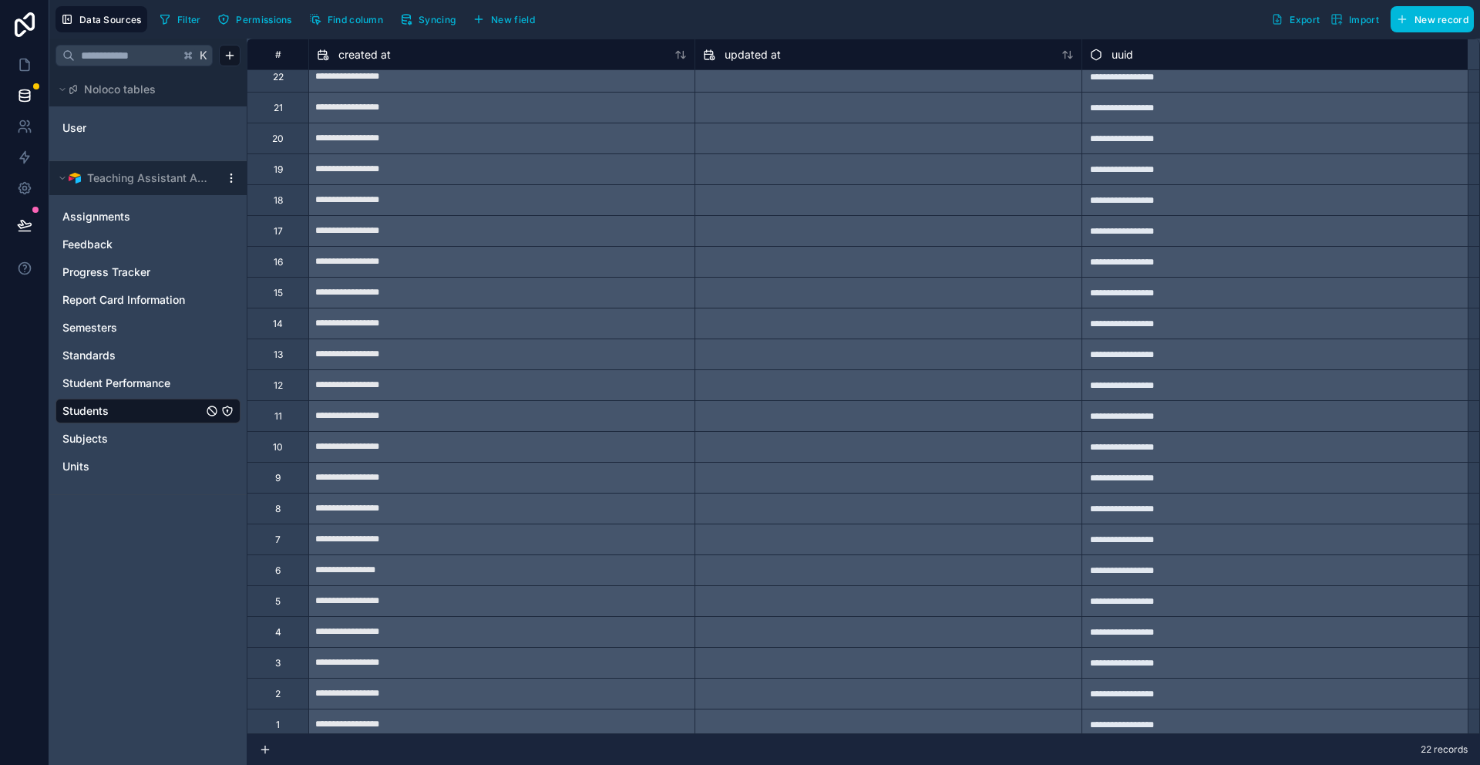
scroll to position [15, 0]
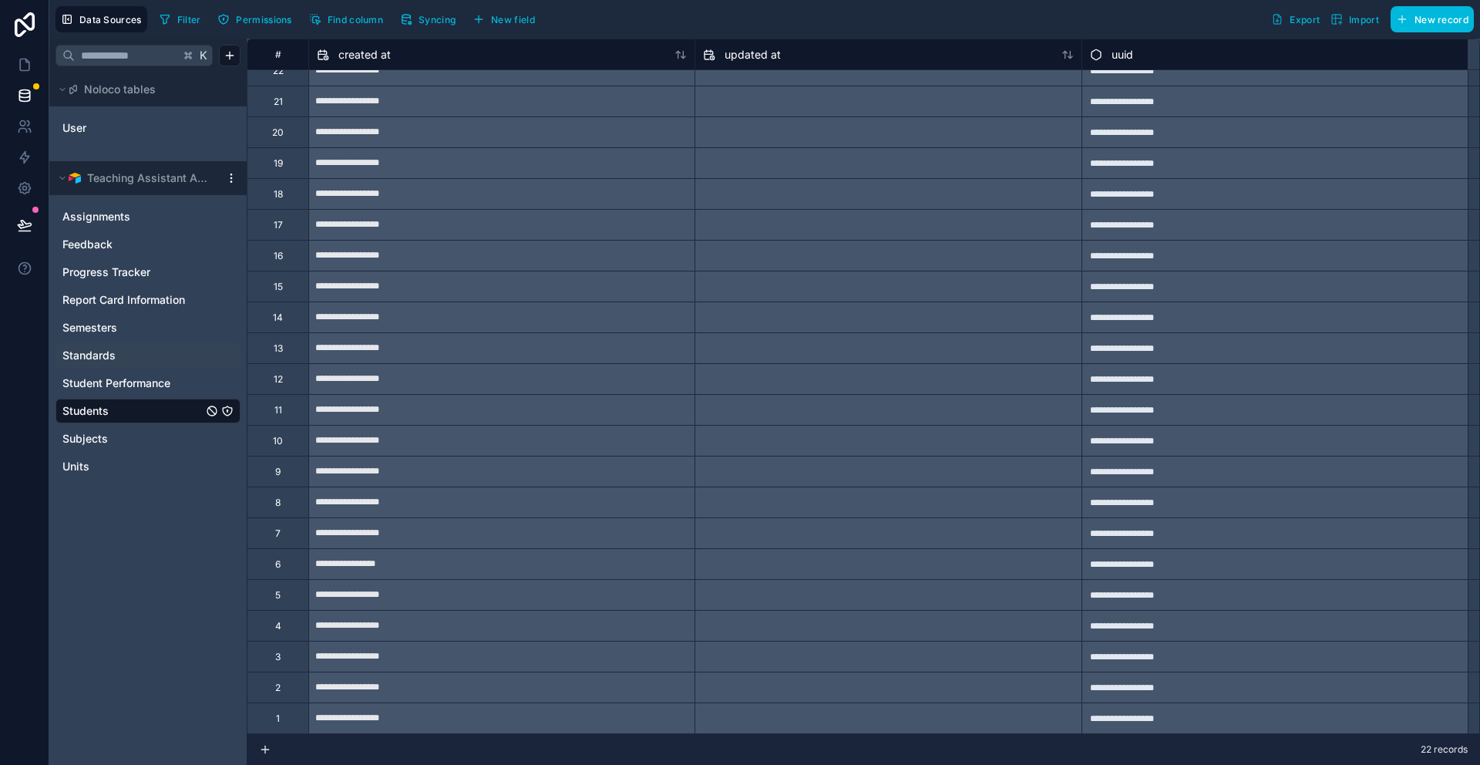
click at [93, 348] on span "Standards" at bounding box center [88, 355] width 53 height 15
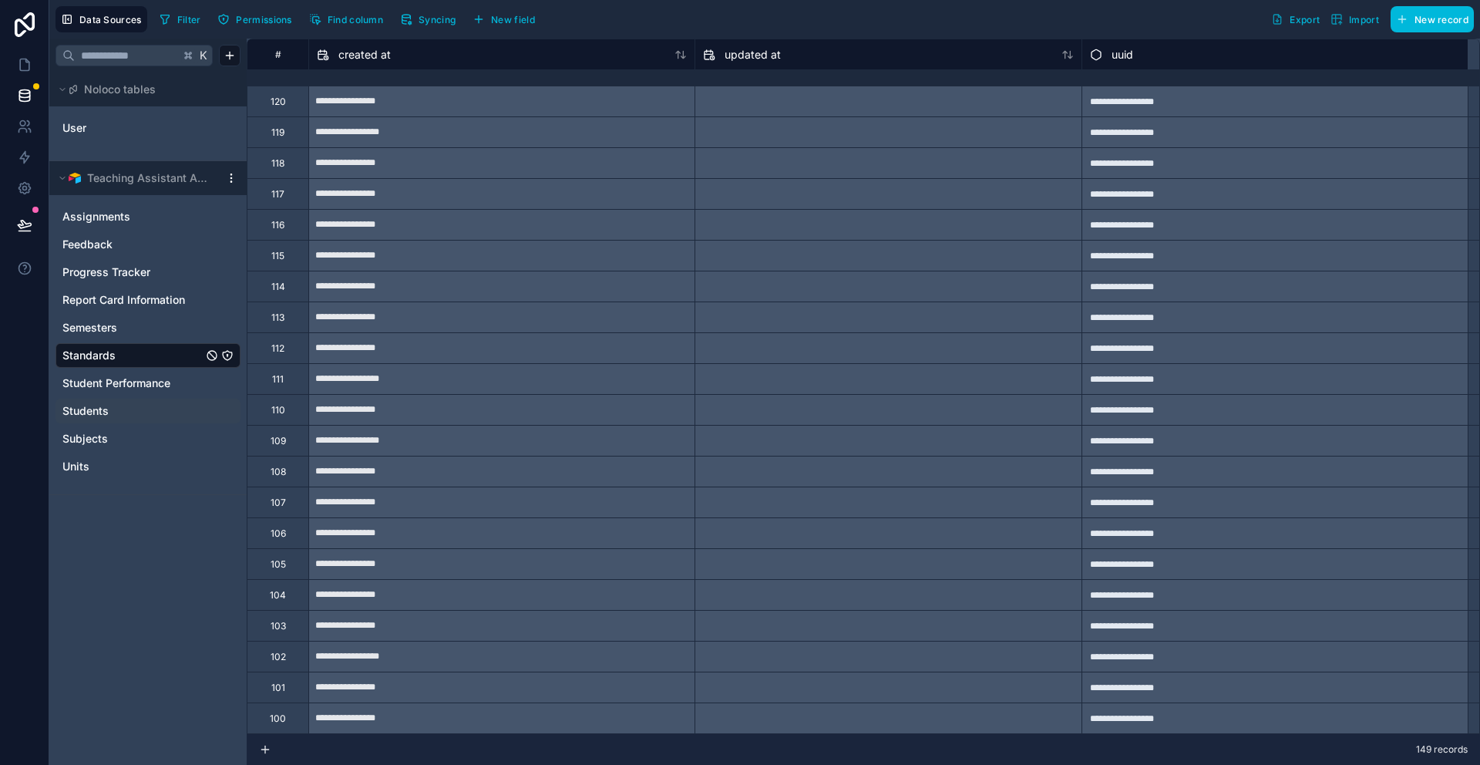
scroll to position [1855, 0]
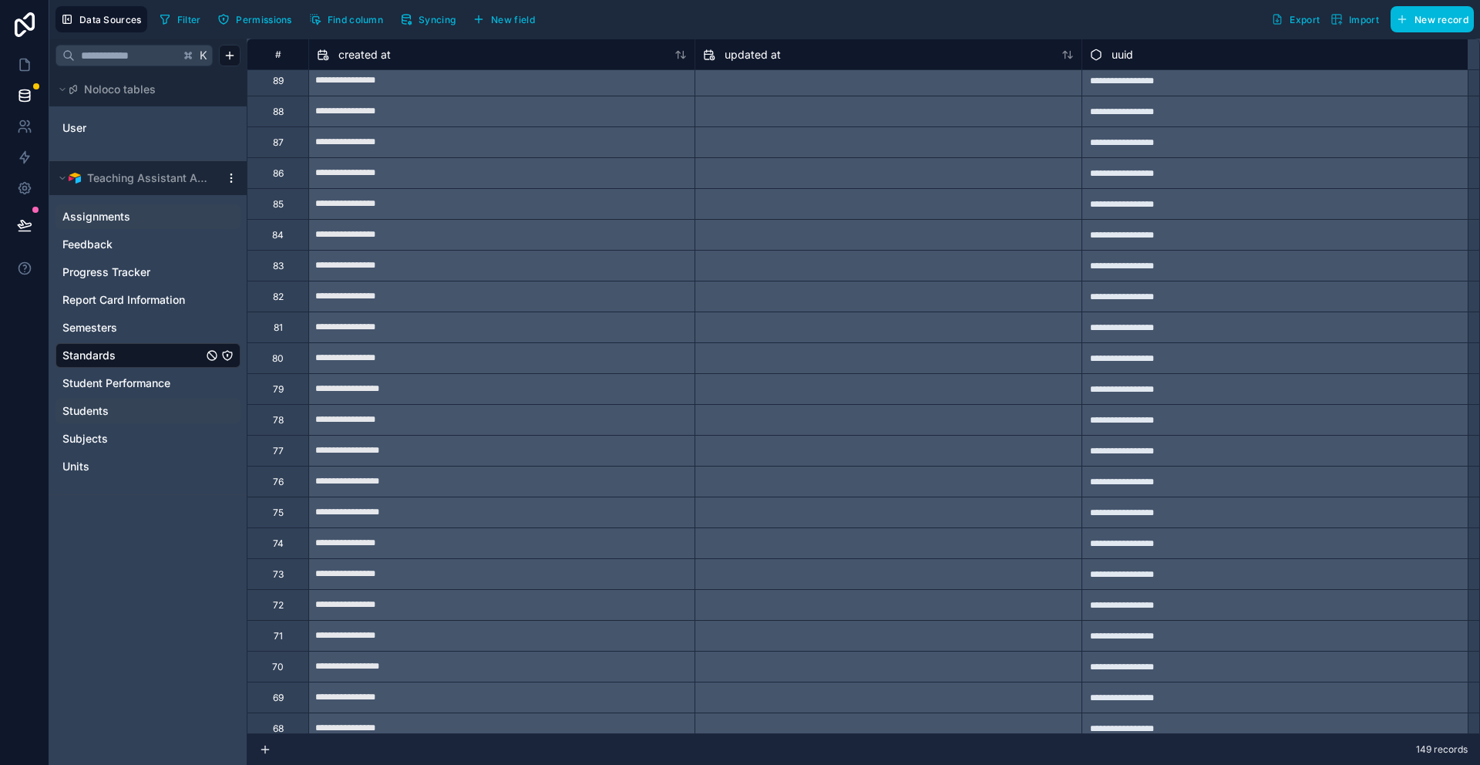
click at [91, 227] on div "Assignments" at bounding box center [147, 216] width 185 height 25
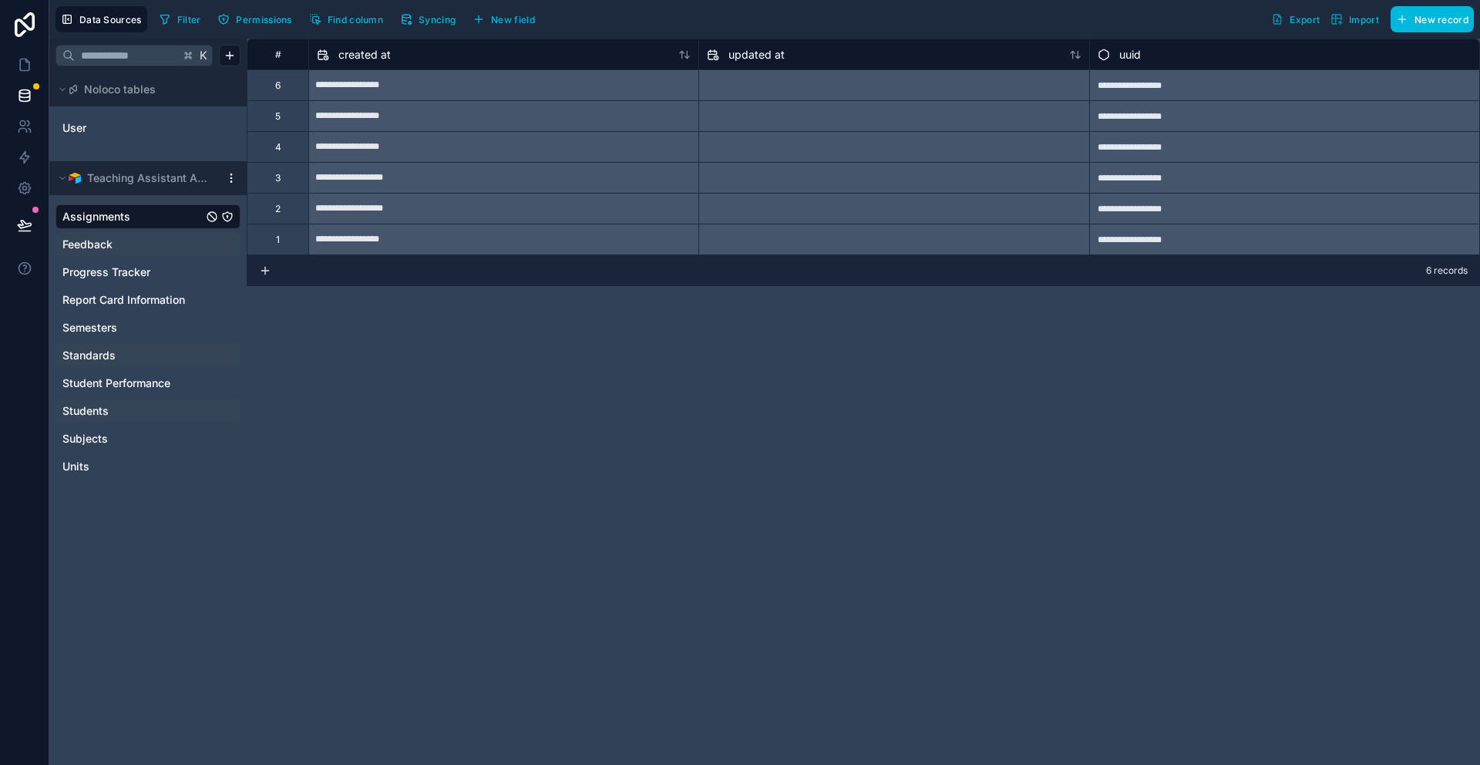
click at [95, 254] on div "Feedback" at bounding box center [147, 244] width 185 height 25
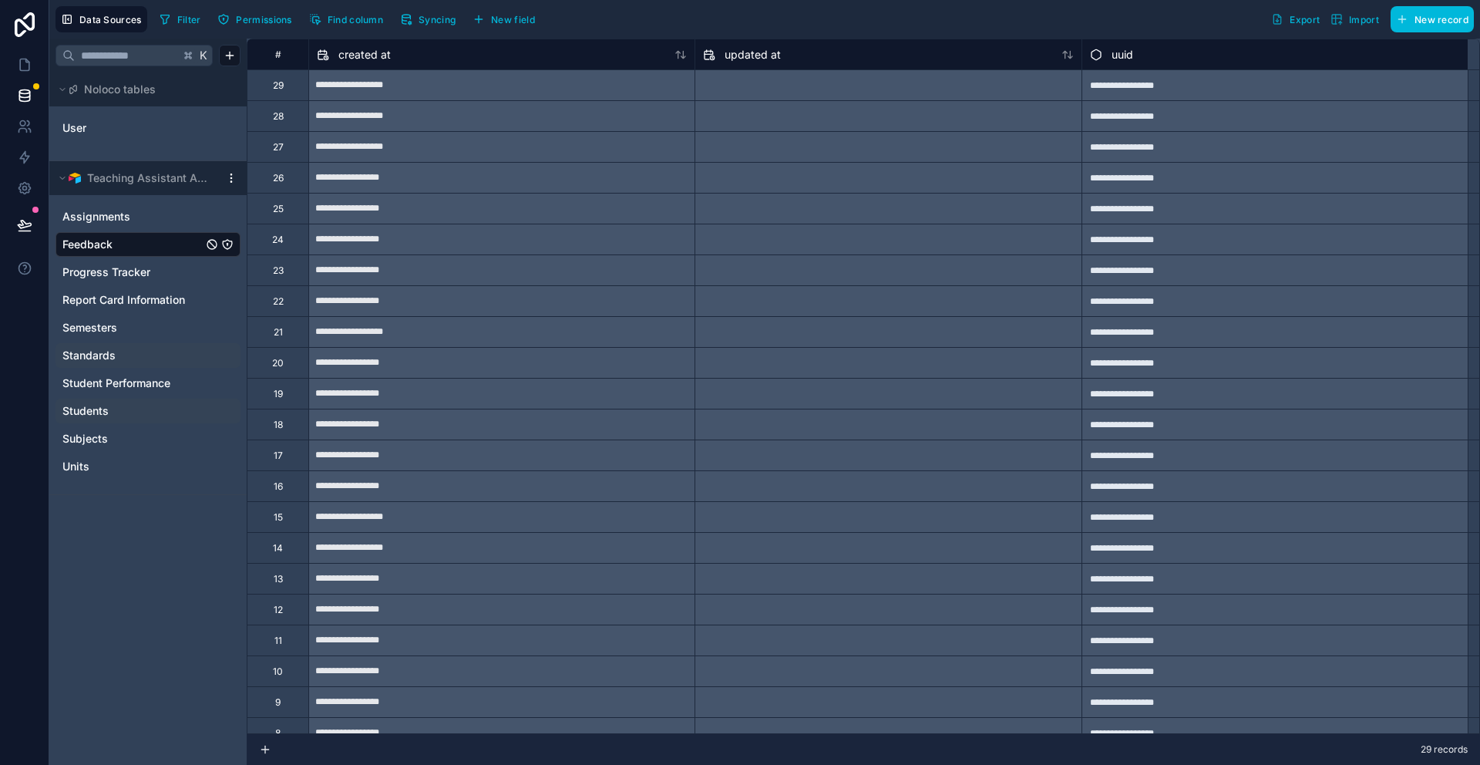
drag, startPoint x: 99, startPoint y: 281, endPoint x: 123, endPoint y: 189, distance: 95.5
click at [99, 281] on div "Progress Tracker" at bounding box center [147, 272] width 185 height 25
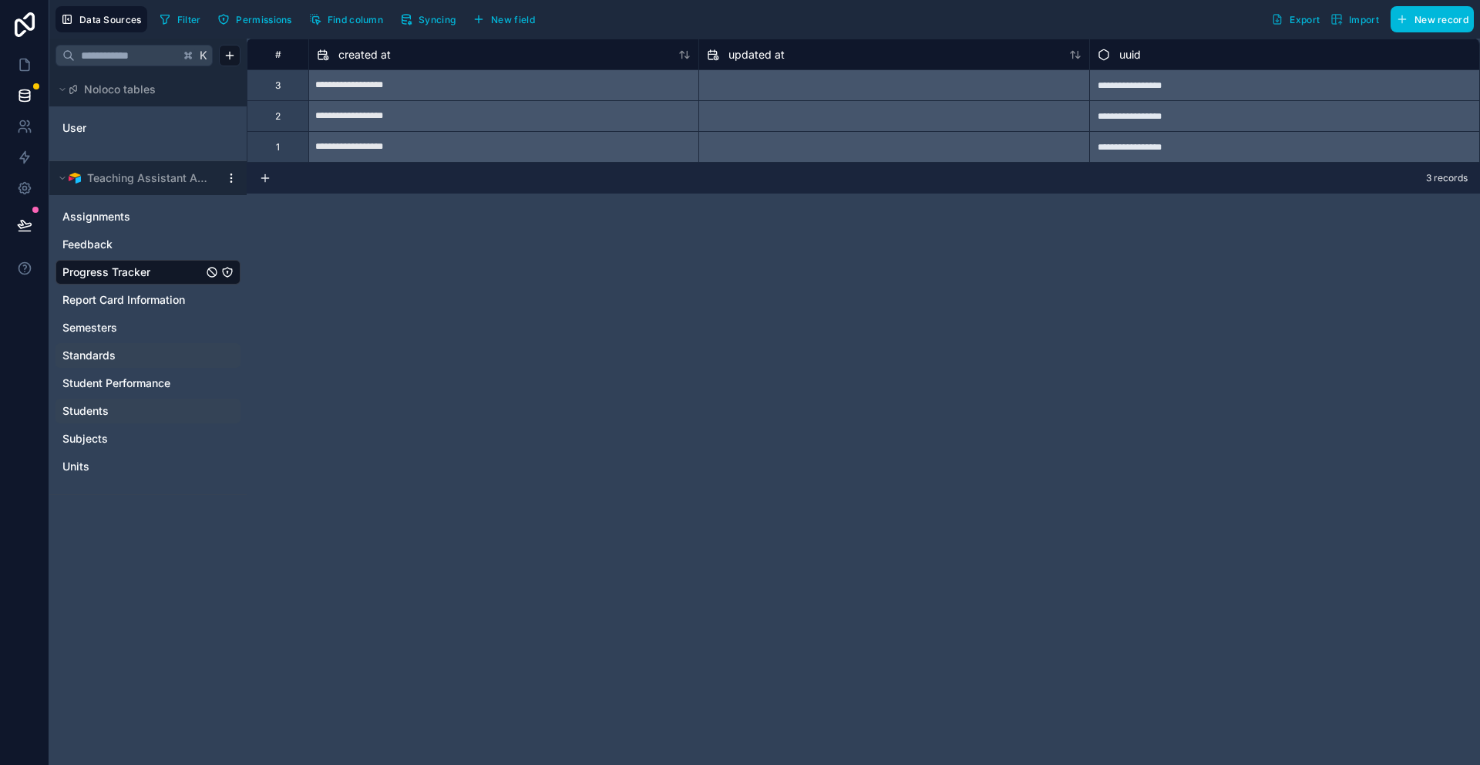
click at [232, 177] on html "**********" at bounding box center [740, 382] width 1480 height 765
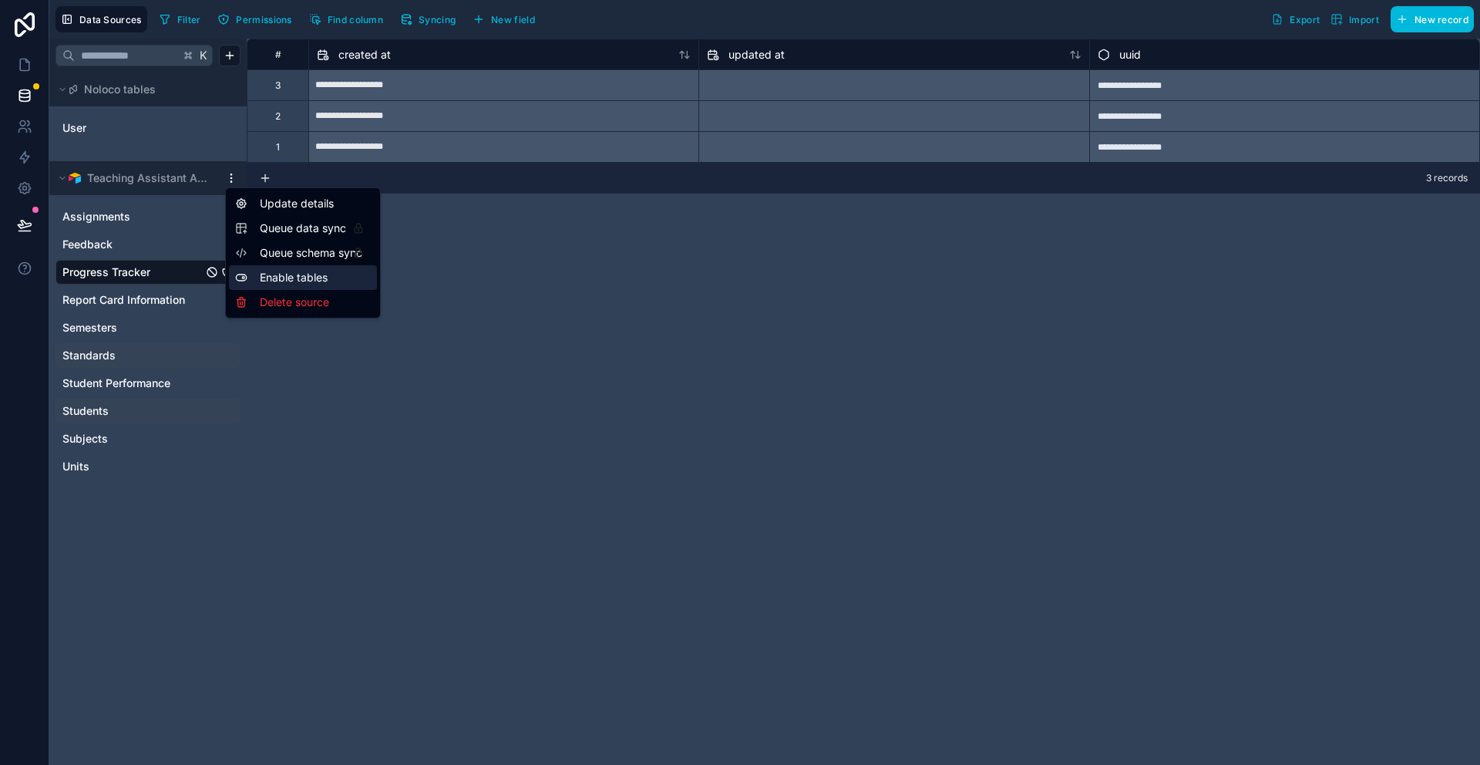
click at [288, 281] on div "Enable tables" at bounding box center [303, 277] width 148 height 25
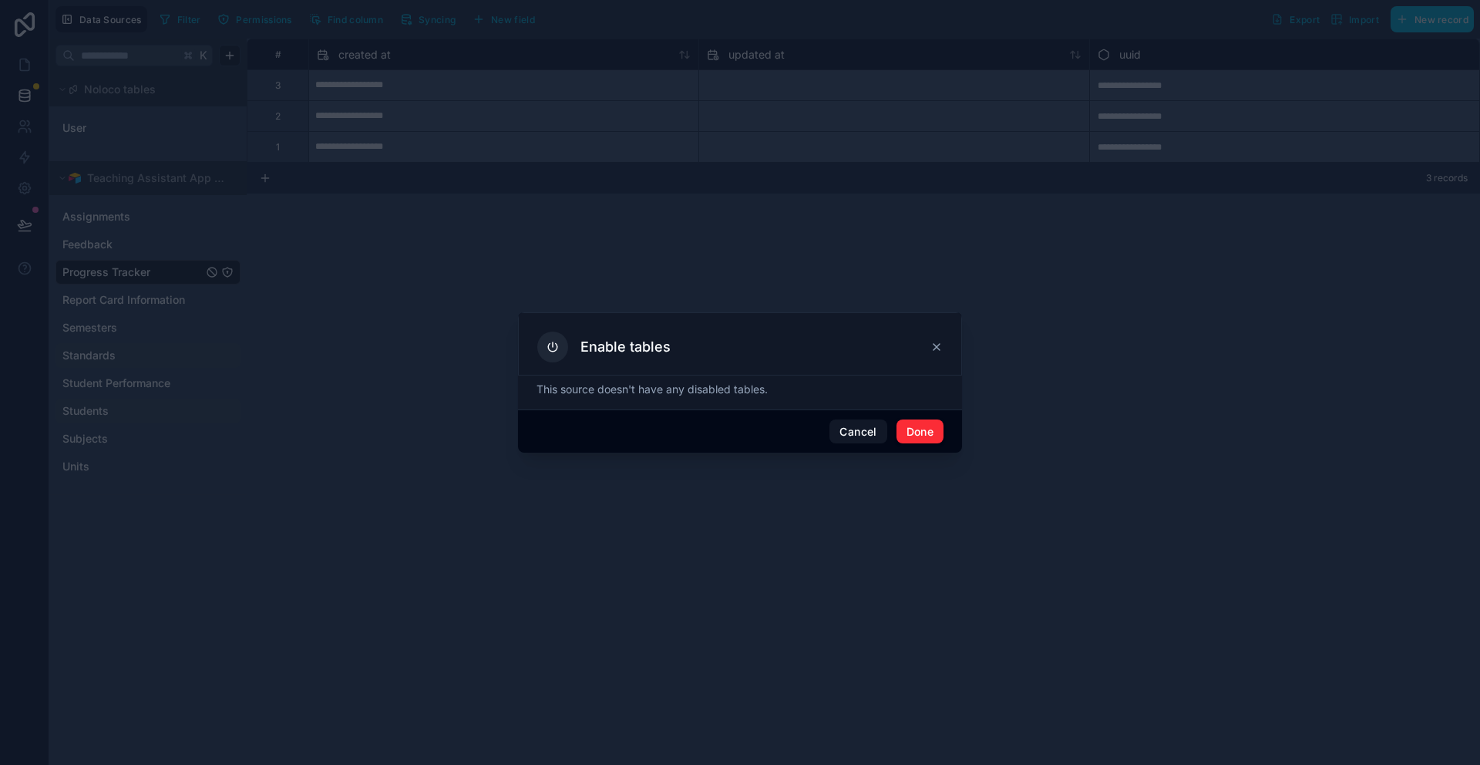
click at [930, 341] on icon at bounding box center [936, 347] width 12 height 12
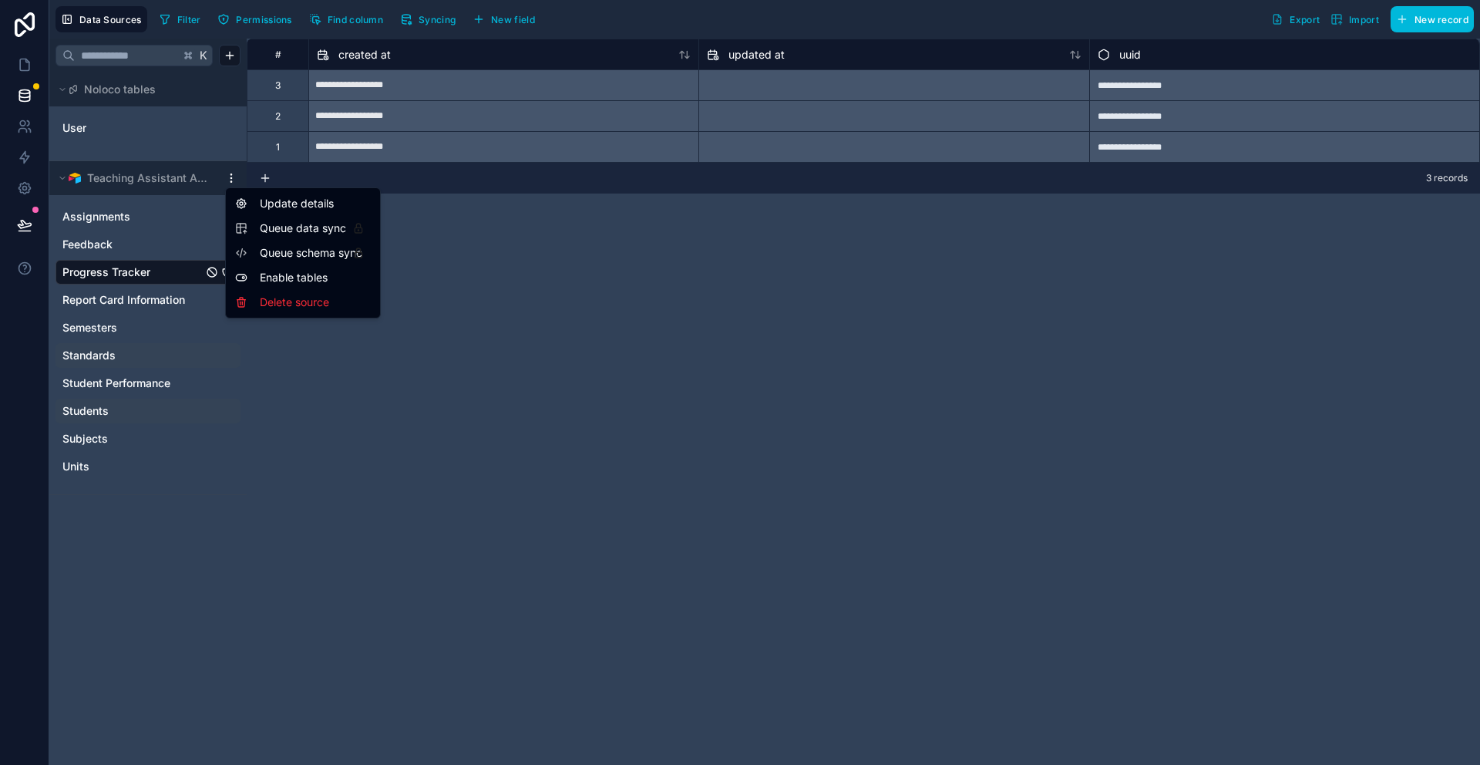
click at [226, 179] on html "**********" at bounding box center [740, 382] width 1480 height 765
click at [258, 203] on div "Update details" at bounding box center [303, 203] width 148 height 25
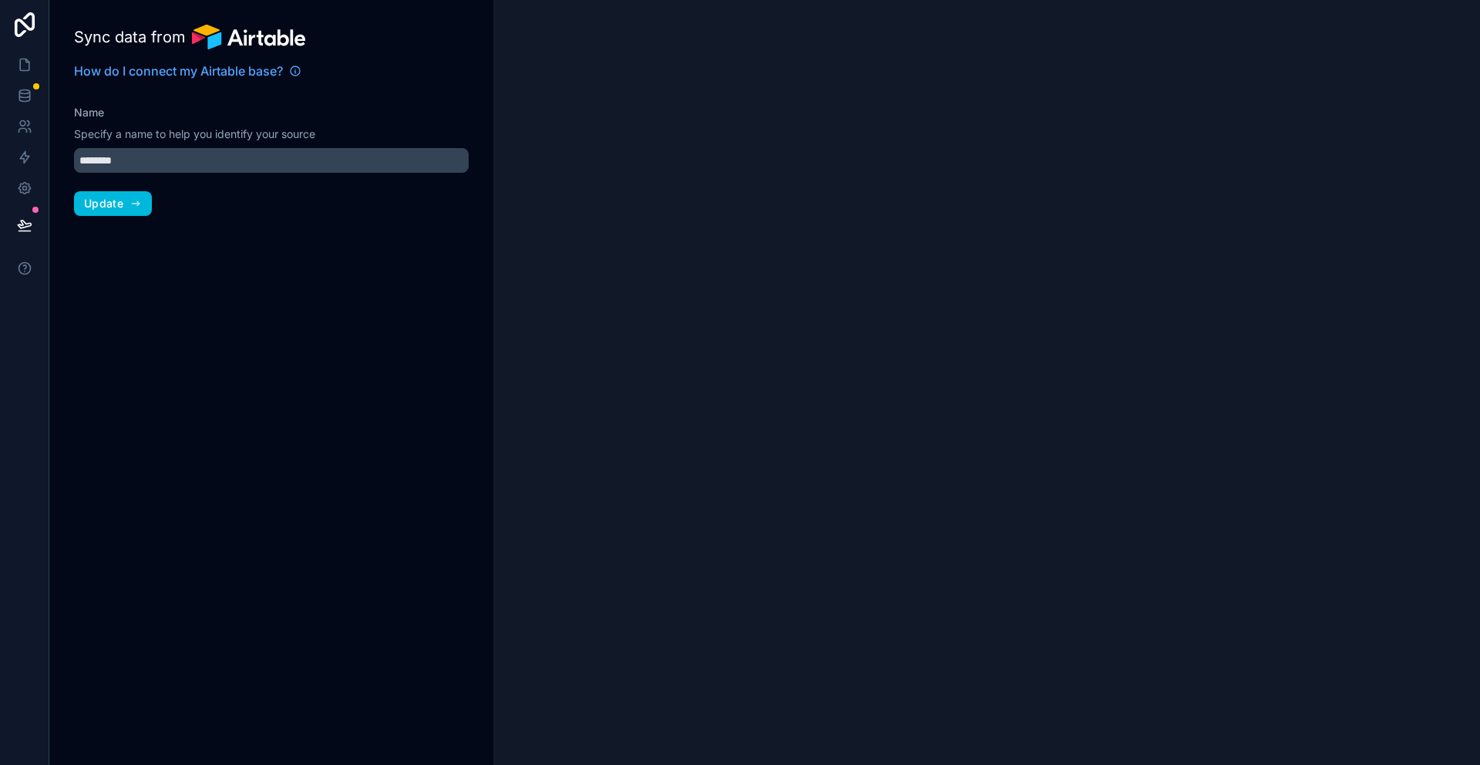
type input "**********"
click at [129, 198] on icon "button" at bounding box center [135, 203] width 12 height 12
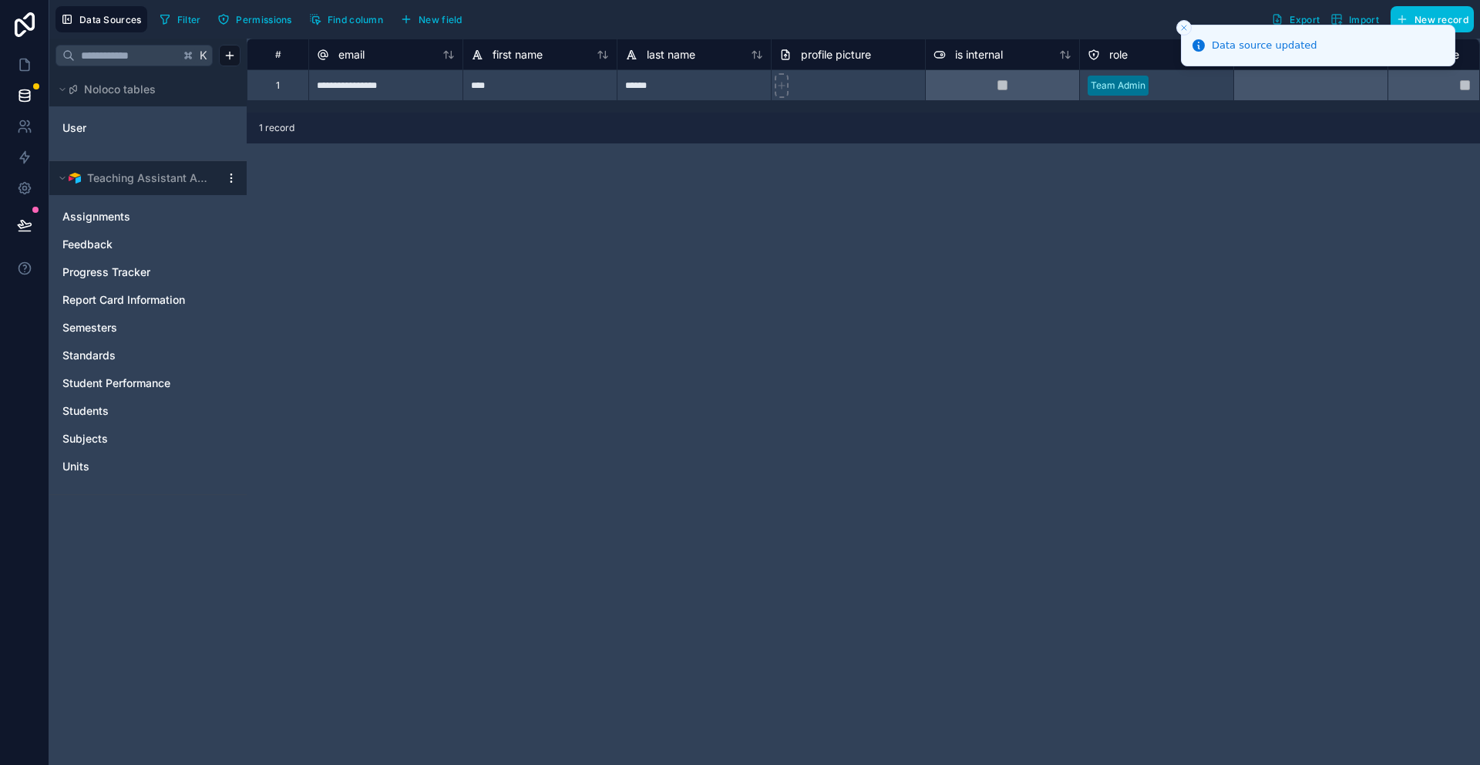
click at [1182, 28] on icon "Close toast" at bounding box center [1183, 27] width 9 height 9
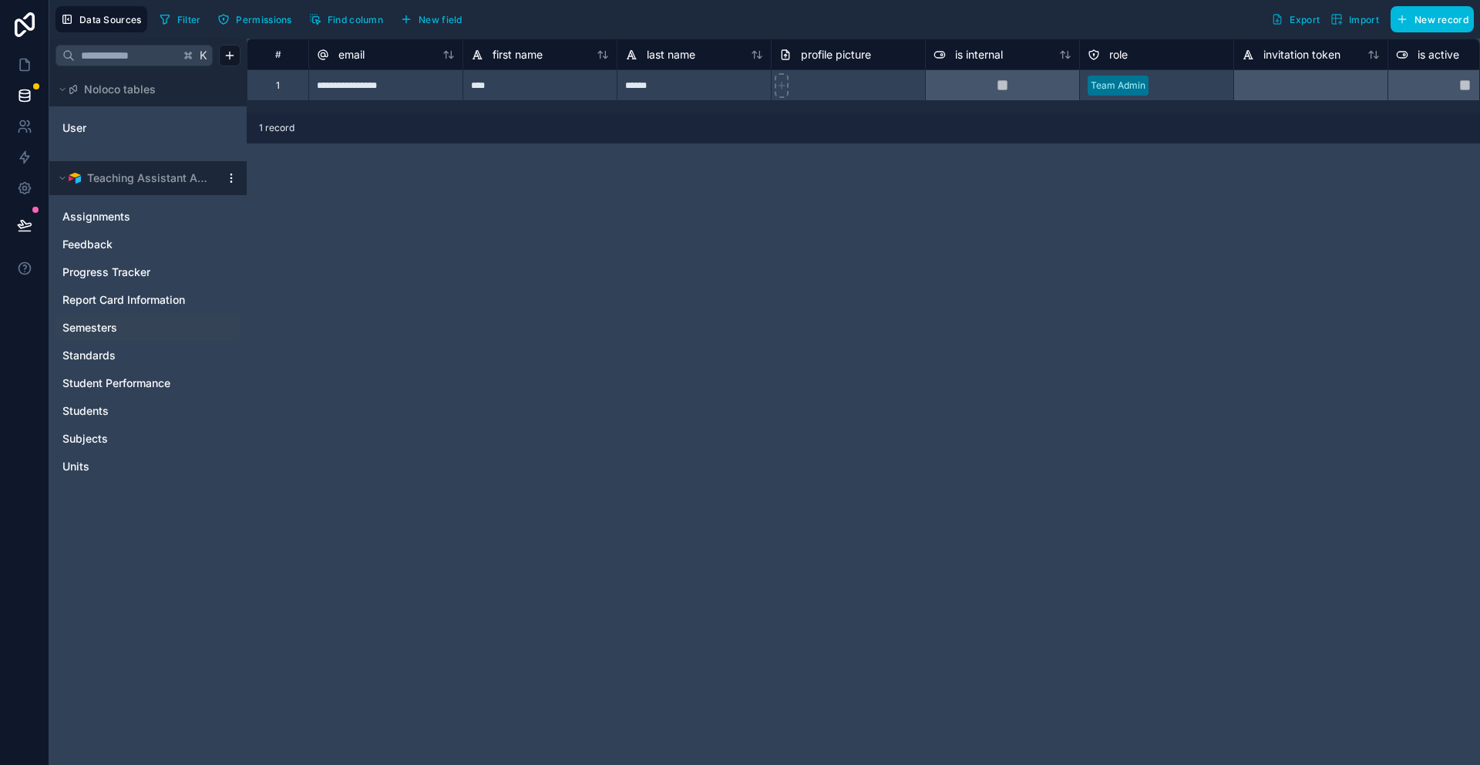
click at [77, 327] on span "Semesters" at bounding box center [89, 327] width 55 height 15
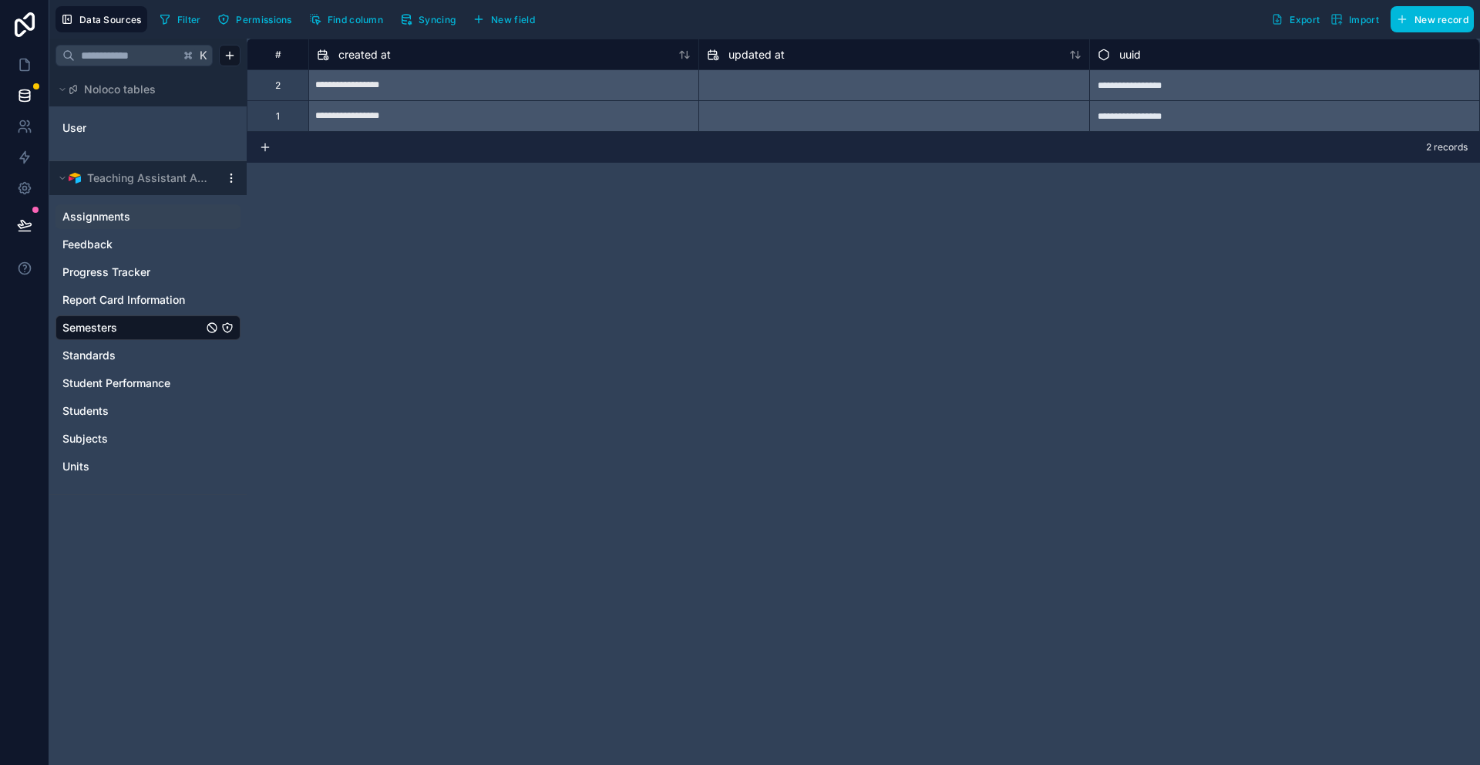
click at [103, 209] on span "Assignments" at bounding box center [96, 216] width 68 height 15
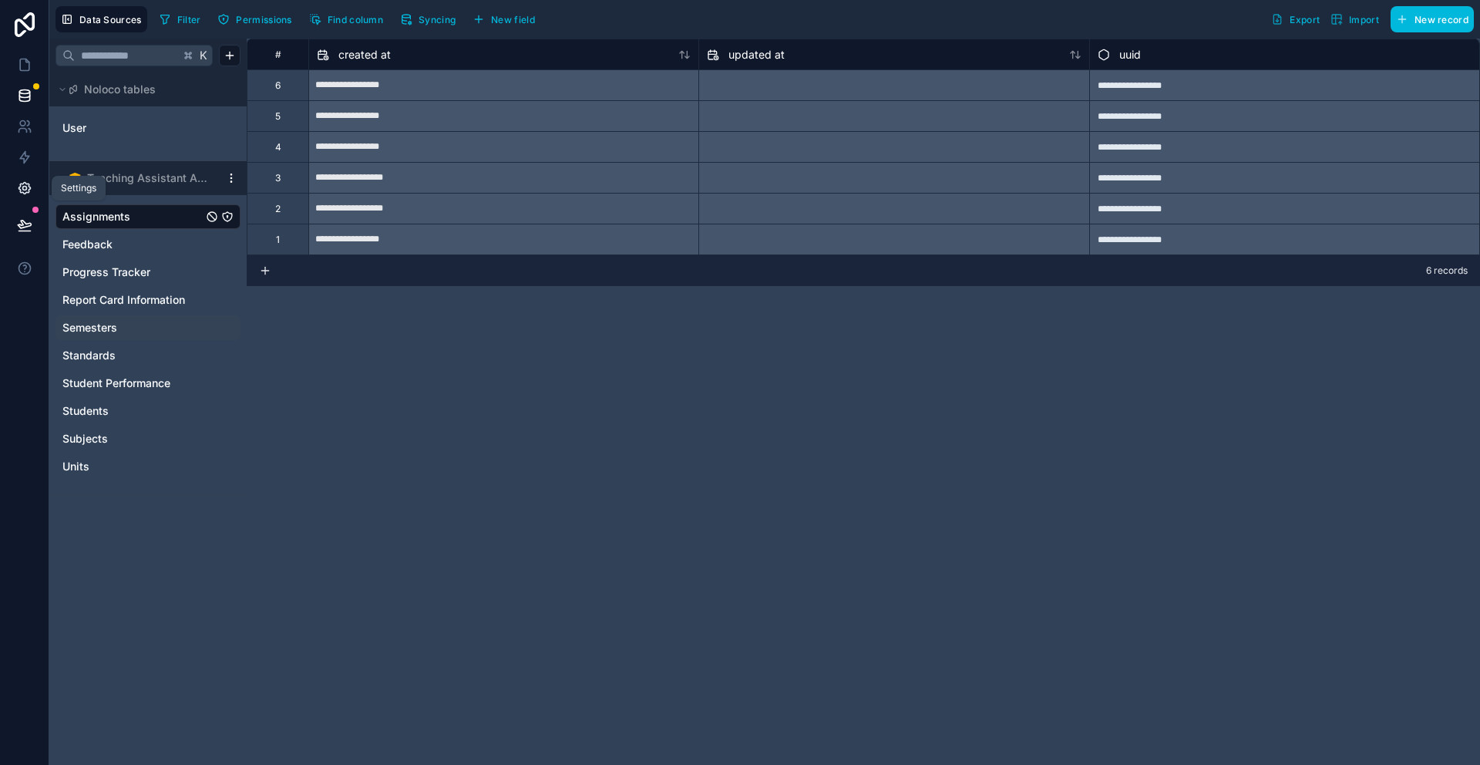
click at [22, 187] on icon at bounding box center [24, 189] width 4 height 4
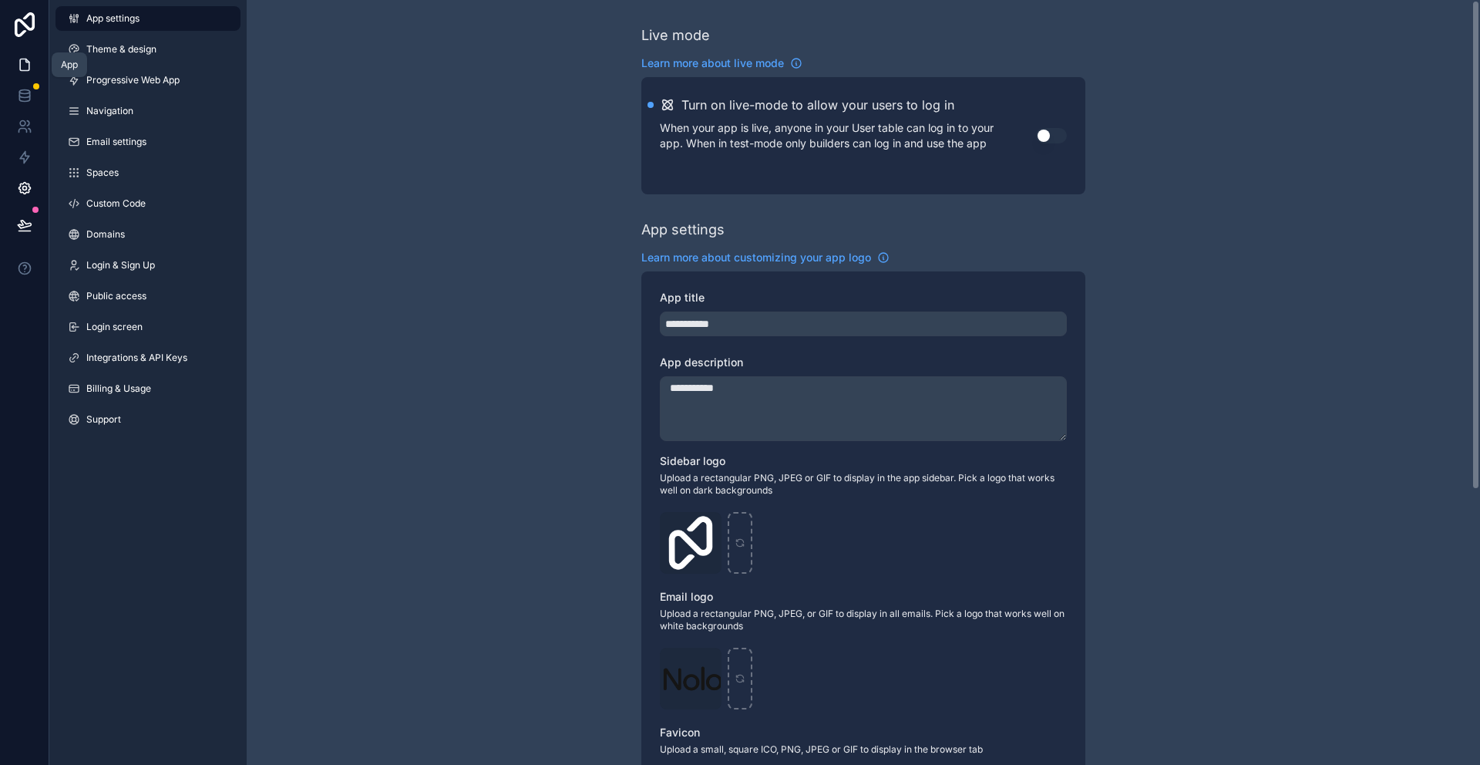
click at [22, 64] on icon at bounding box center [24, 64] width 15 height 15
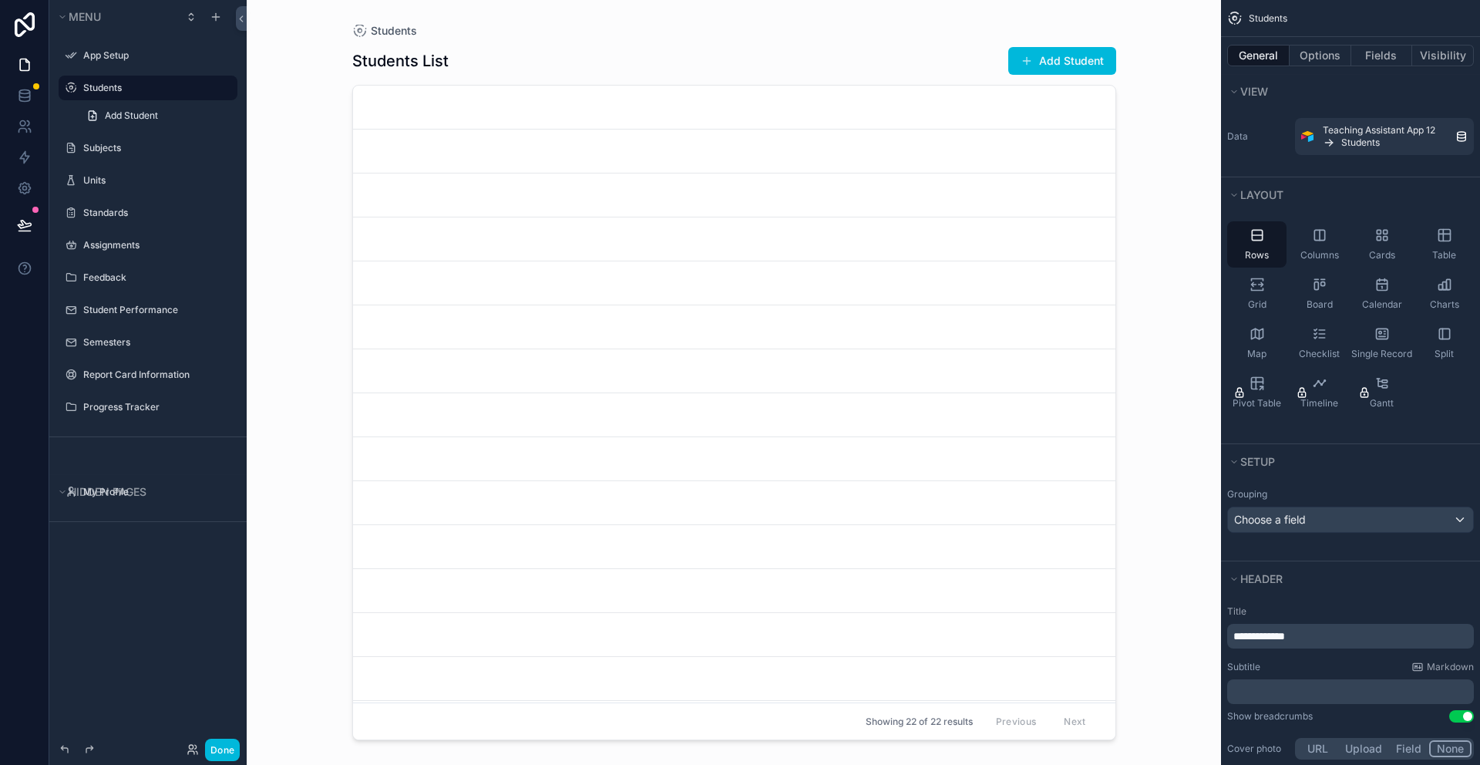
click at [0, 0] on icon "scrollable content" at bounding box center [0, 0] width 0 height 0
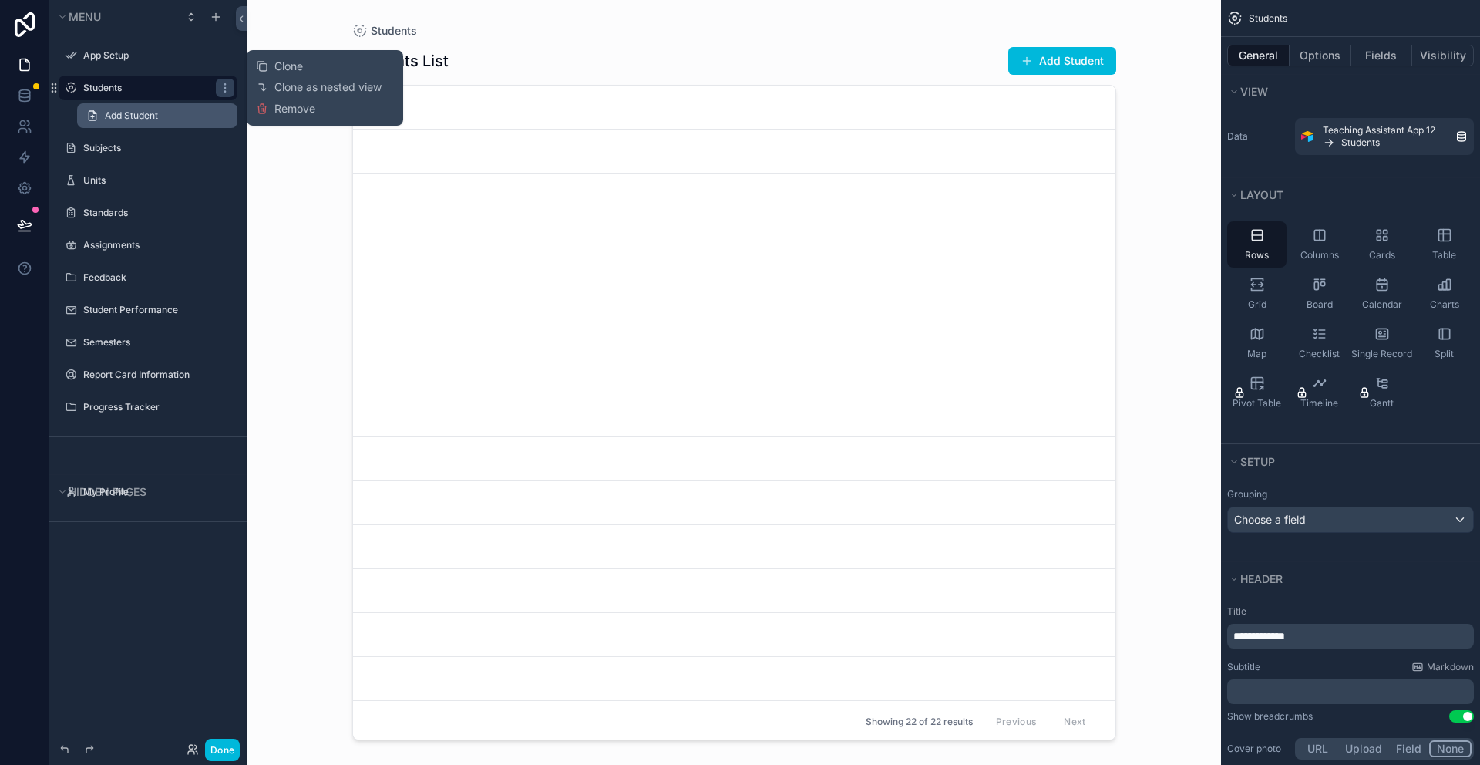
click at [200, 109] on link "Add Student" at bounding box center [157, 115] width 160 height 25
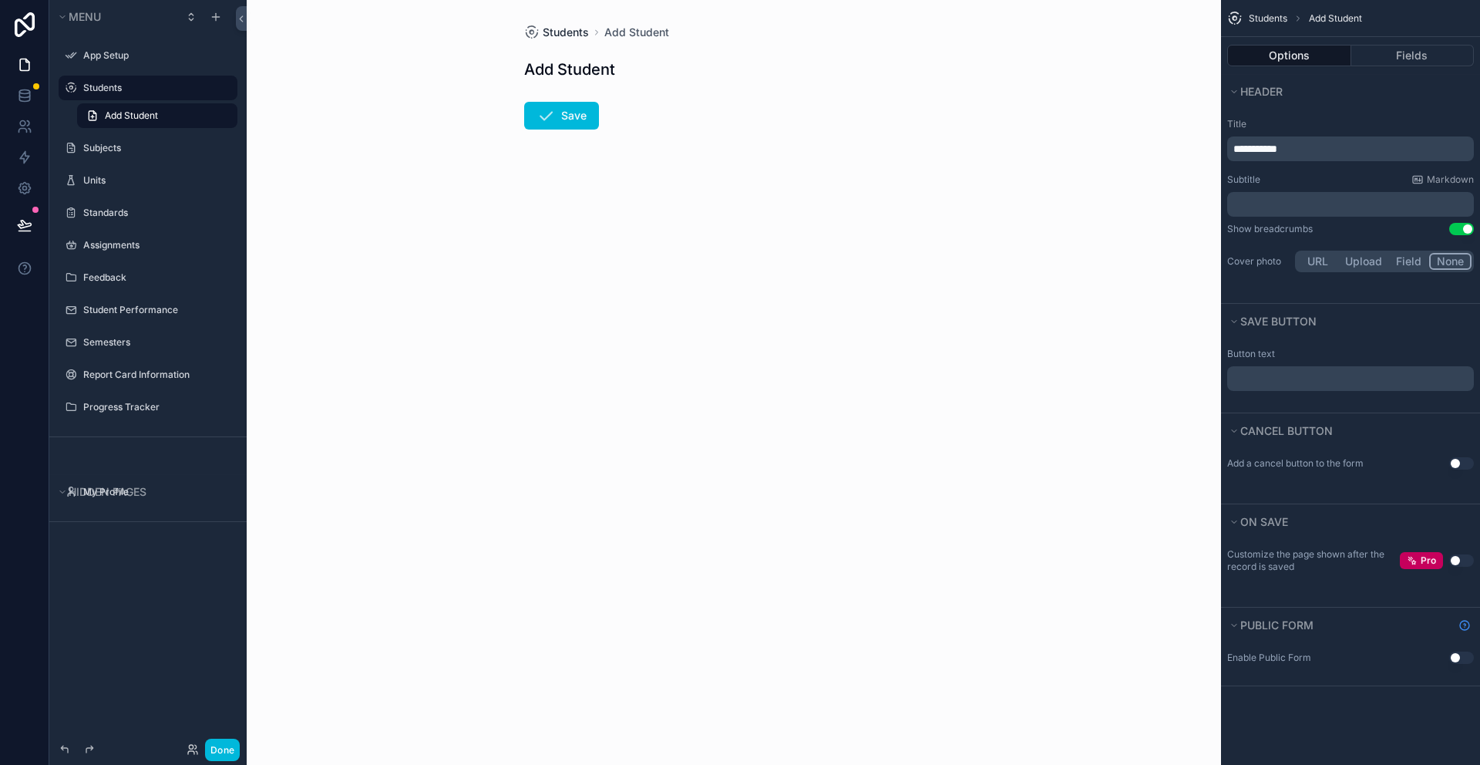
click at [560, 36] on span "Students" at bounding box center [566, 32] width 46 height 15
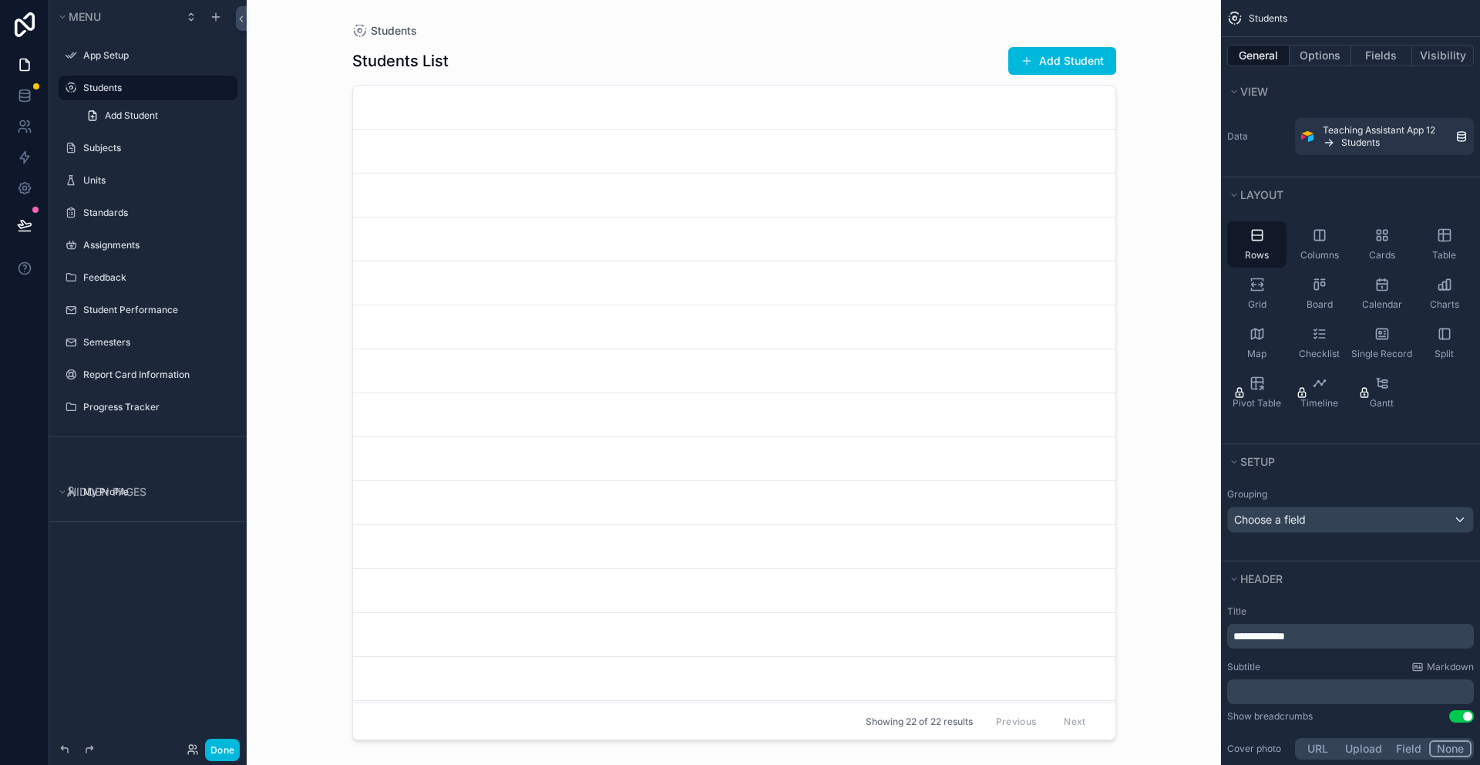
click at [856, 122] on link "scrollable content" at bounding box center [734, 108] width 762 height 44
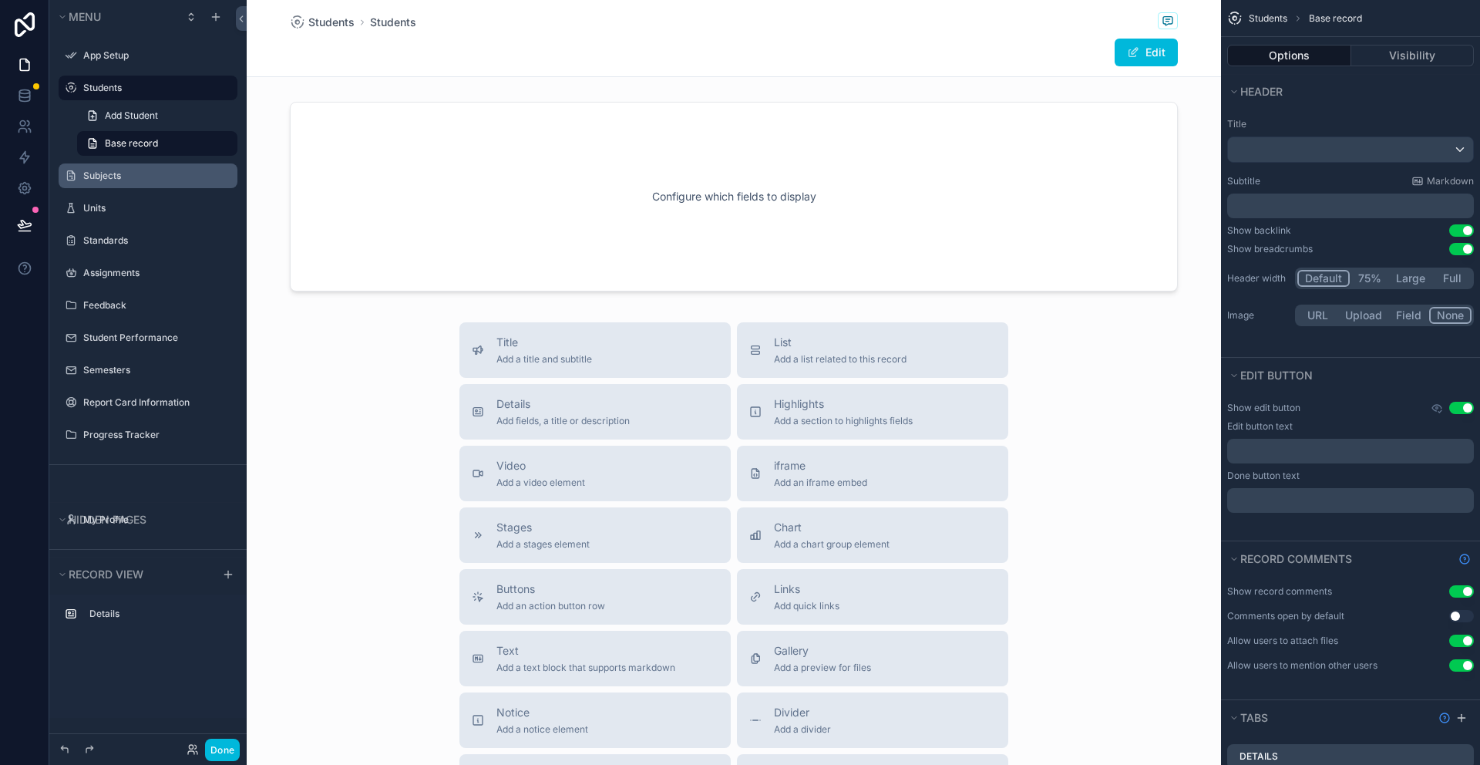
click at [108, 178] on label "Subjects" at bounding box center [155, 176] width 145 height 12
